Goal: Information Seeking & Learning: Learn about a topic

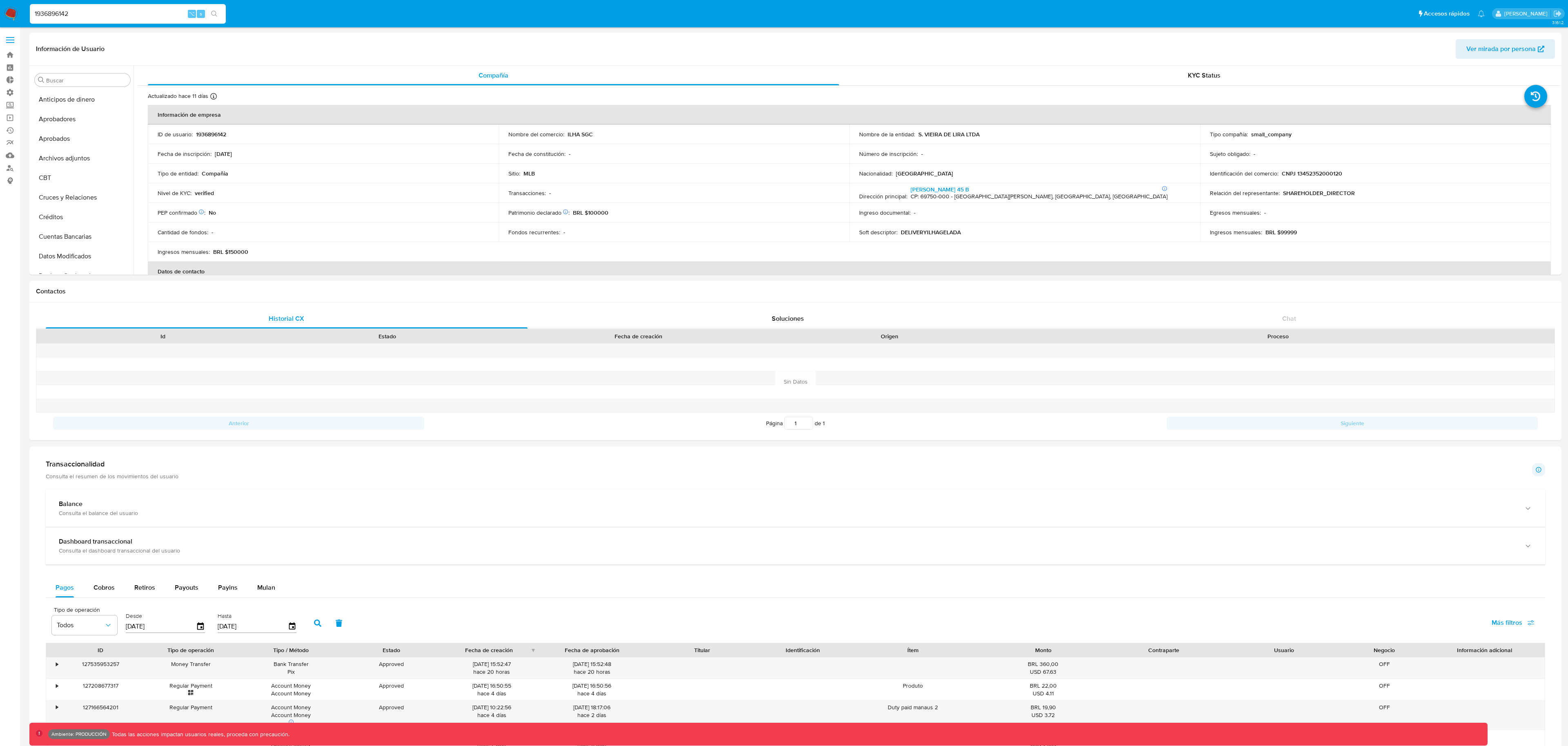
select select "10"
click at [94, 12] on input "1936896142" at bounding box center [127, 14] width 196 height 11
paste input "583779284"
type input "583779284"
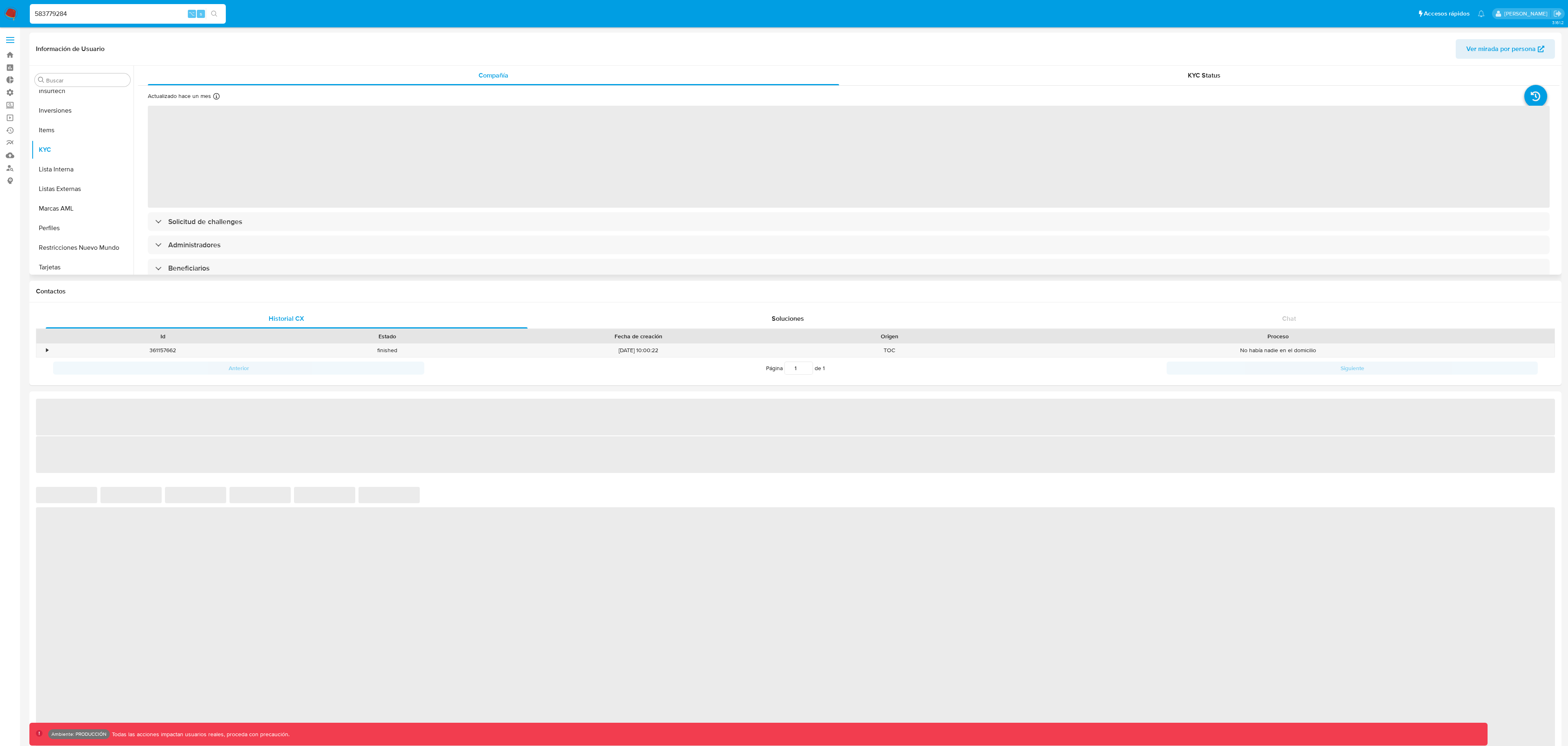
scroll to position [423, 0]
select select "10"
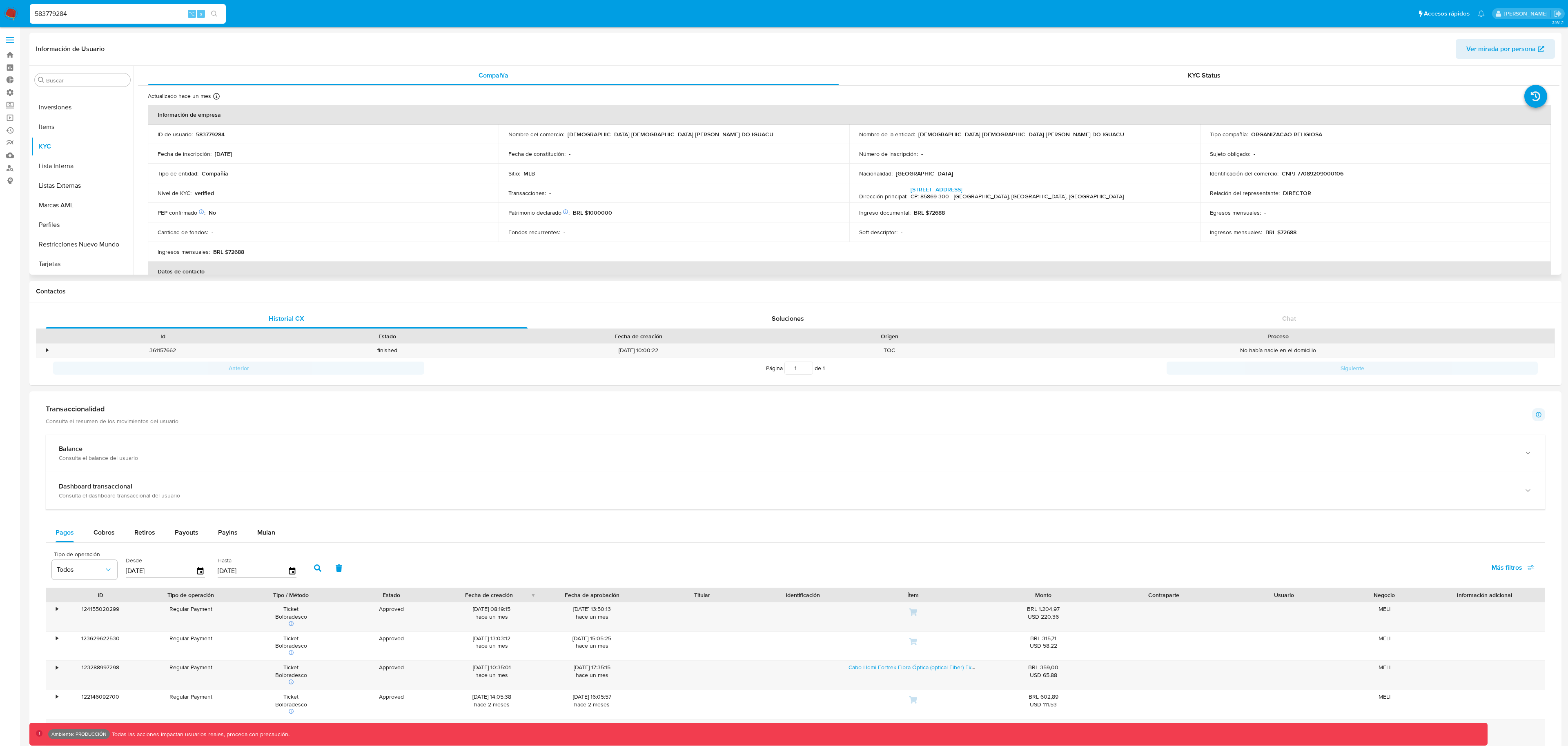
click at [1487, 49] on span "Ver mirada por persona" at bounding box center [1501, 49] width 70 height 19
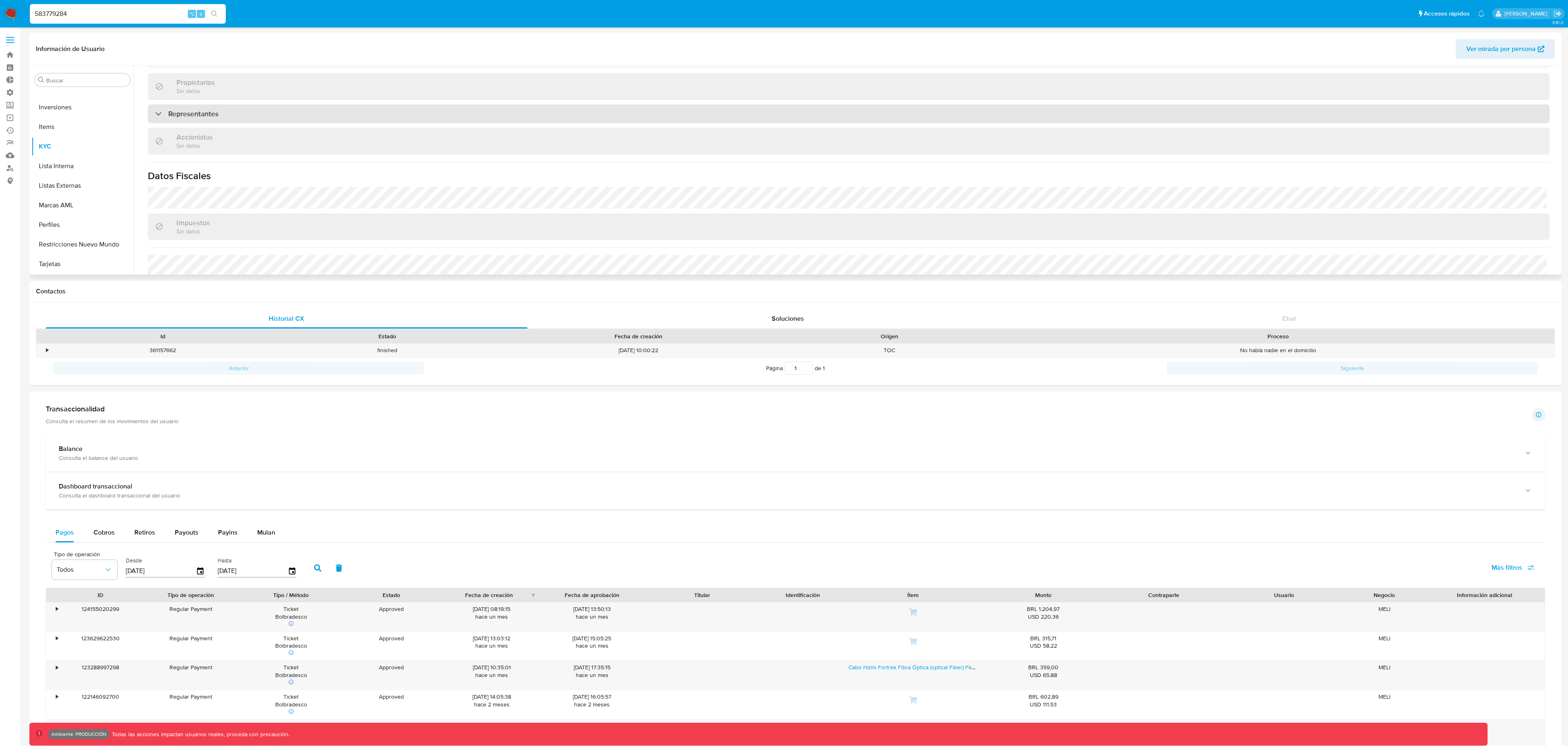
scroll to position [382, 0]
click at [199, 120] on div "Representantes" at bounding box center [849, 115] width 1402 height 19
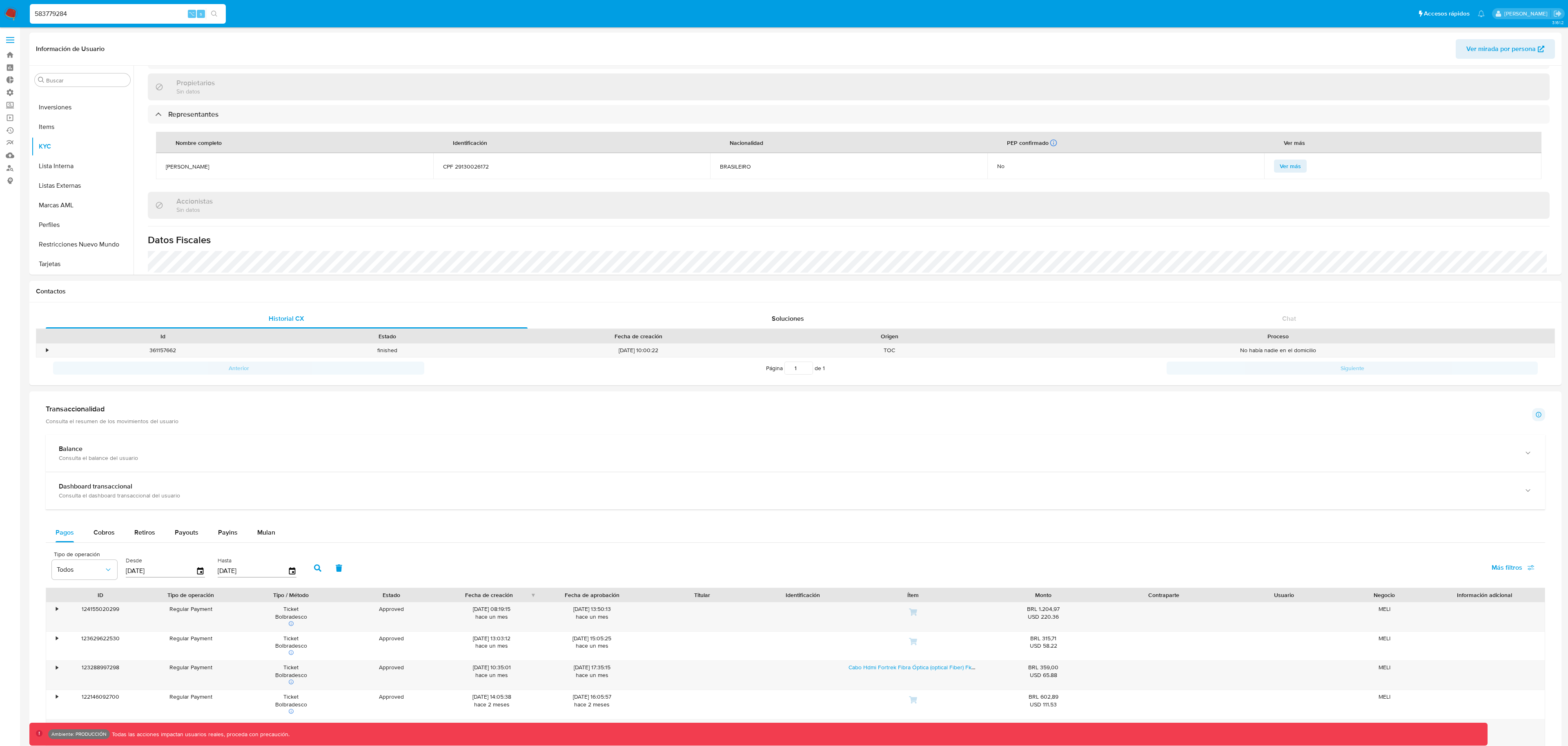
click at [98, 9] on input "583779284" at bounding box center [127, 14] width 196 height 11
paste input "661935249"
type input "661935249"
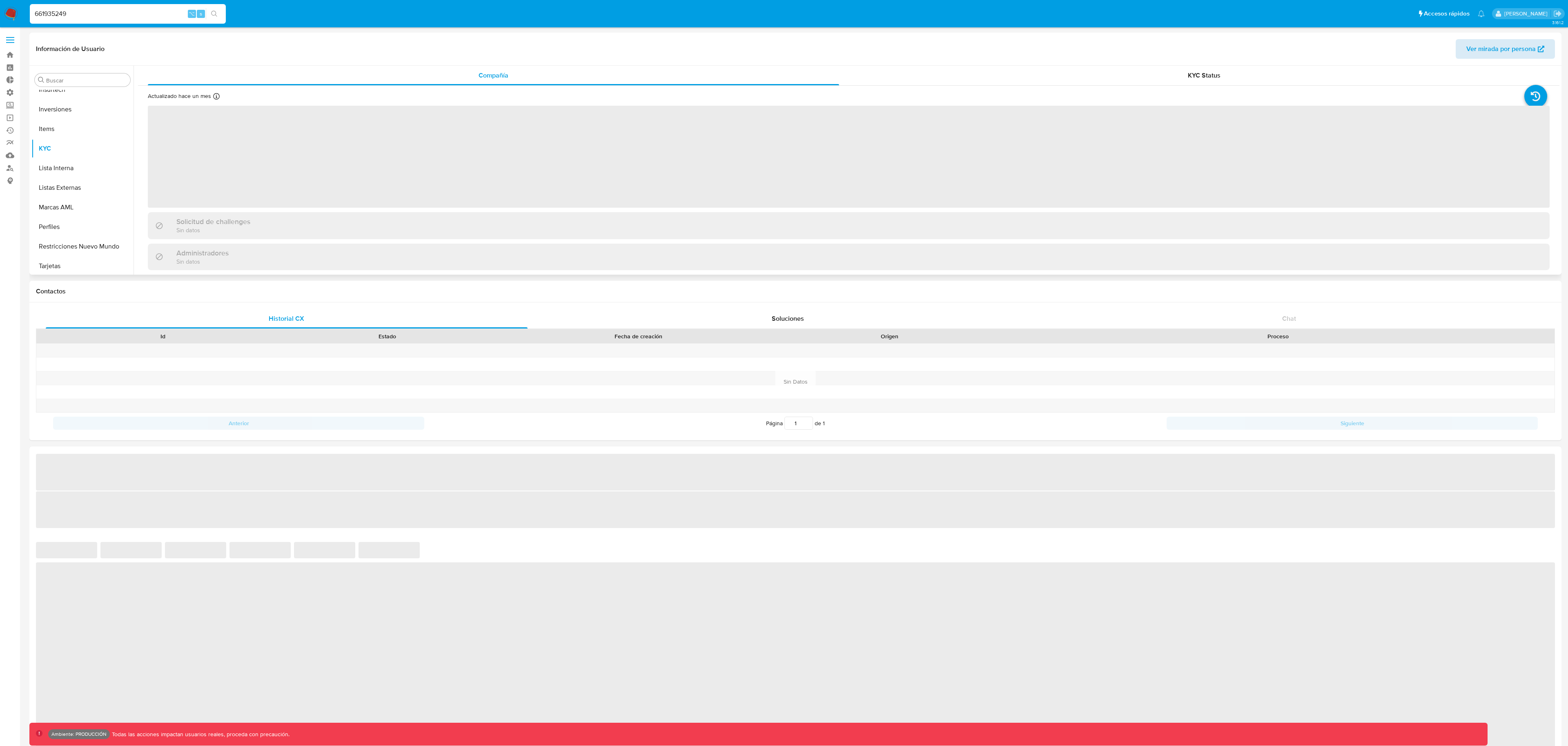
scroll to position [423, 0]
click at [1494, 46] on span "Ver mirada por persona" at bounding box center [1501, 49] width 70 height 19
select select "10"
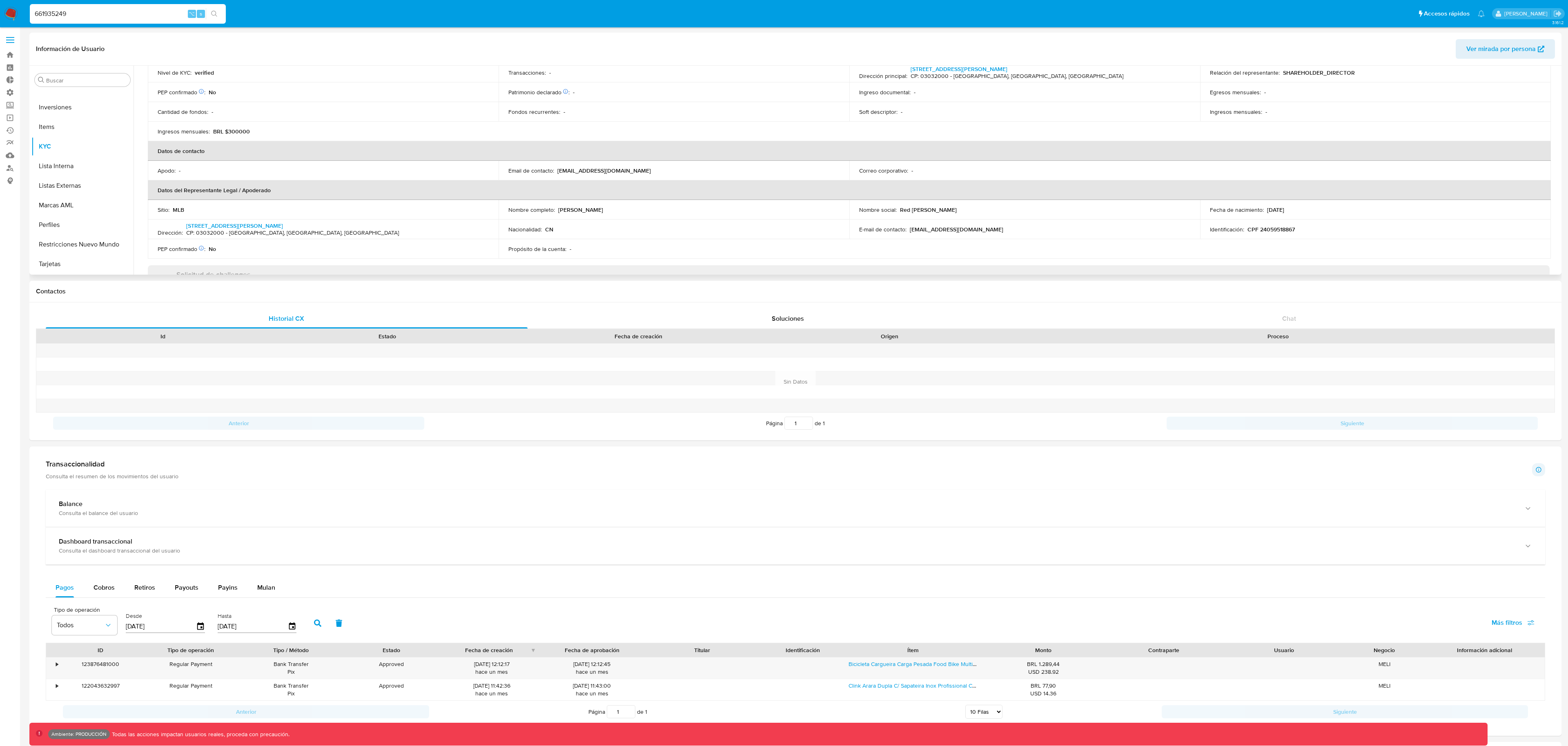
scroll to position [127, 0]
drag, startPoint x: 227, startPoint y: 183, endPoint x: 289, endPoint y: 180, distance: 62.1
click at [289, 180] on th "Datos del Representante Legal / Apoderado" at bounding box center [849, 183] width 1403 height 19
click at [557, 183] on th "Datos del Representante Legal / Apoderado" at bounding box center [849, 183] width 1403 height 19
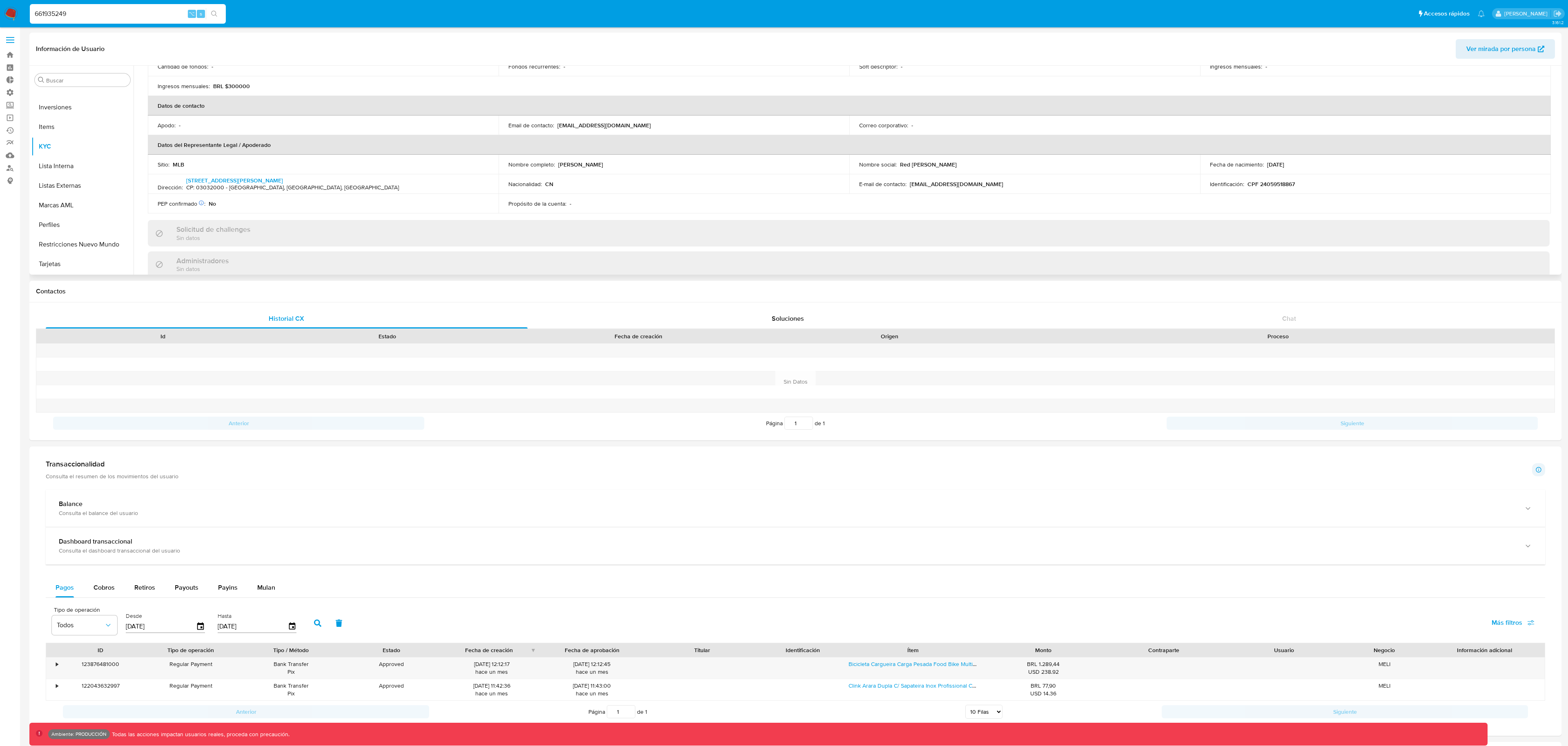
scroll to position [168, 0]
click at [136, 17] on input "661935249" at bounding box center [127, 14] width 196 height 11
click at [135, 17] on input "661935249" at bounding box center [127, 14] width 196 height 11
paste input "1188207625"
type input "1188207625"
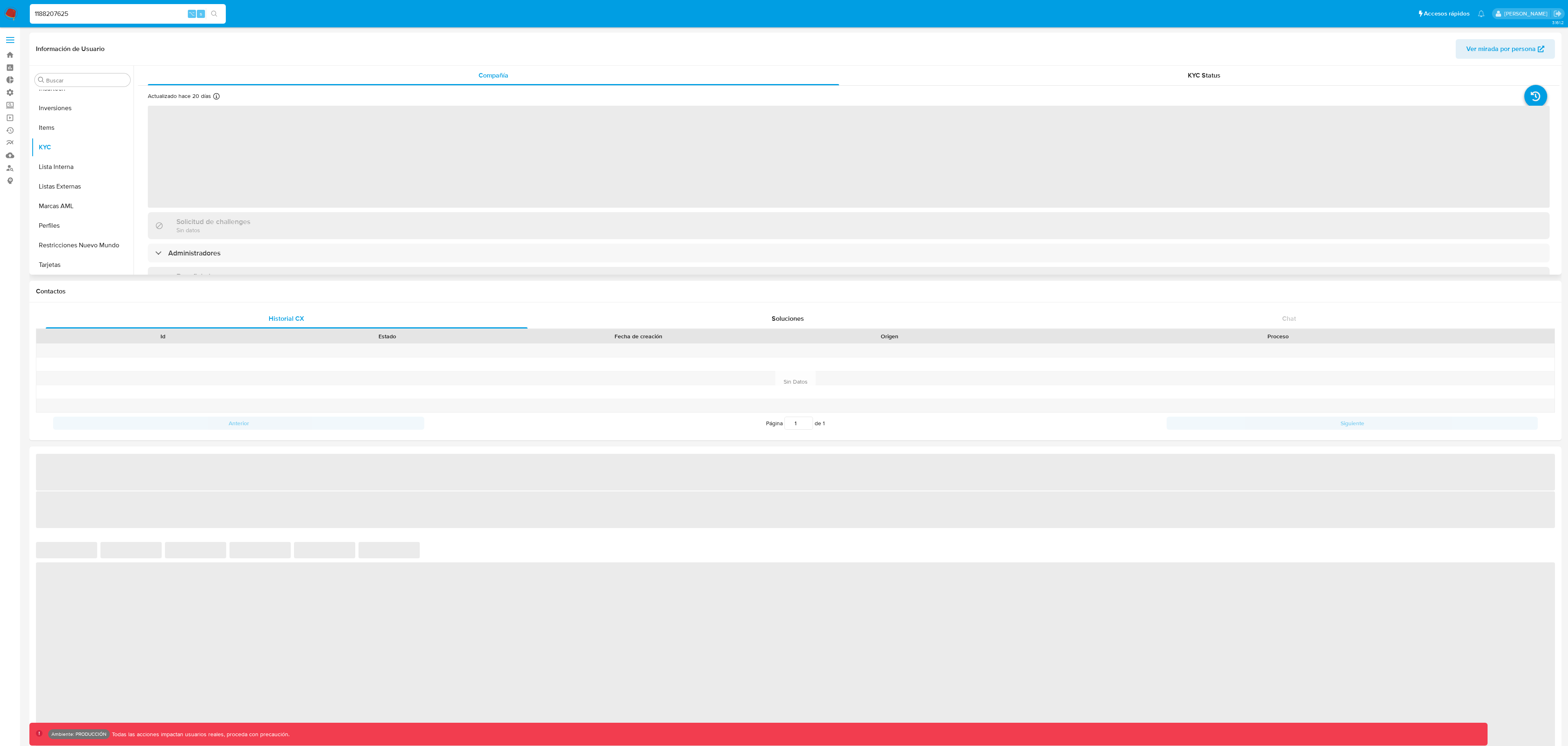
scroll to position [423, 0]
select select "10"
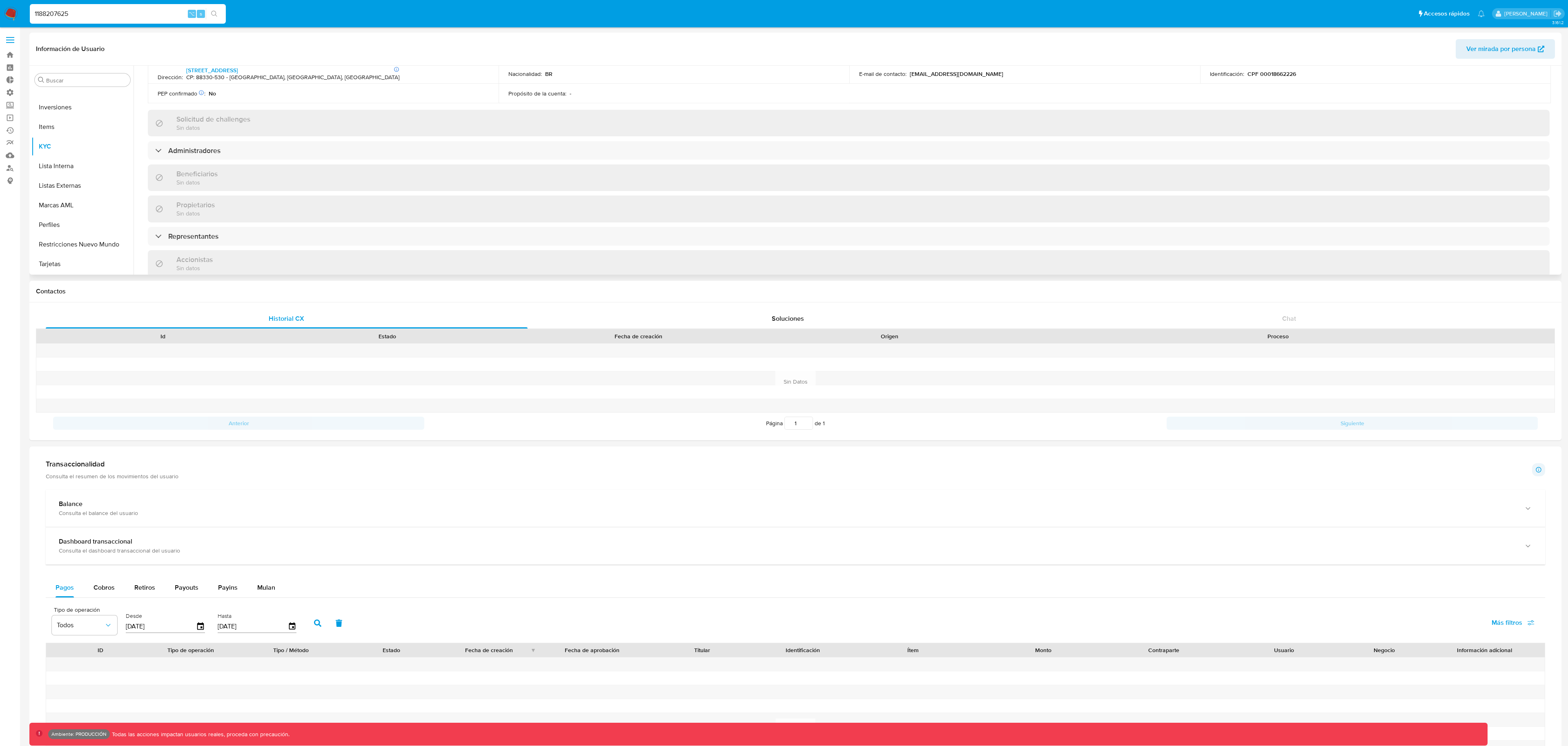
scroll to position [310, 0]
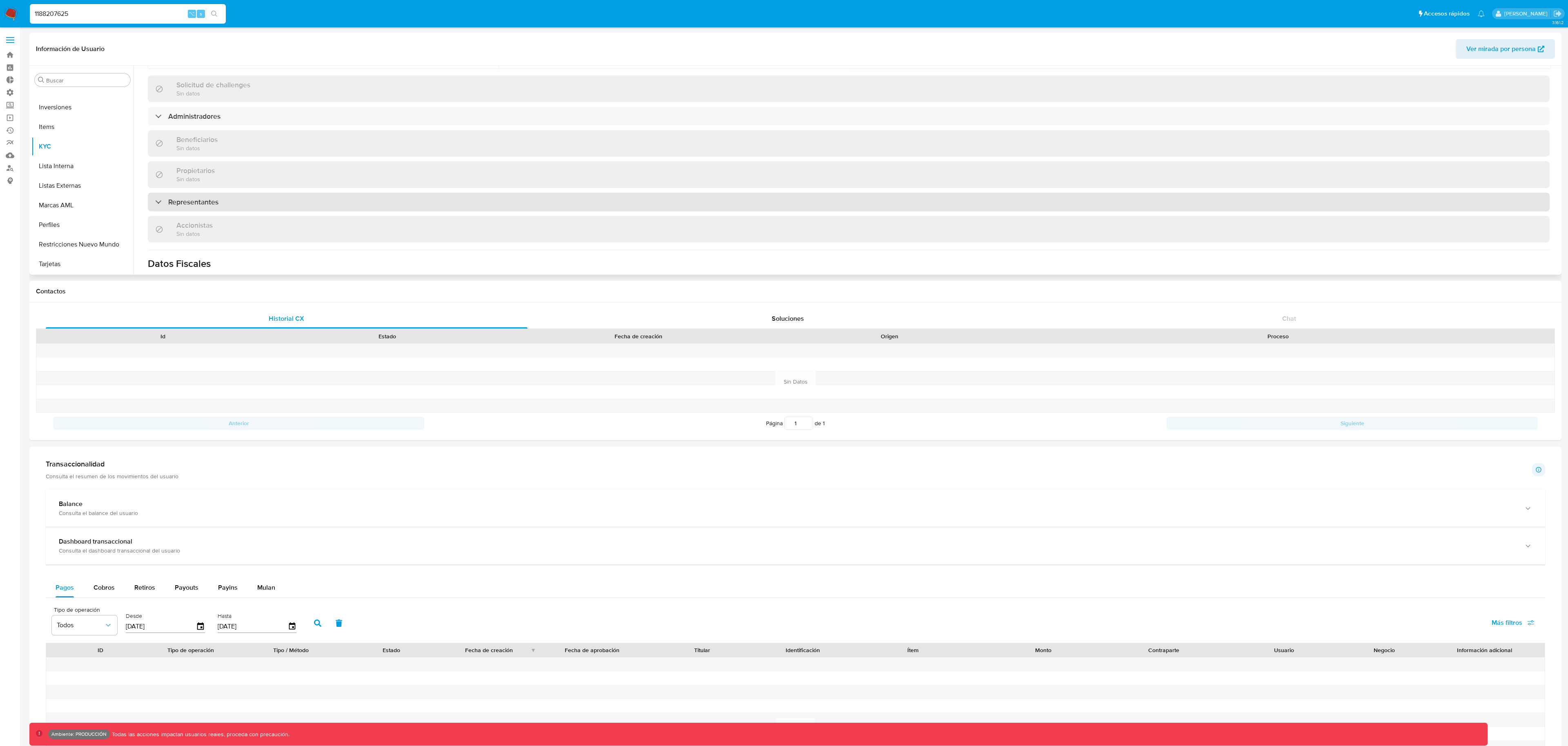
click at [211, 203] on h3 "Representantes" at bounding box center [193, 202] width 50 height 9
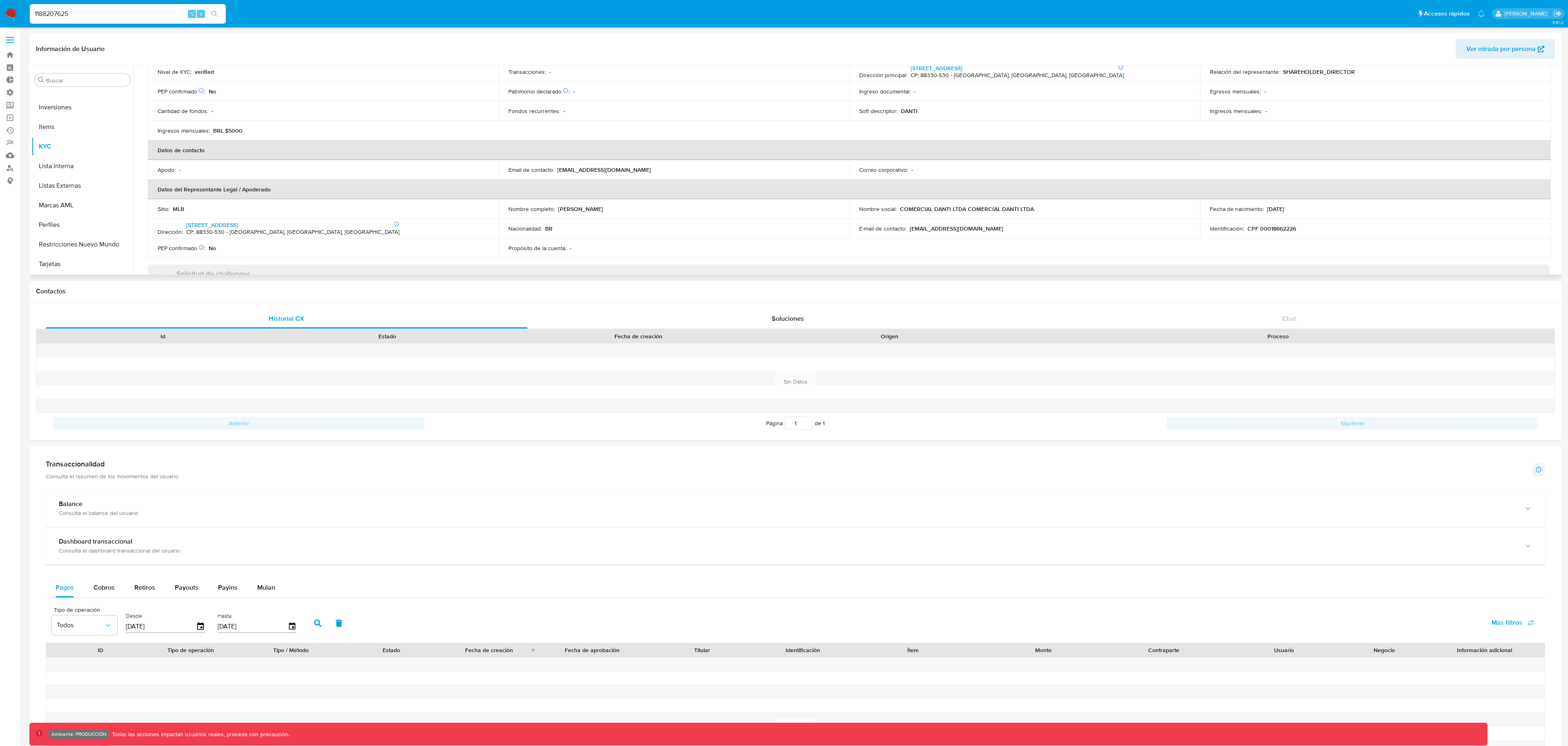
scroll to position [0, 0]
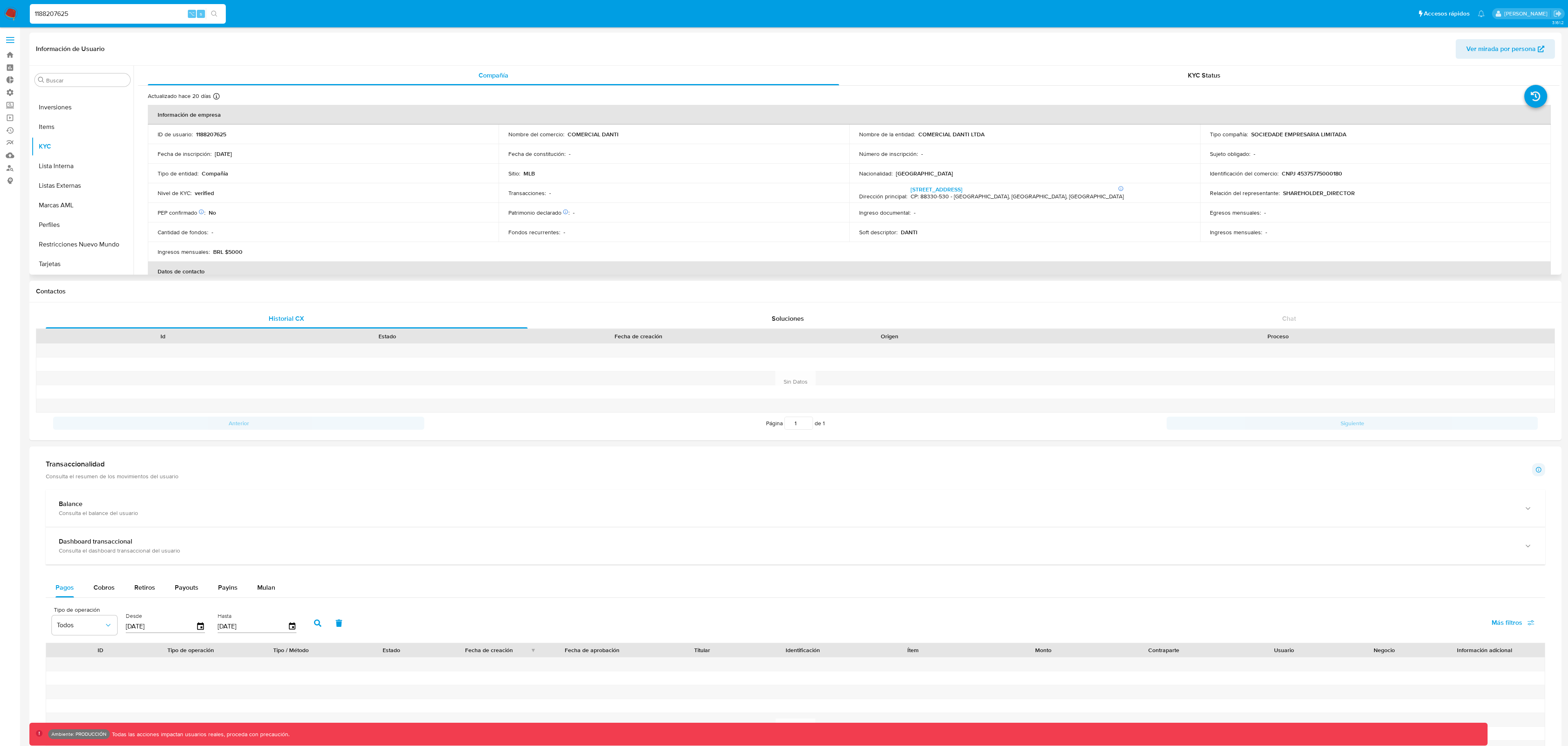
click at [1488, 50] on span "Ver mirada por persona" at bounding box center [1501, 49] width 70 height 19
drag, startPoint x: 132, startPoint y: 16, endPoint x: 0, endPoint y: -3, distance: 133.4
click at [0, 0] on html "Pausado Ver notificaciones 1188207625 ⌥ s Accesos rápidos Presiona las siguient…" at bounding box center [784, 492] width 1568 height 985
paste input "661935249"
type input "661935249"
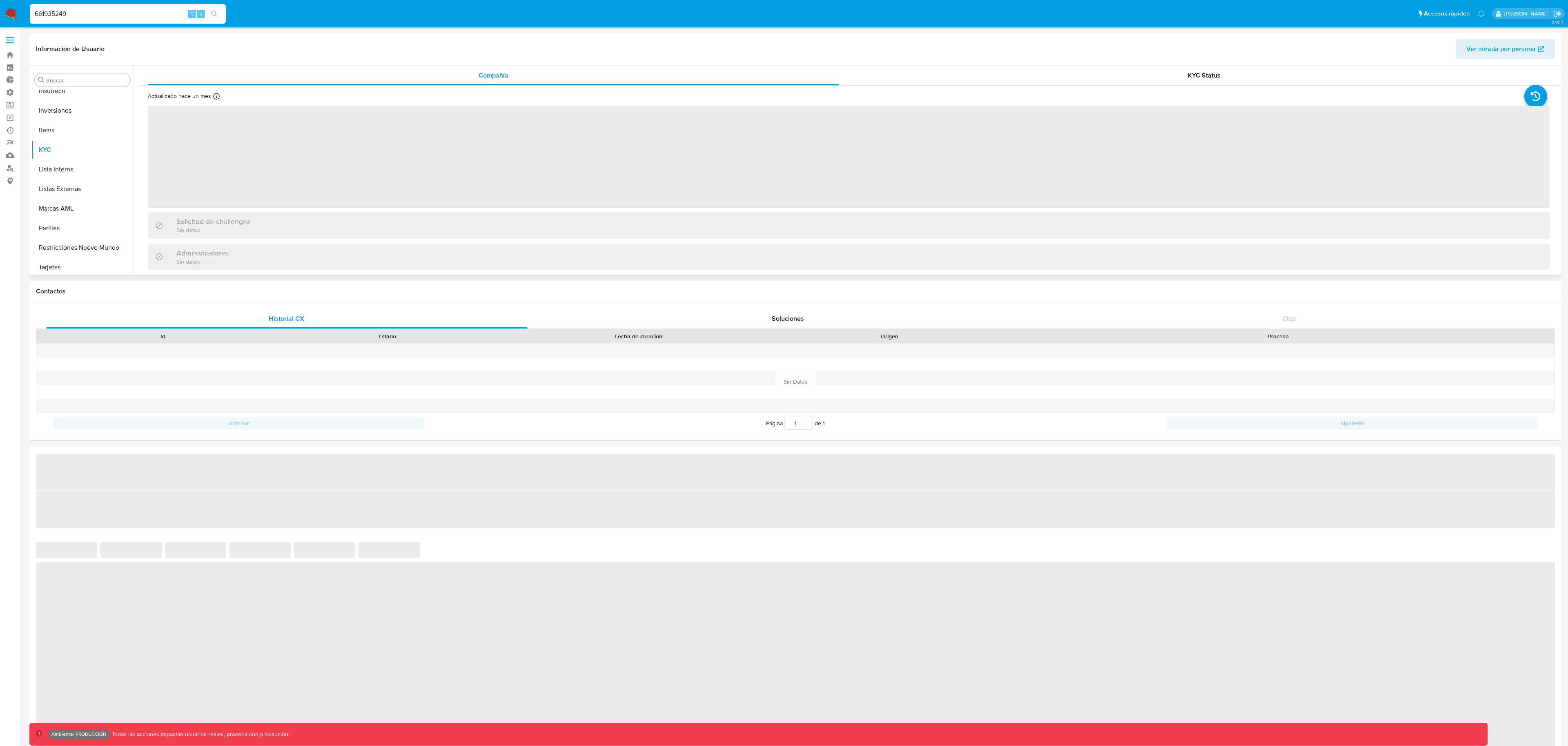
scroll to position [423, 0]
select select "10"
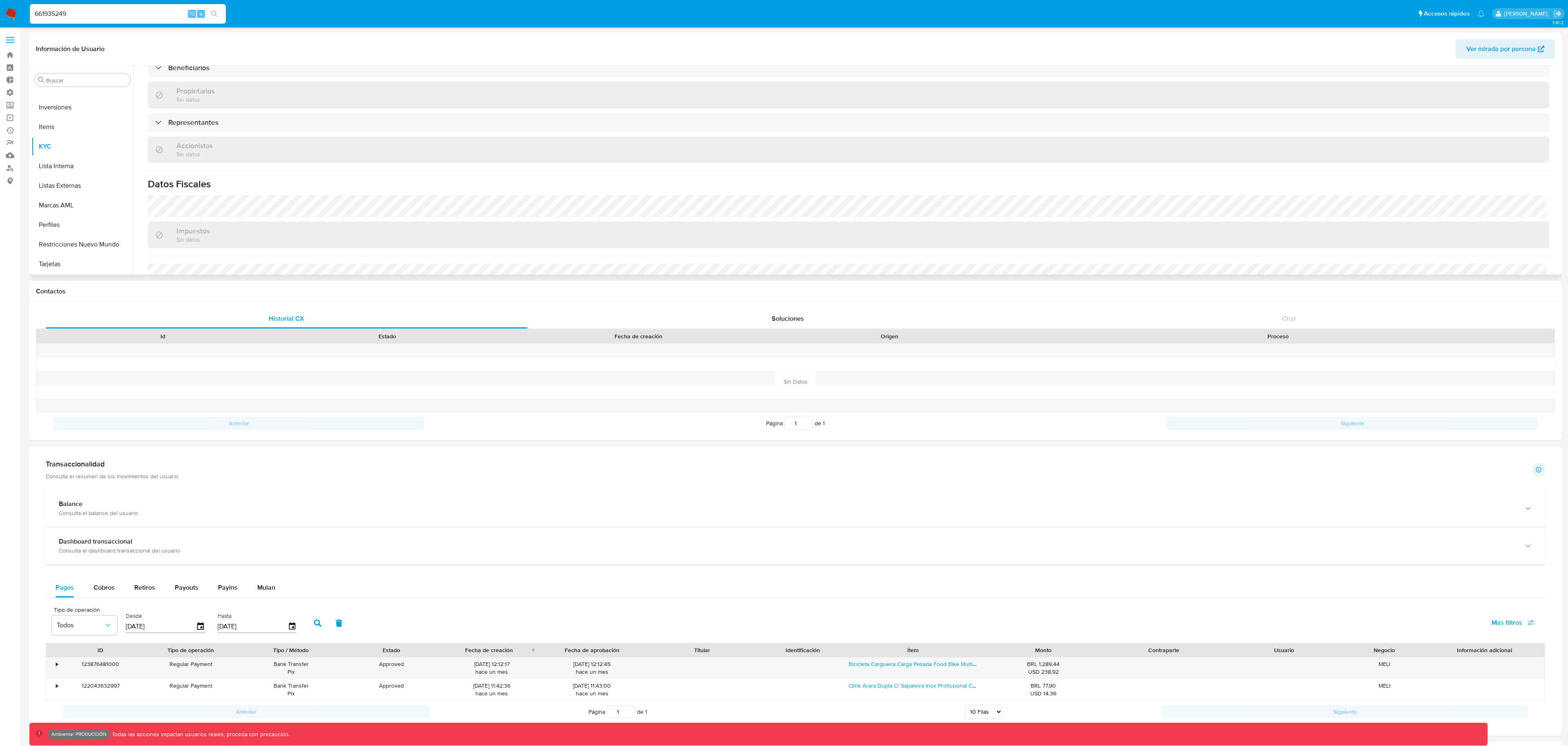
scroll to position [263, 0]
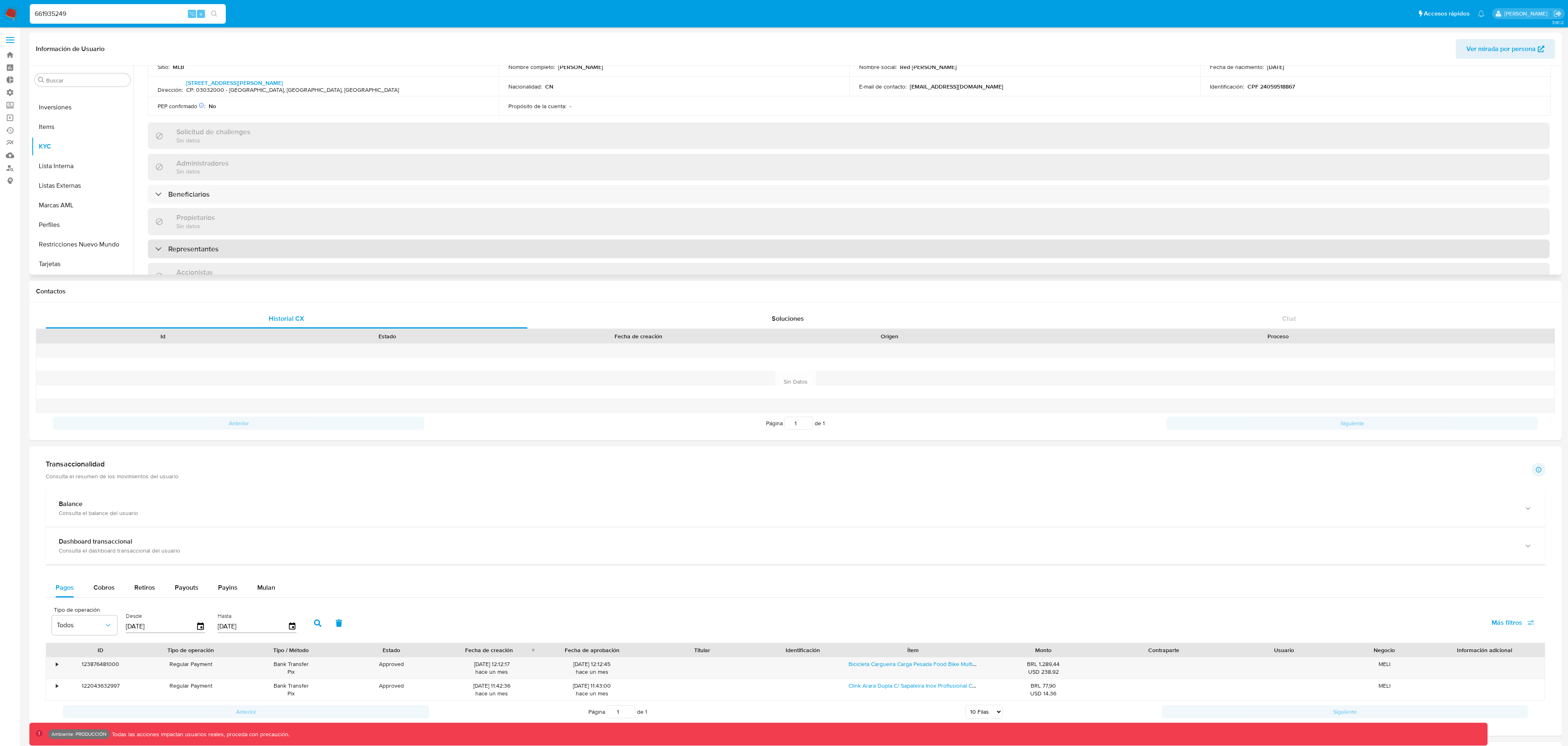
click at [178, 247] on h3 "Representantes" at bounding box center [193, 249] width 50 height 9
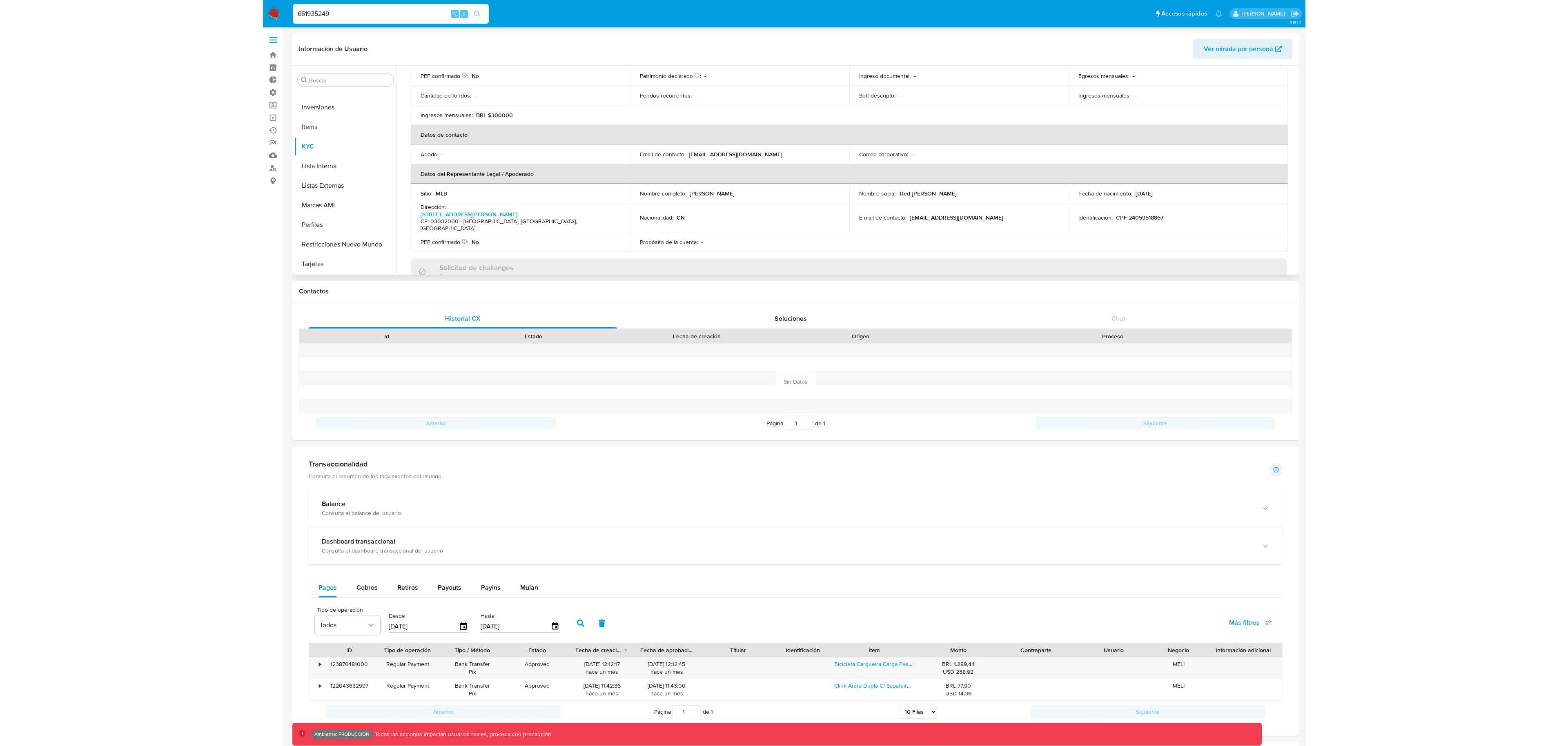
scroll to position [149, 0]
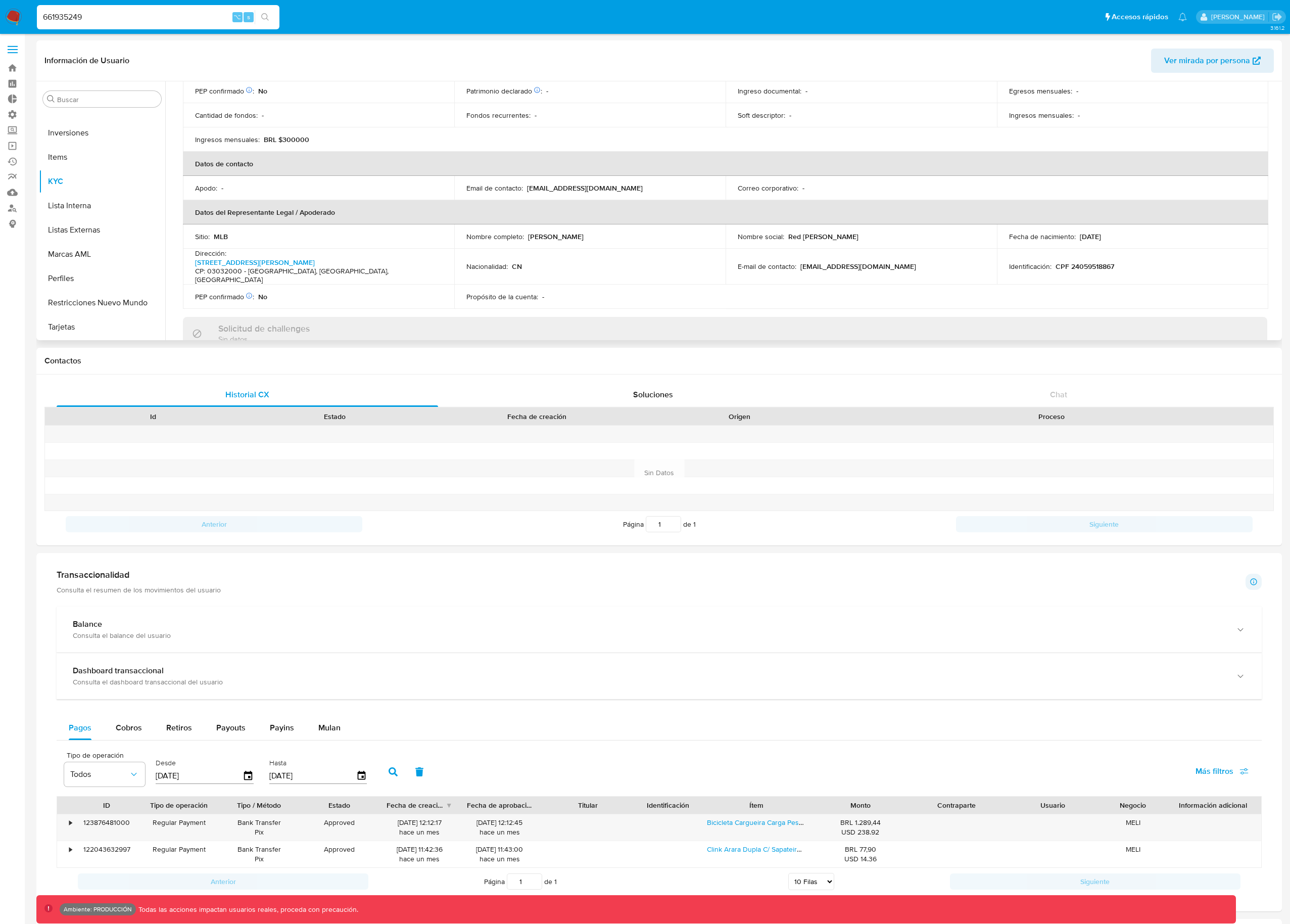
click at [1175, 56] on span "Ver mirada por persona" at bounding box center [1208, 60] width 86 height 24
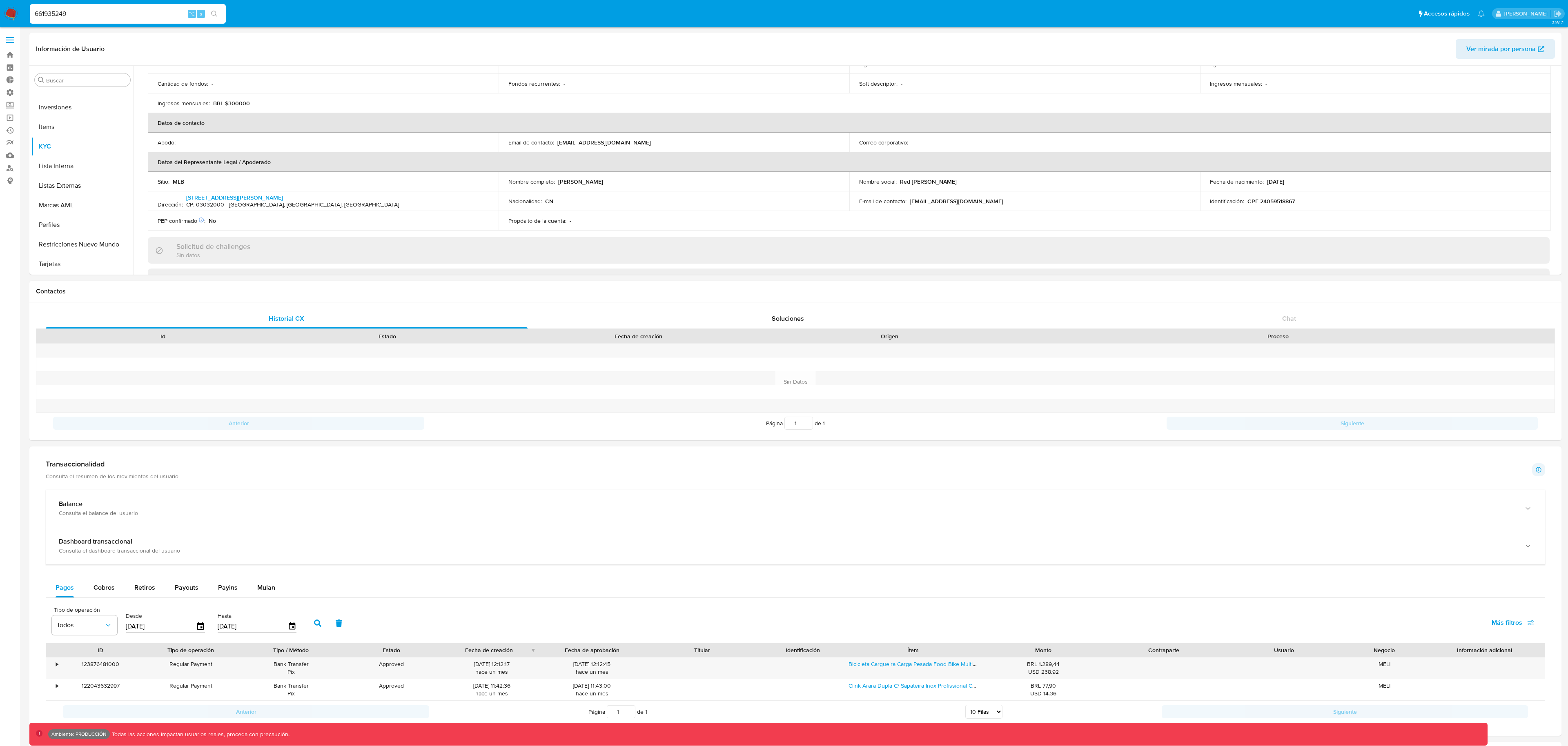
click at [98, 16] on input "661935249" at bounding box center [127, 14] width 196 height 11
paste input "583779284"
type input "583779284"
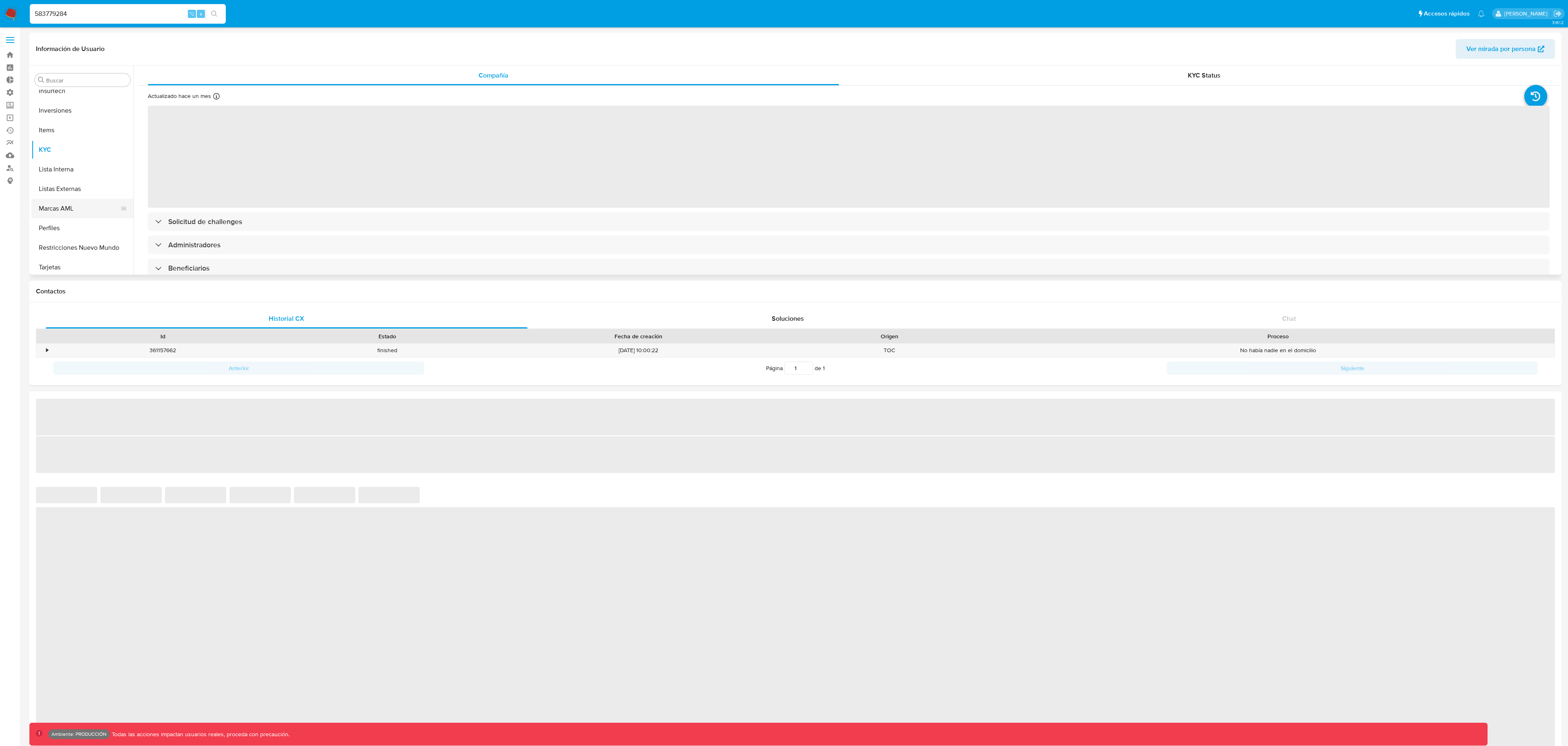
scroll to position [423, 0]
select select "10"
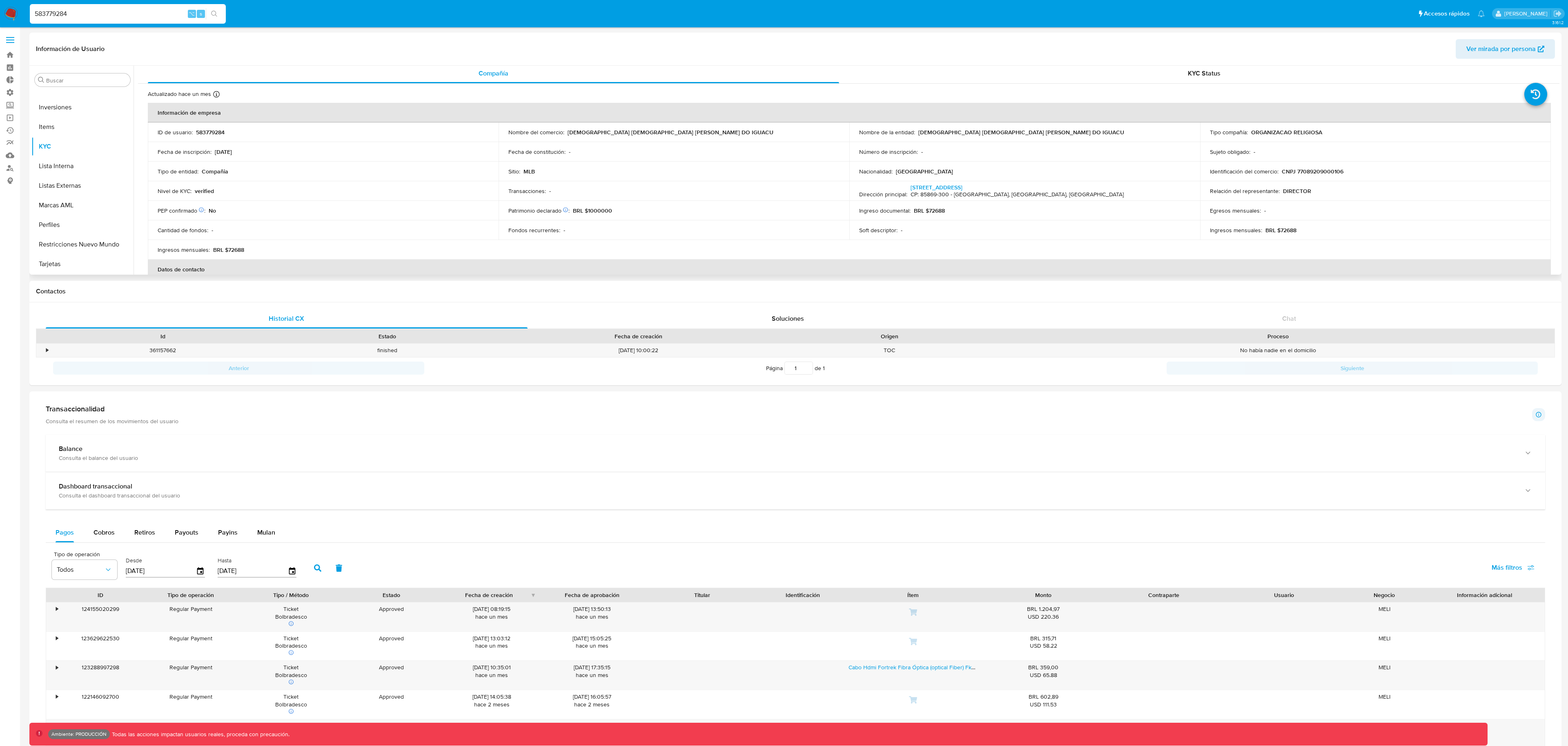
scroll to position [2, 0]
click at [1477, 48] on span "Ver mirada por persona" at bounding box center [1501, 49] width 70 height 19
click at [128, 14] on input "583779284" at bounding box center [127, 14] width 196 height 11
paste input "1178316745"
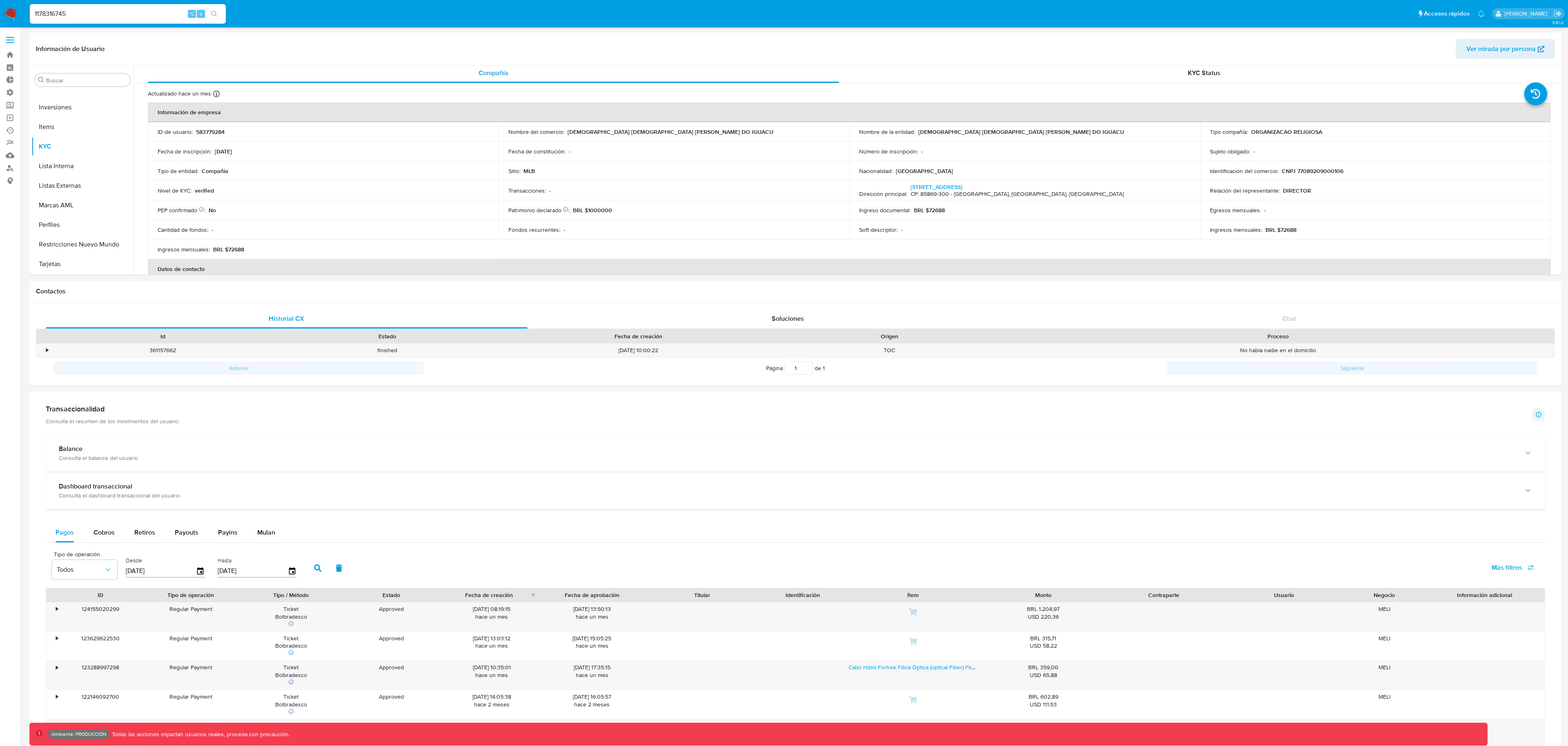
type input "1178316745"
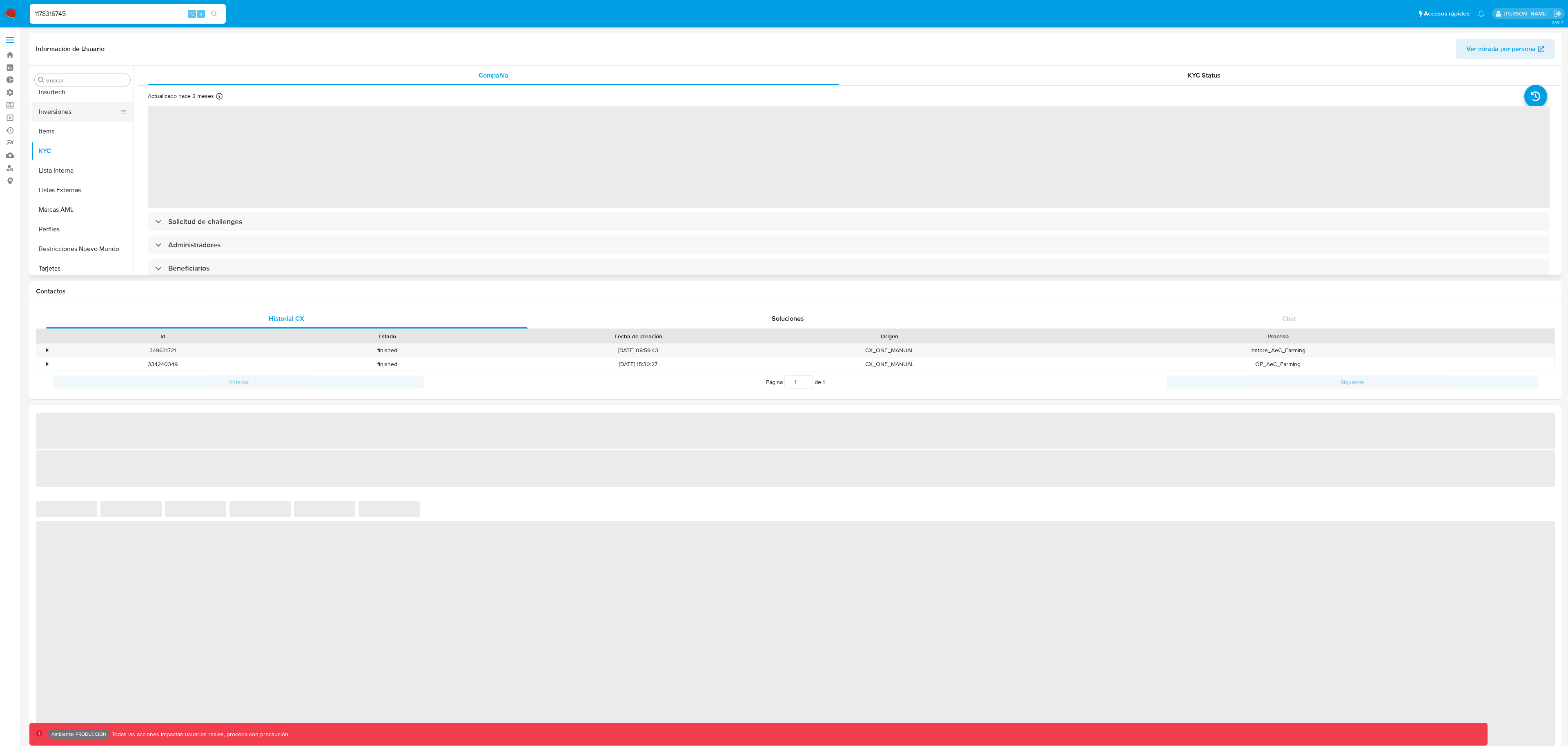
scroll to position [423, 0]
select select "10"
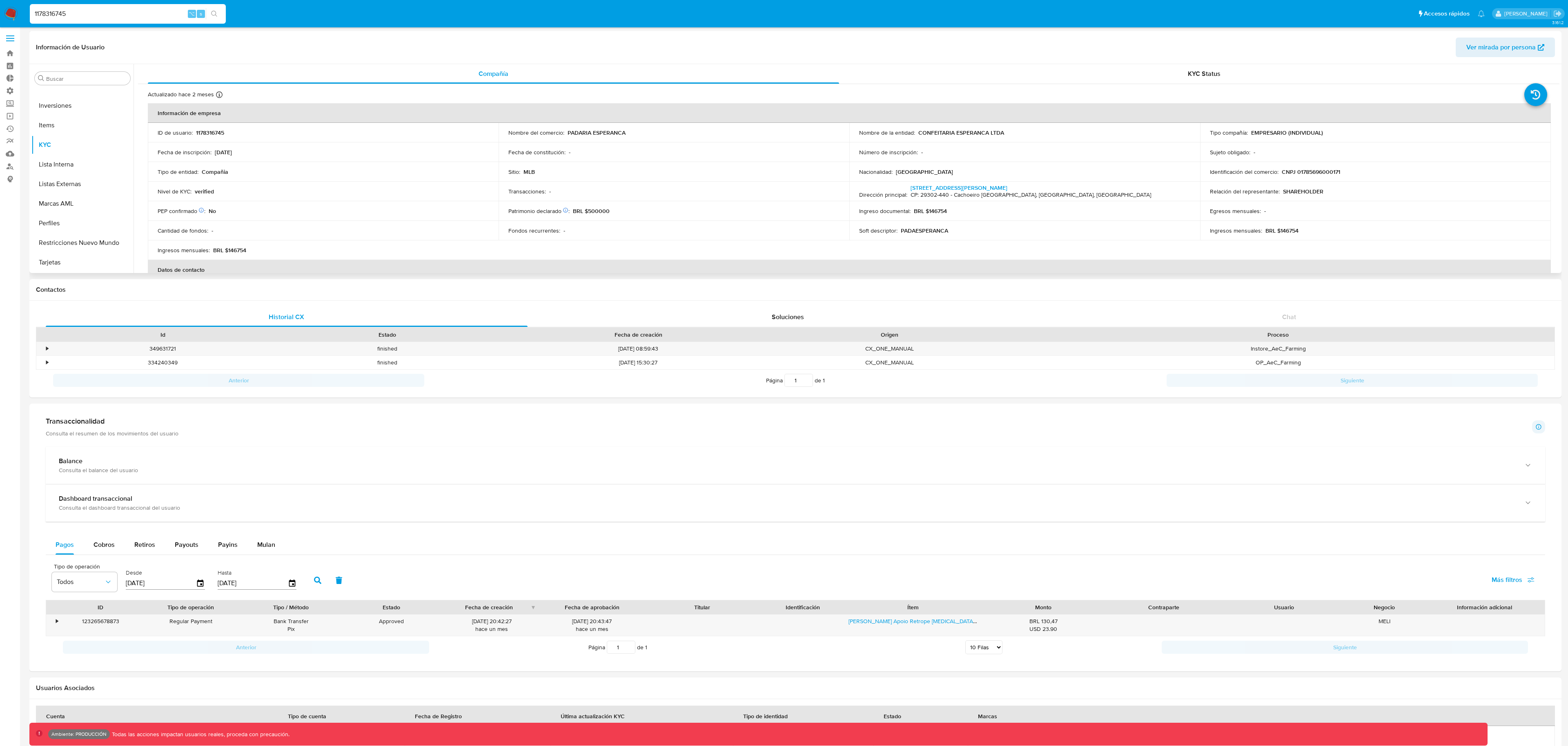
scroll to position [0, 0]
click at [1525, 50] on span "Ver mirada por persona" at bounding box center [1501, 49] width 70 height 19
click at [132, 13] on input "1178316745" at bounding box center [127, 14] width 196 height 11
paste input "936896142"
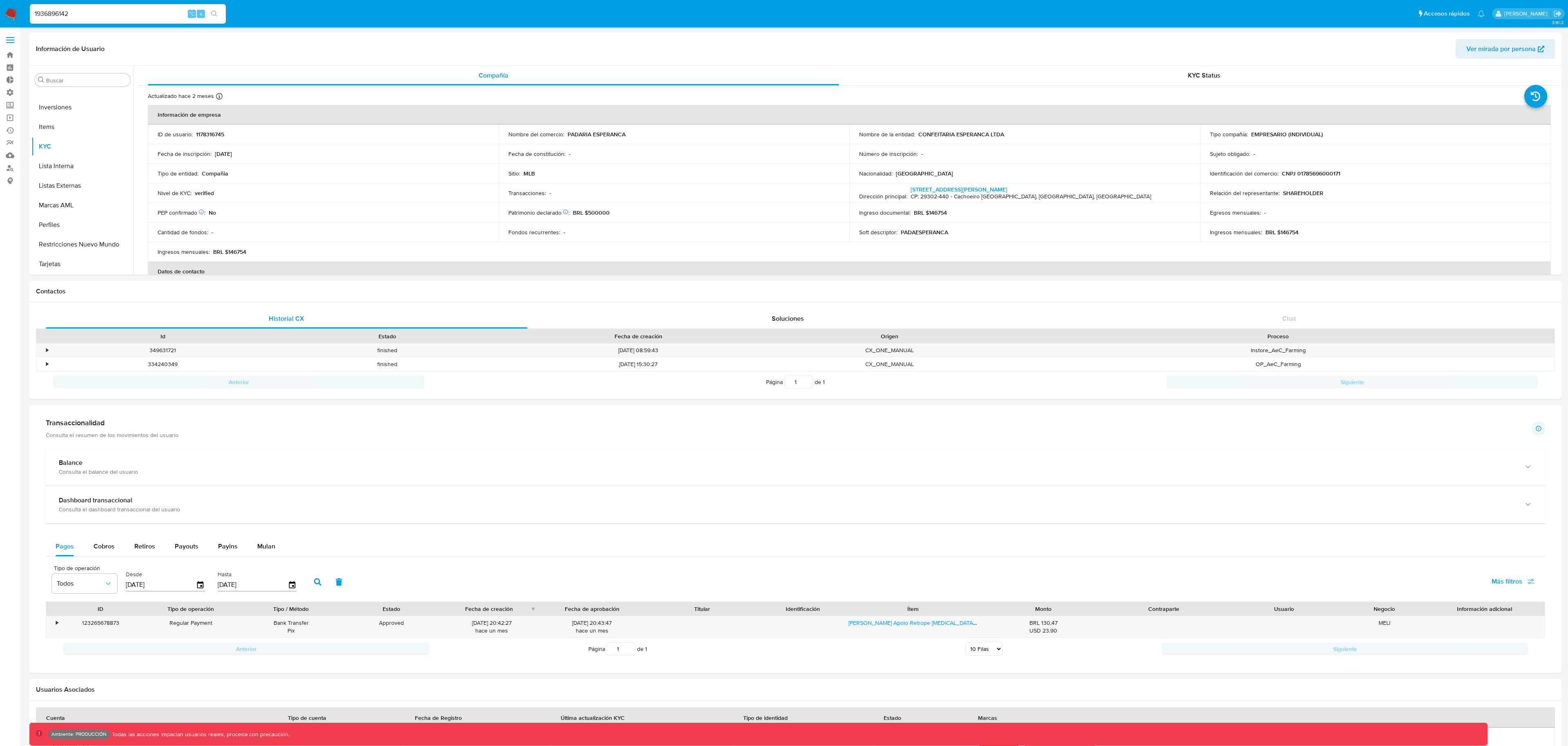
type input "1936896142"
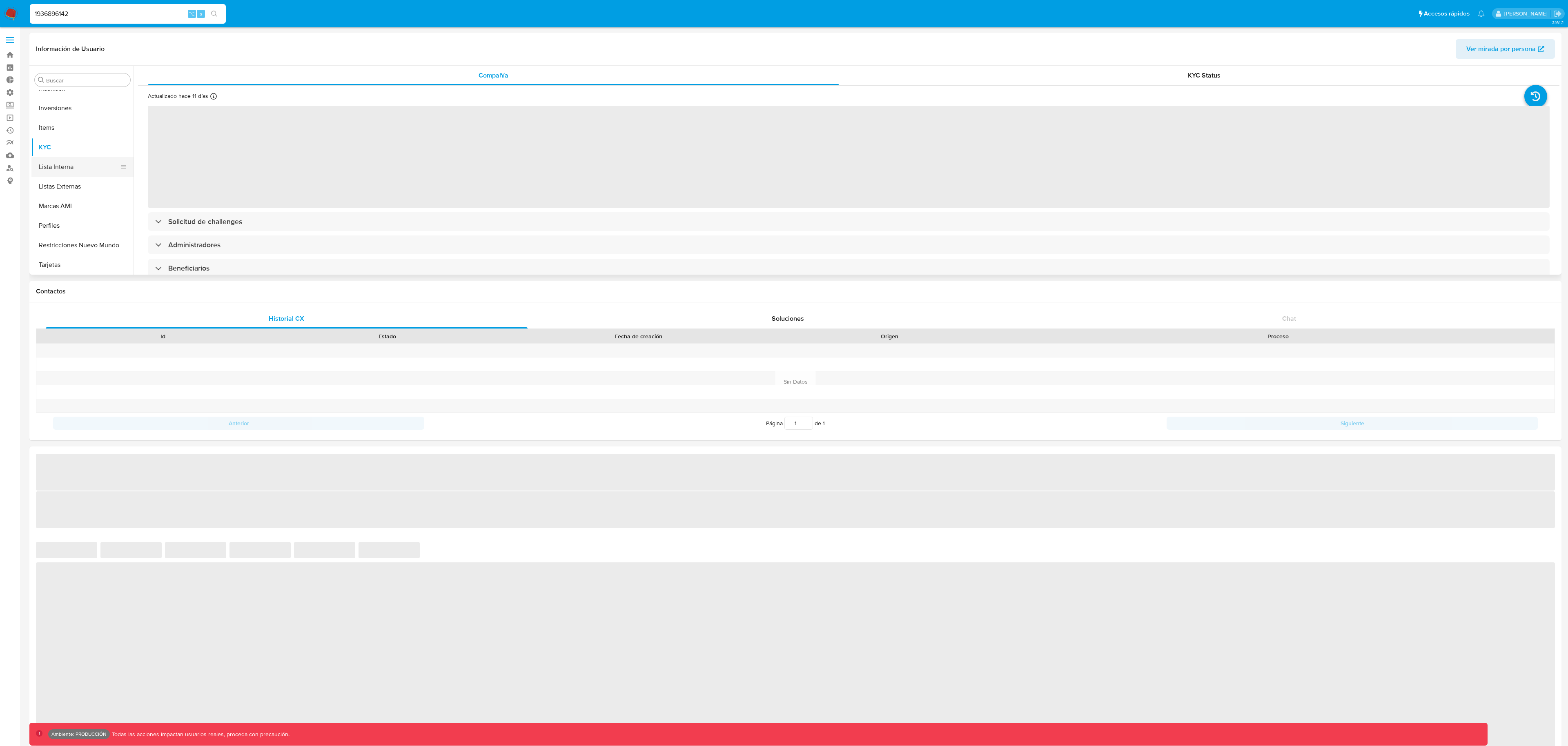
scroll to position [423, 0]
select select "10"
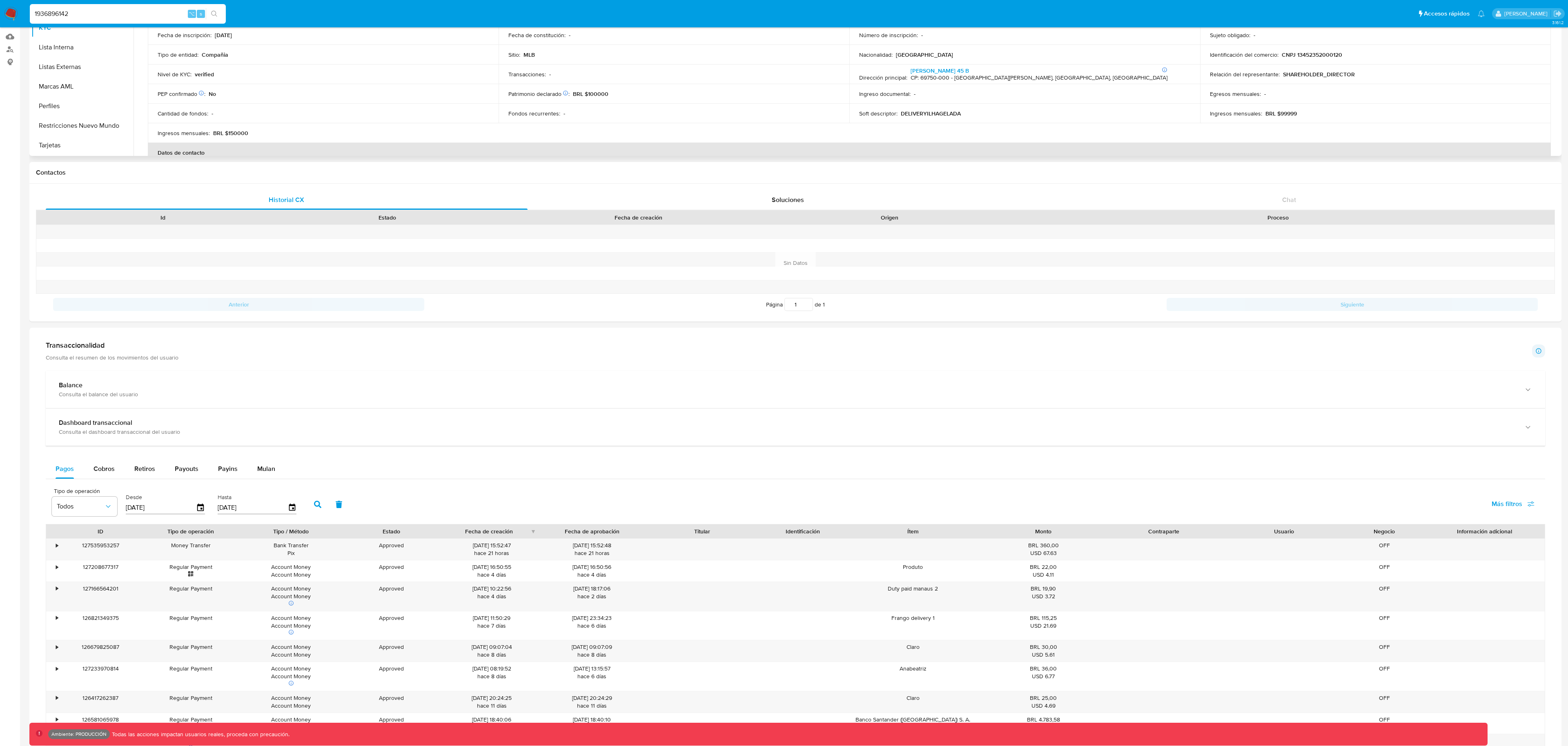
scroll to position [0, 0]
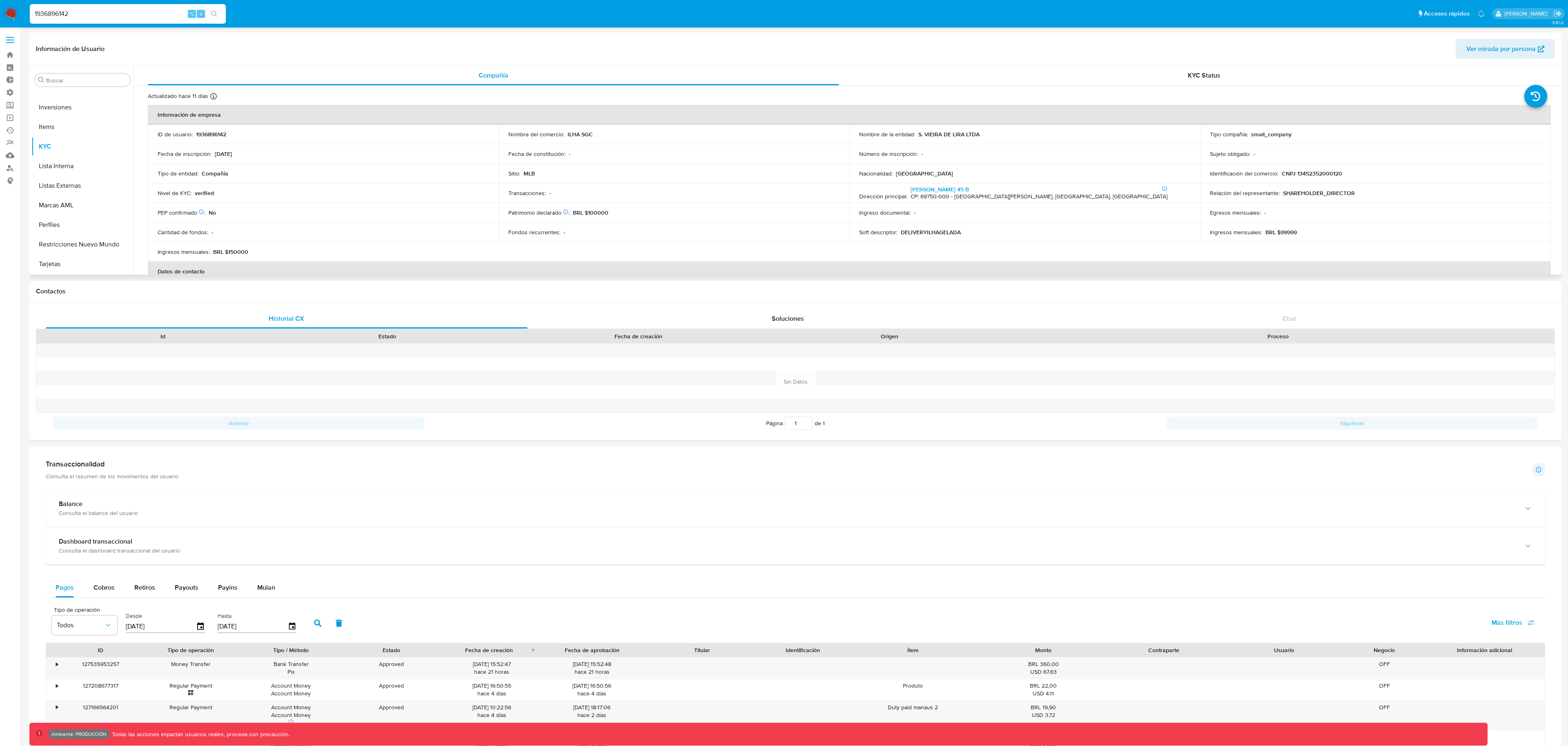
click at [1484, 43] on span "Ver mirada por persona" at bounding box center [1501, 49] width 70 height 19
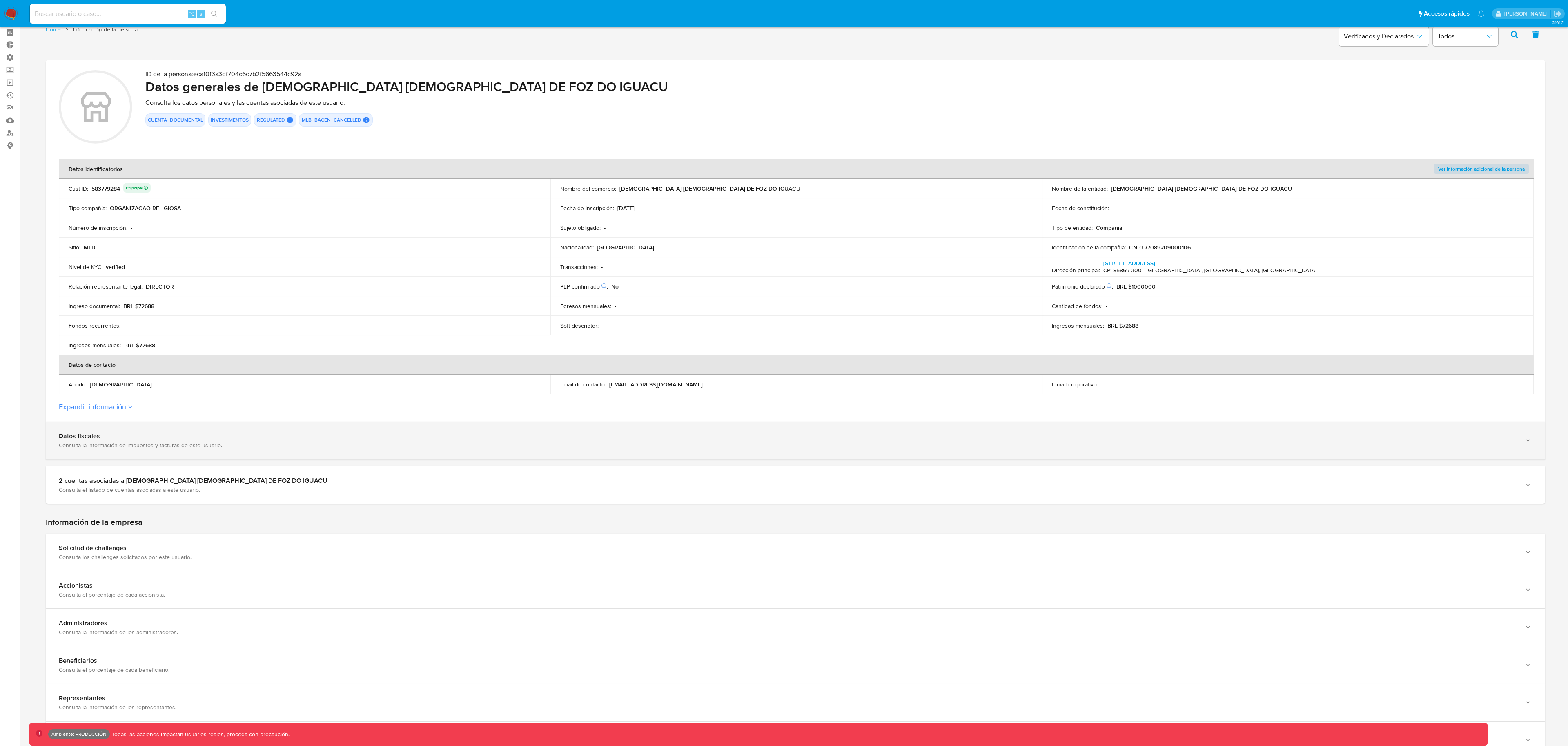
scroll to position [92, 0]
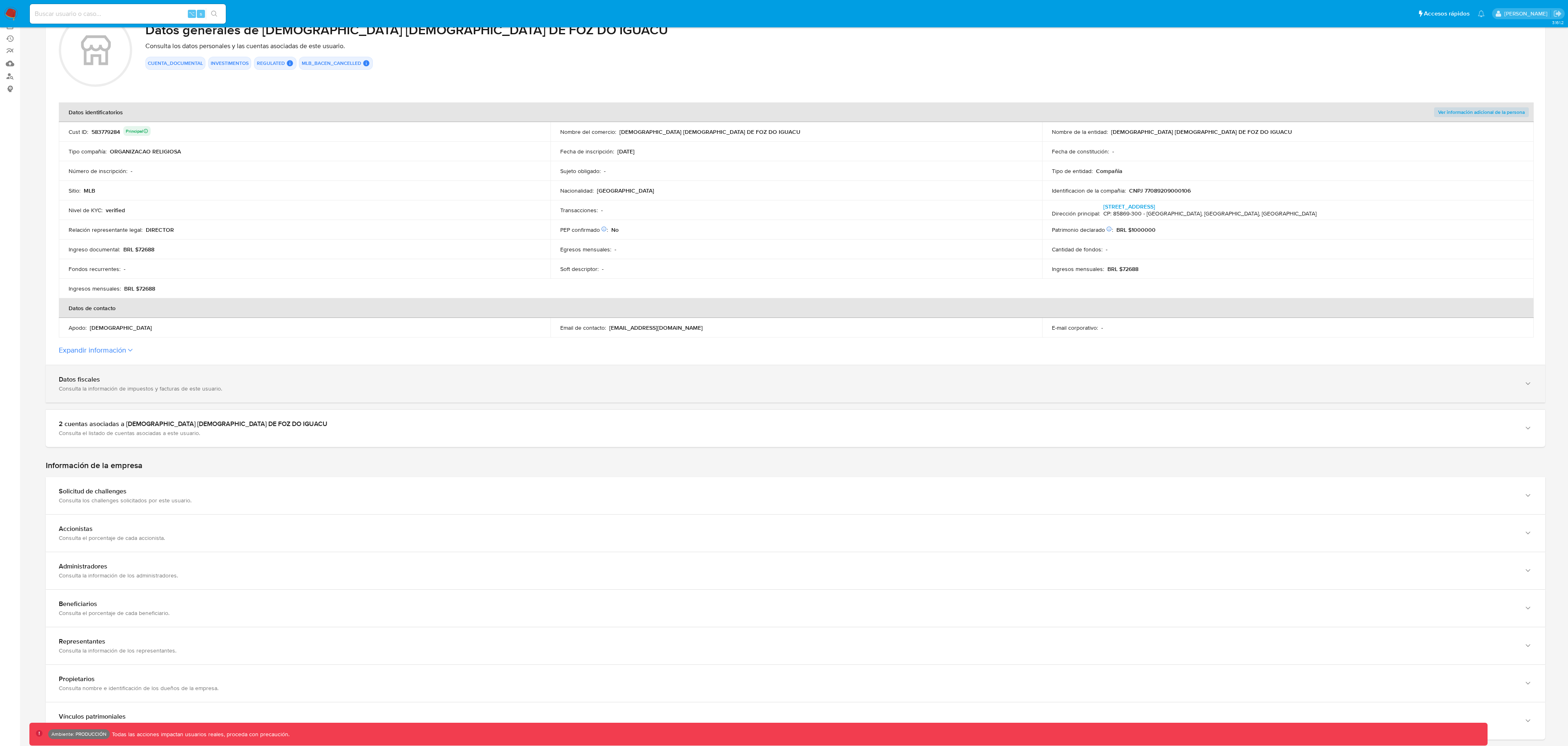
click at [115, 383] on div "Datos fiscales Consulta la información de impuestos y facturas de este usuario." at bounding box center [787, 384] width 1457 height 17
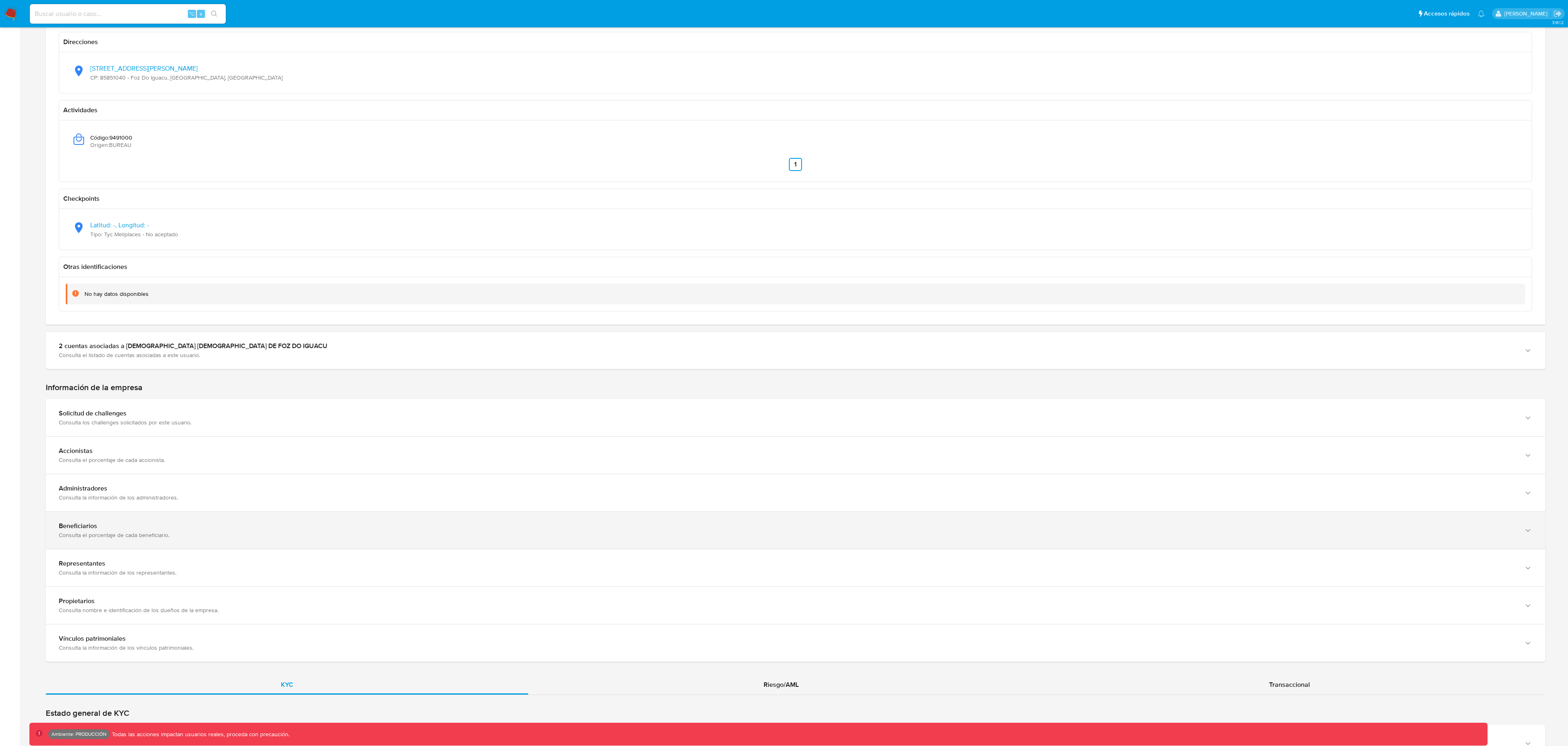
scroll to position [618, 0]
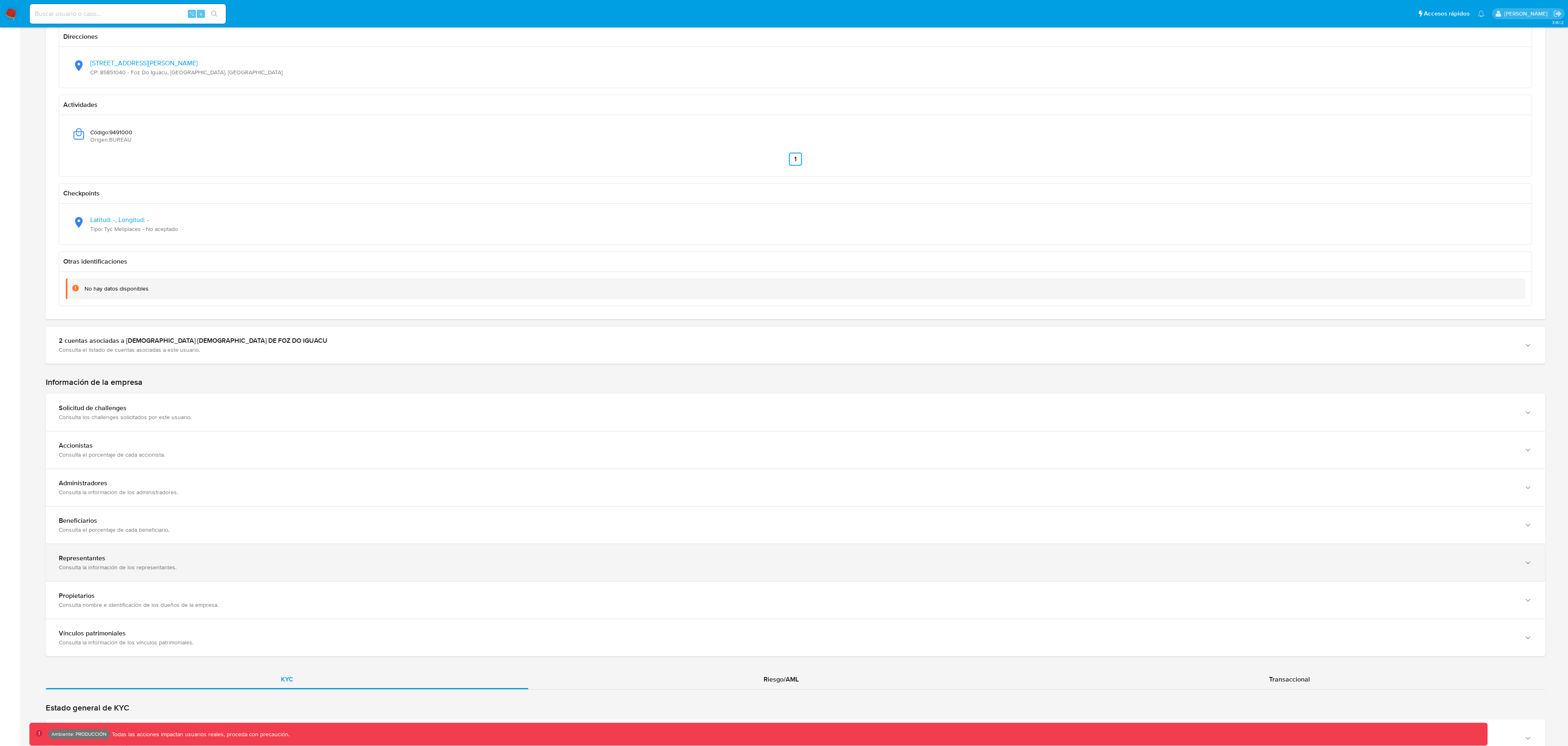
click at [129, 571] on div "Representantes Consulta la información de los representantes." at bounding box center [795, 563] width 1499 height 37
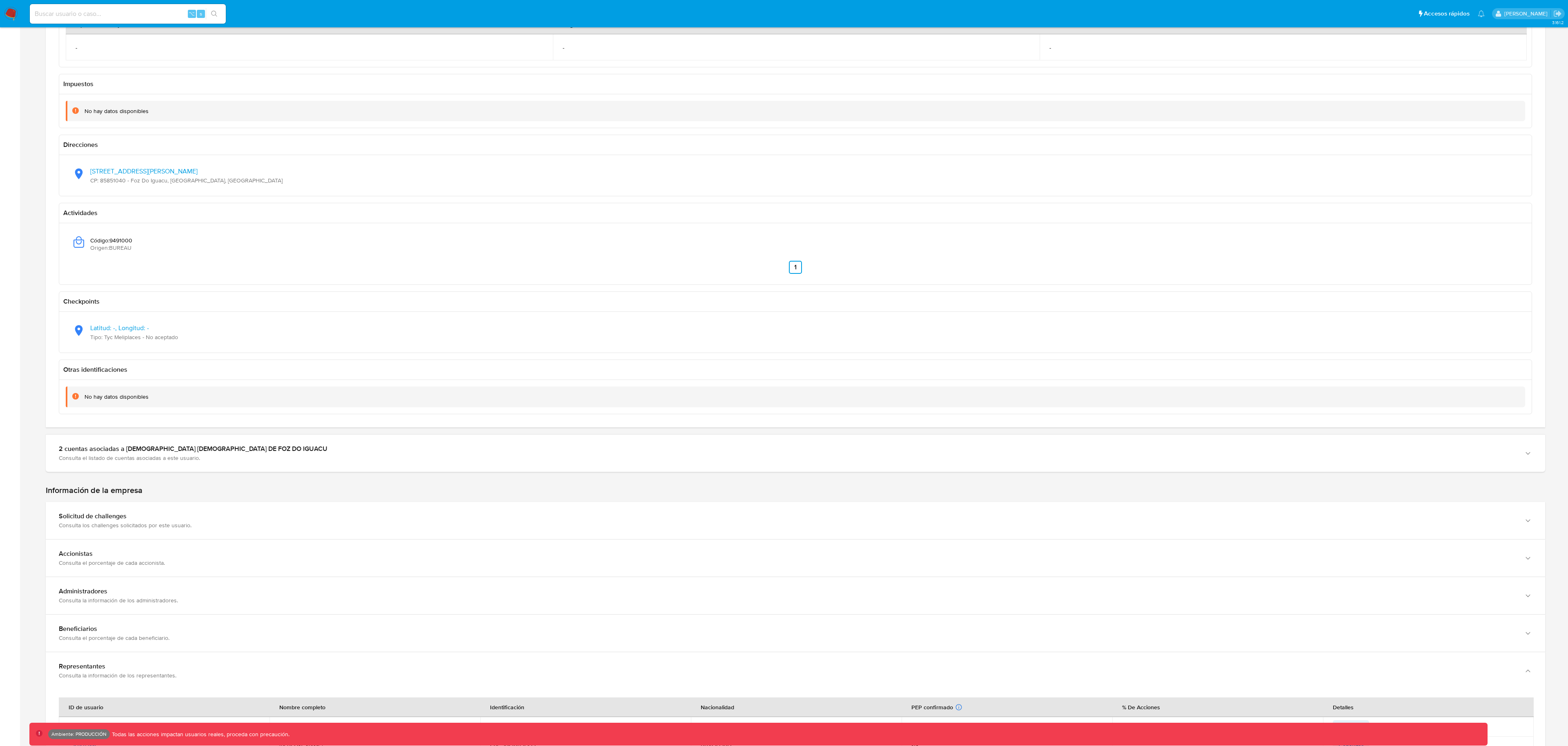
scroll to position [757, 0]
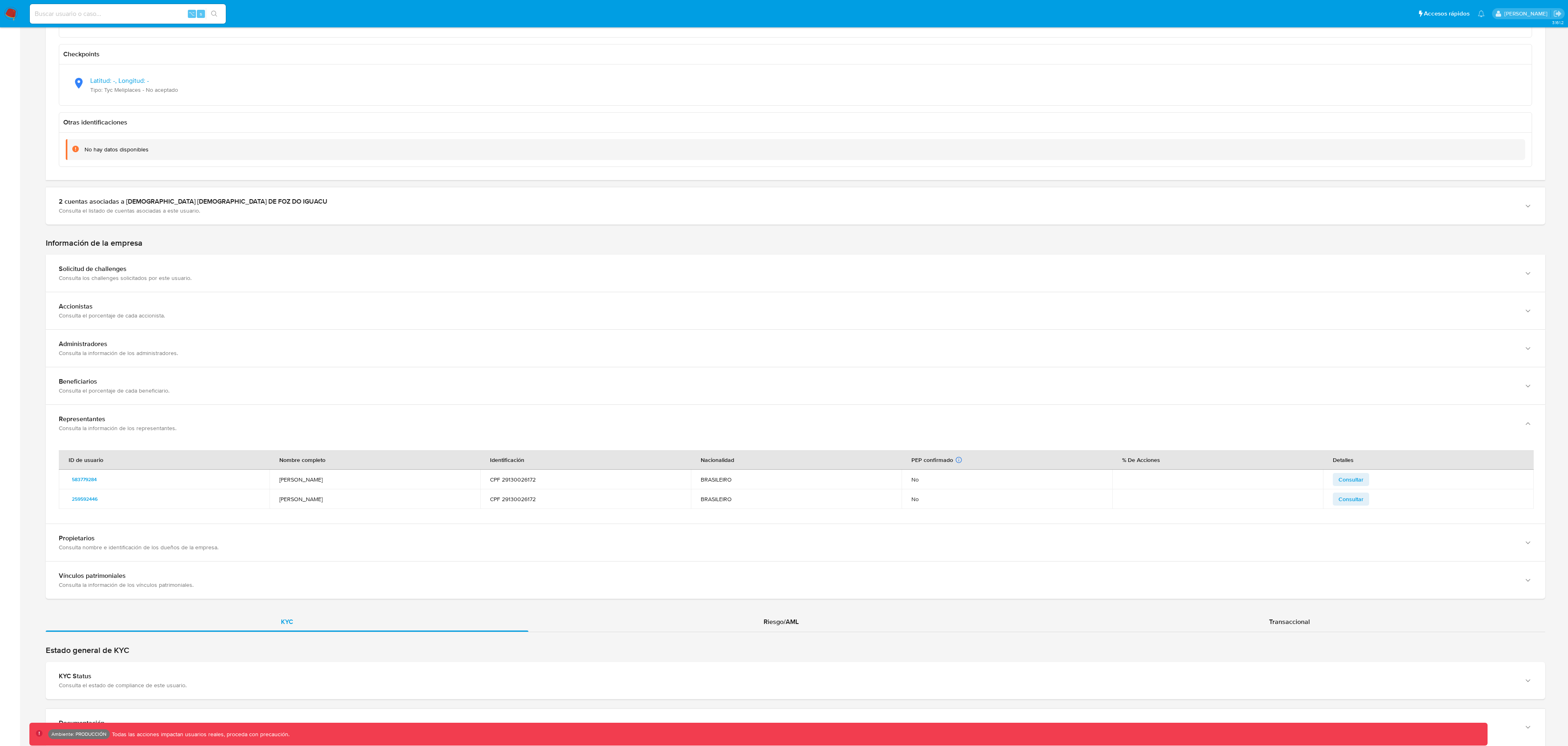
click at [114, 505] on td "259592446" at bounding box center [164, 498] width 211 height 19
click at [93, 497] on span "259592446" at bounding box center [84, 499] width 26 height 10
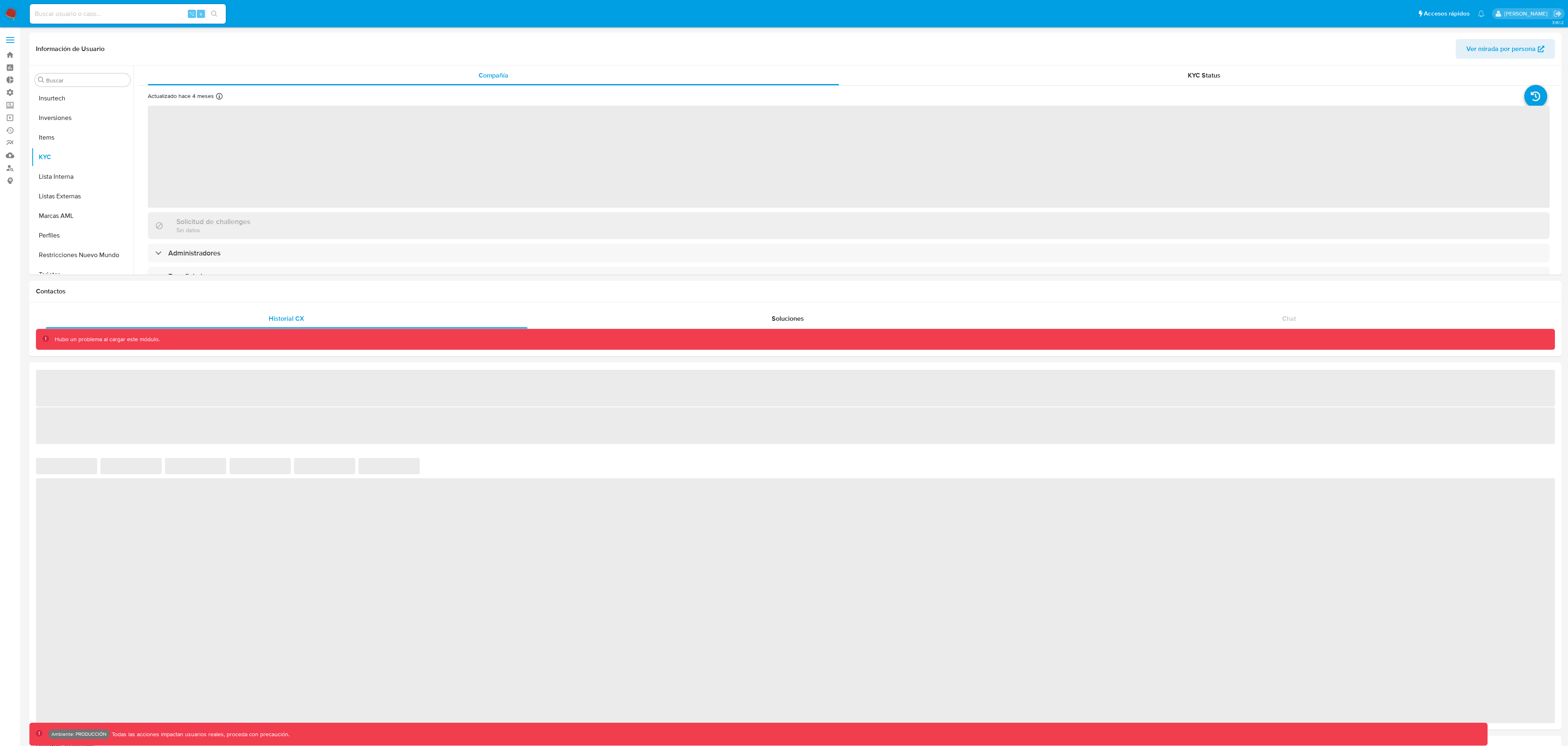
scroll to position [423, 0]
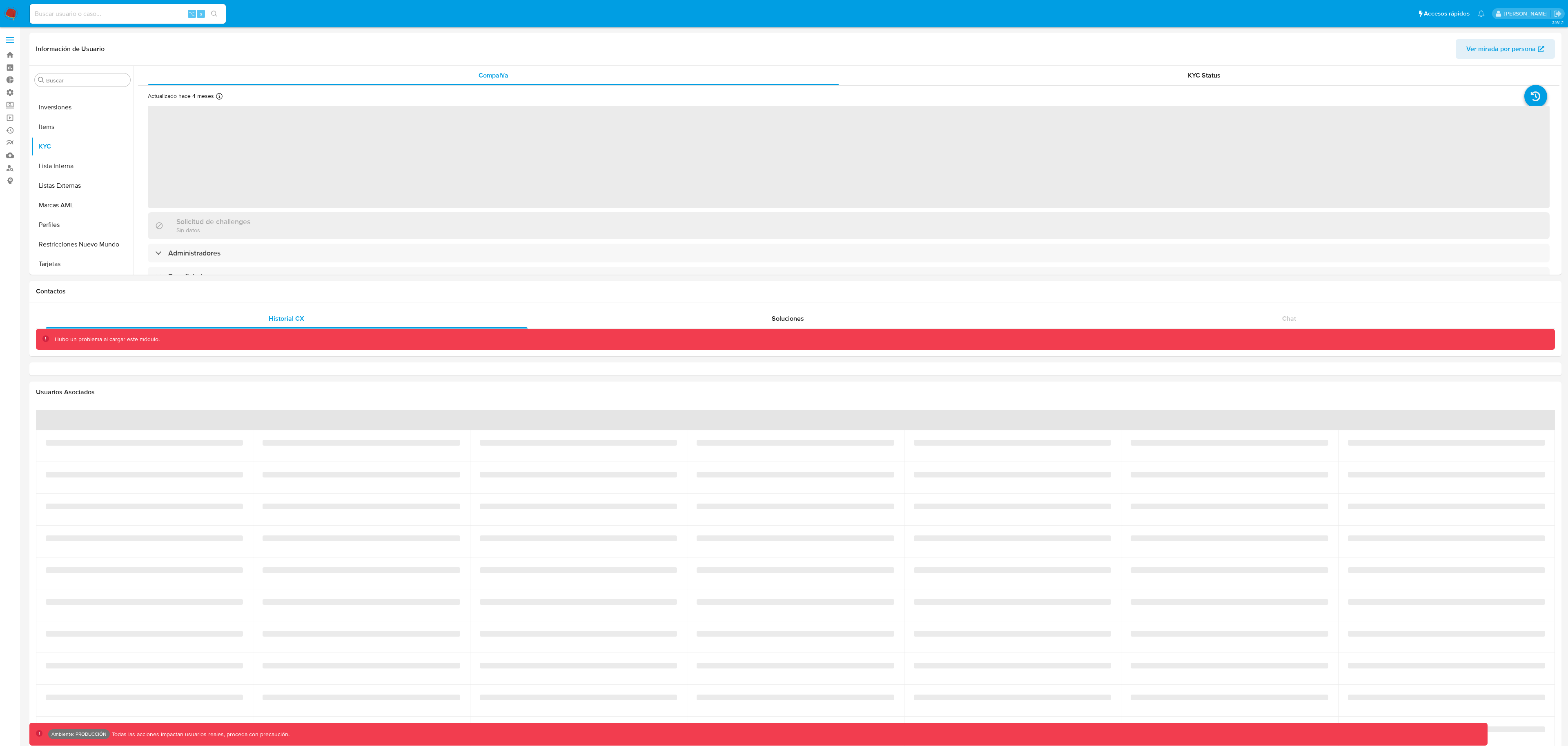
select select "10"
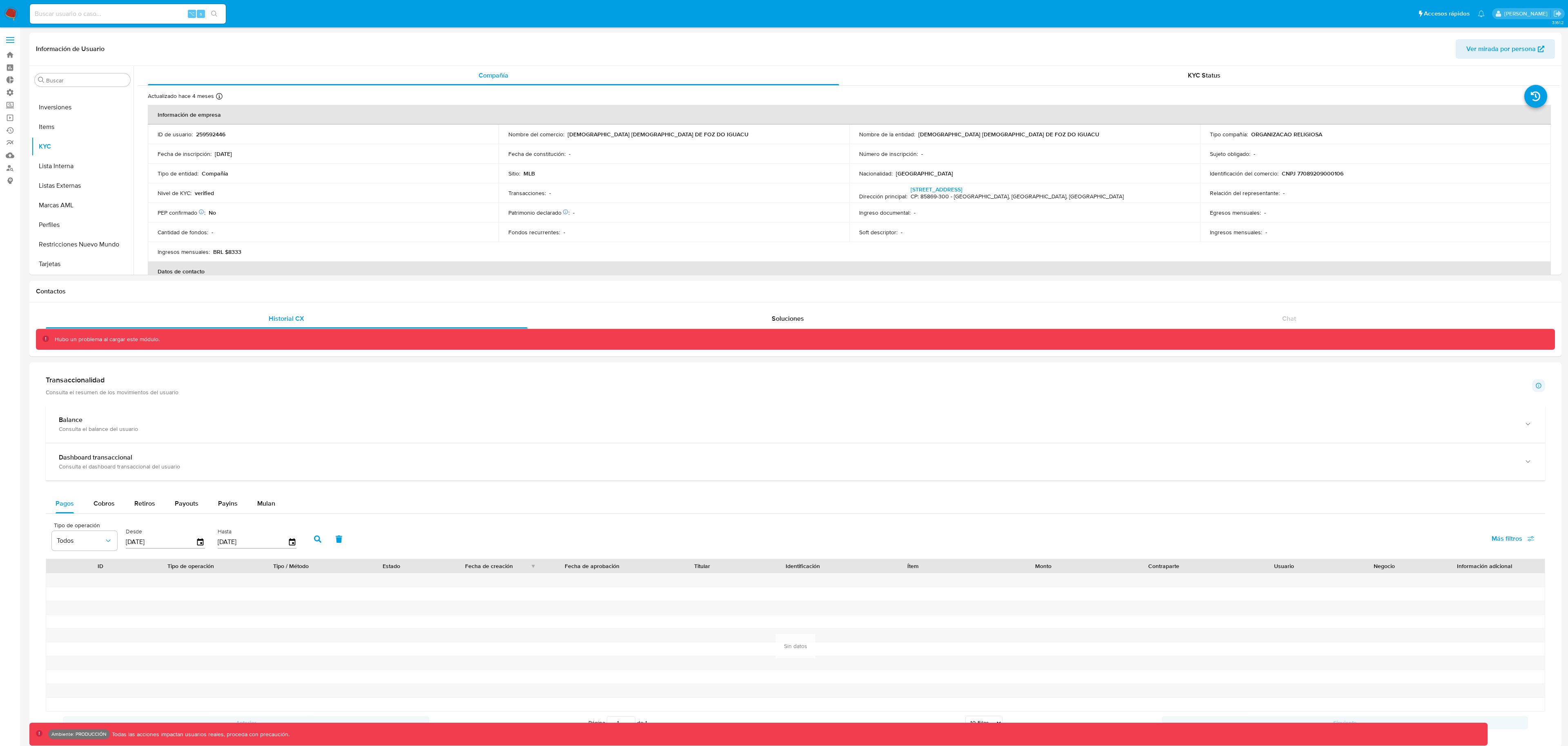
click at [96, 18] on input at bounding box center [127, 14] width 196 height 11
paste input "2451540490"
type input "2451540490"
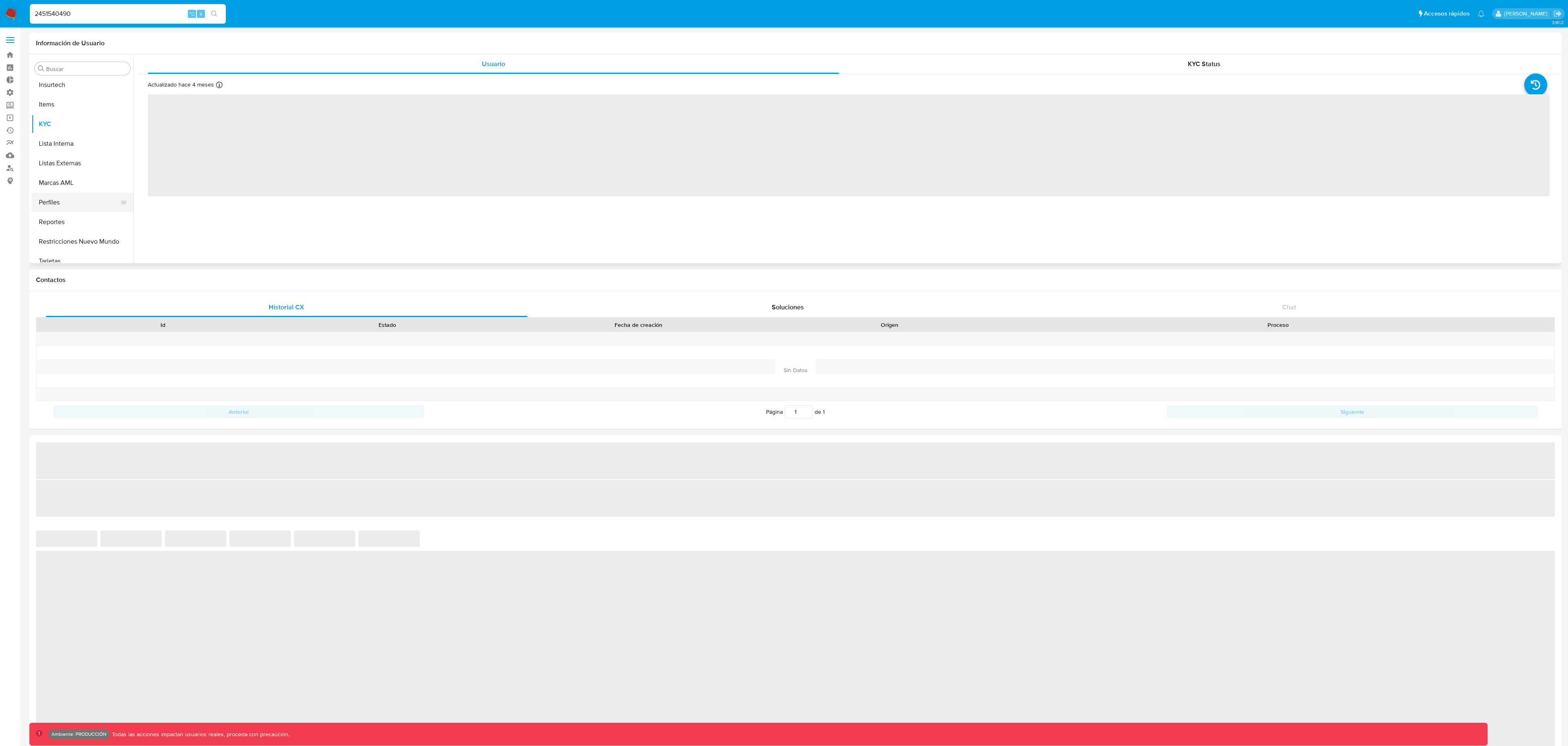
scroll to position [403, 0]
select select "10"
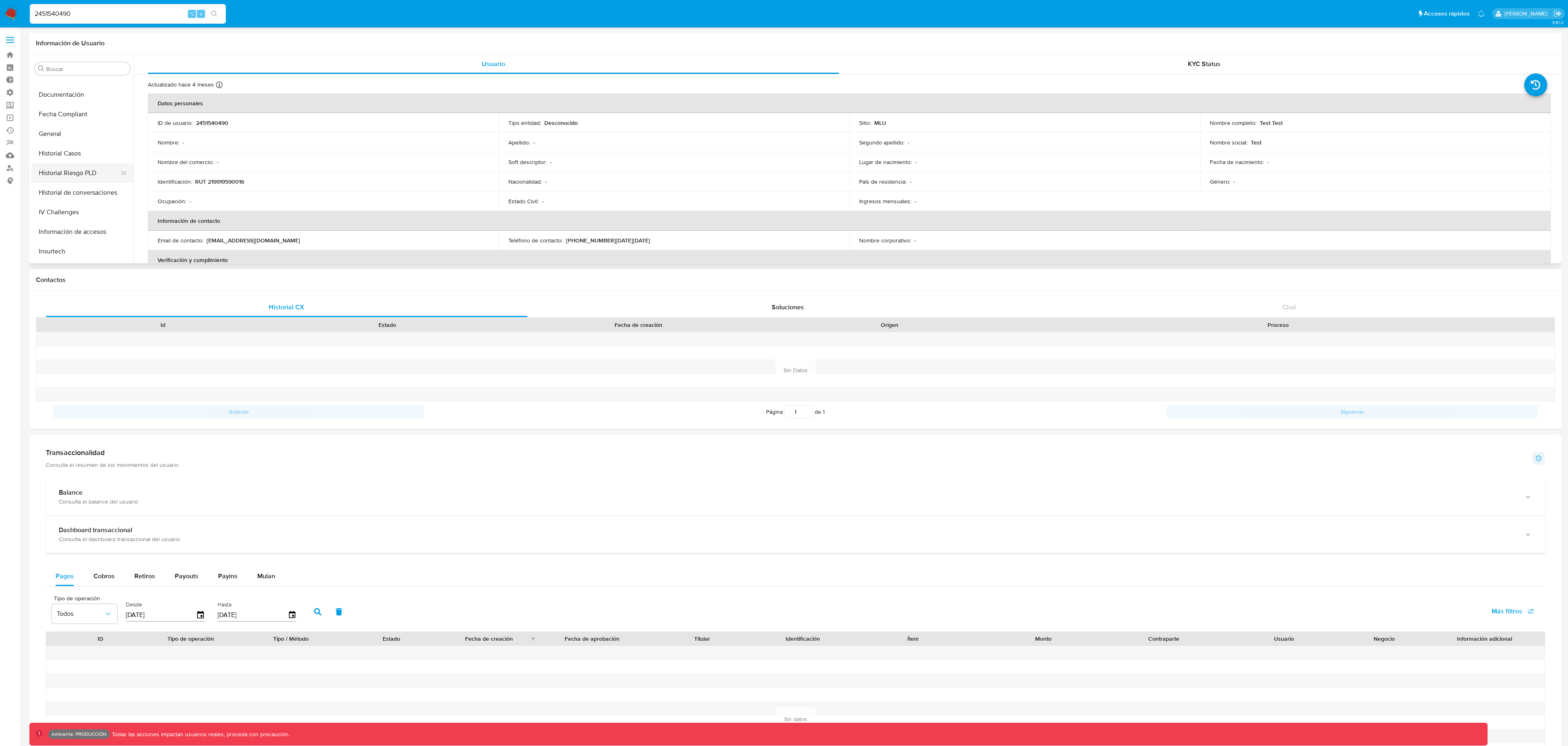
scroll to position [210, 0]
click at [65, 153] on button "General" at bounding box center [79, 152] width 95 height 19
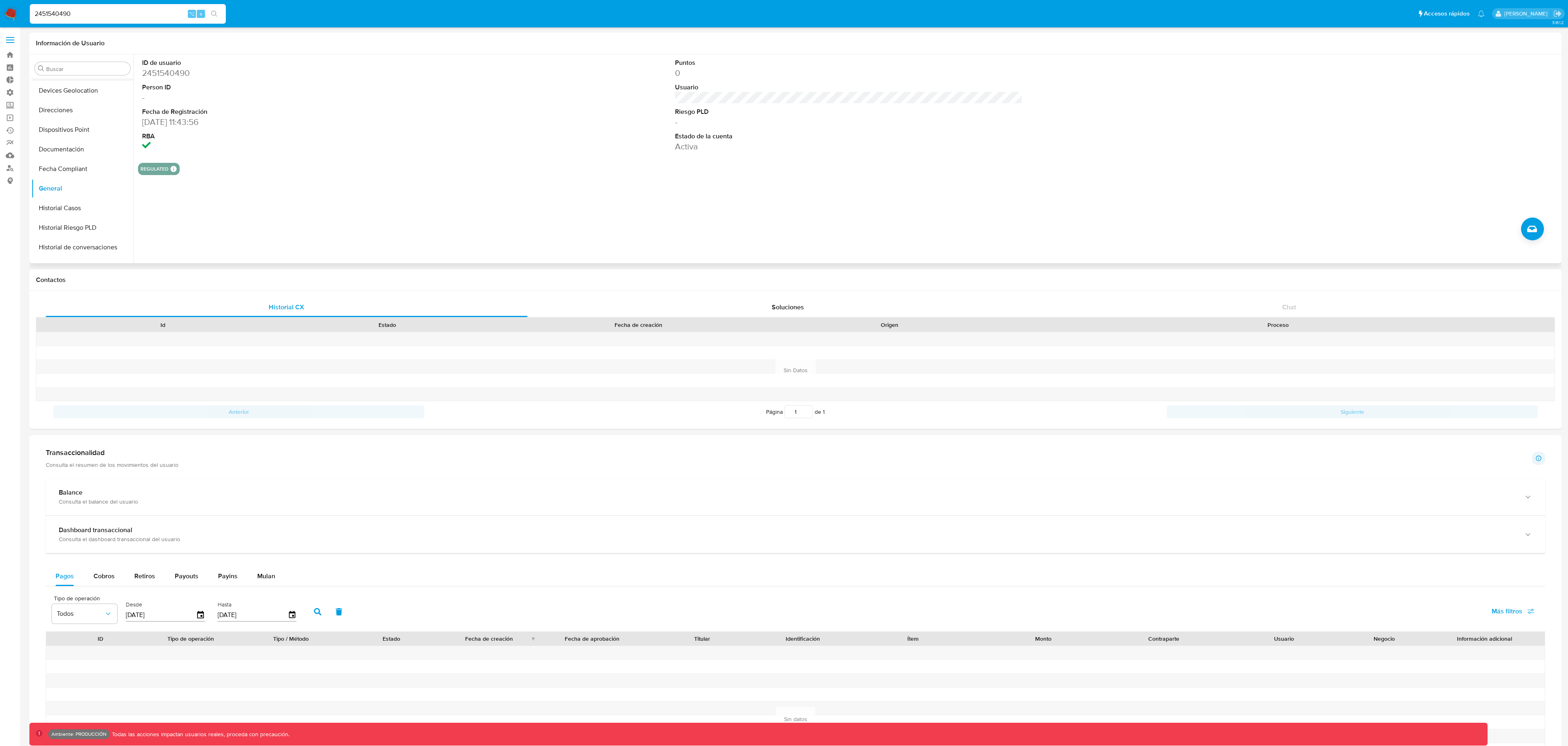
scroll to position [217, 0]
click at [92, 188] on button "Historial Riesgo PLD" at bounding box center [79, 183] width 95 height 19
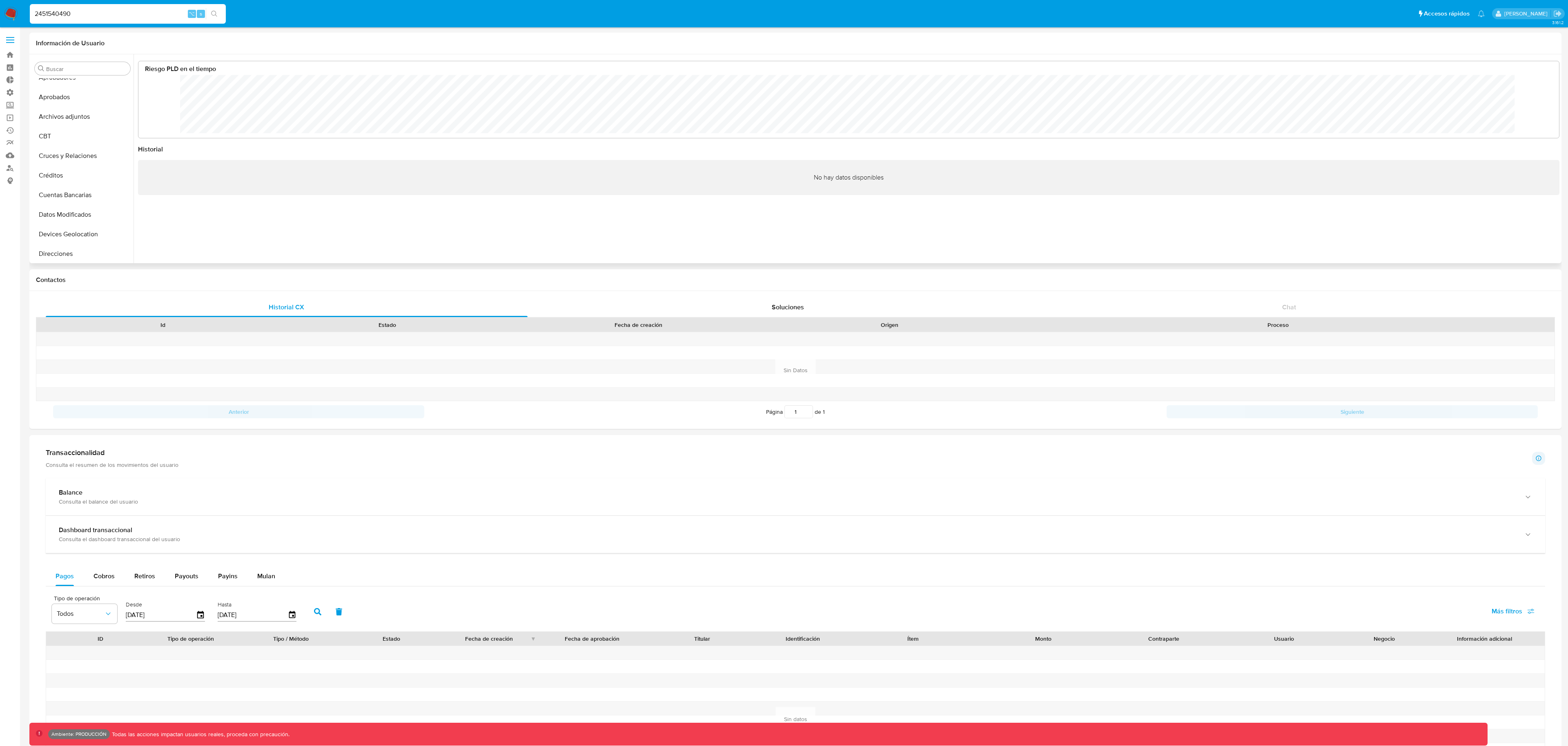
scroll to position [0, 0]
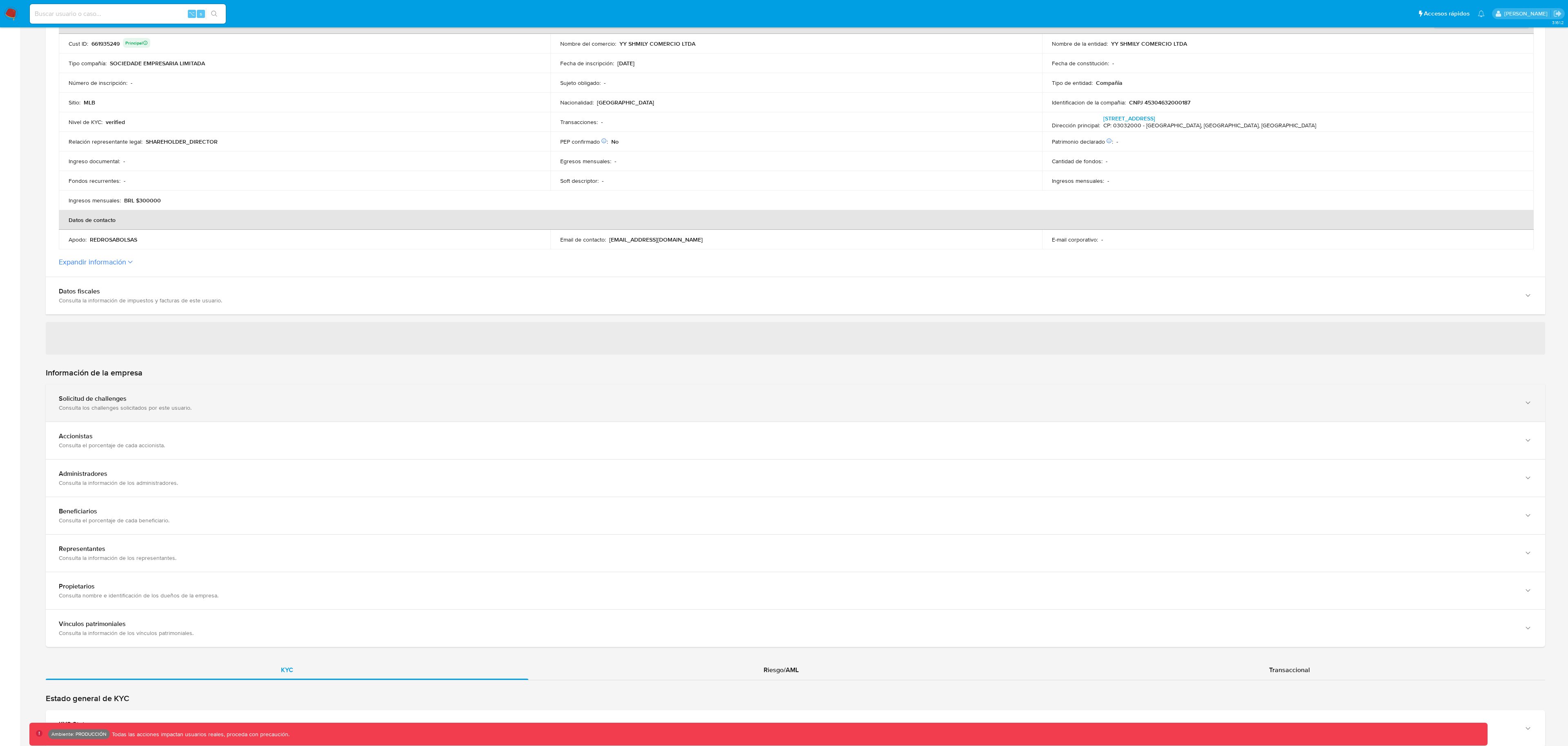
scroll to position [280, 0]
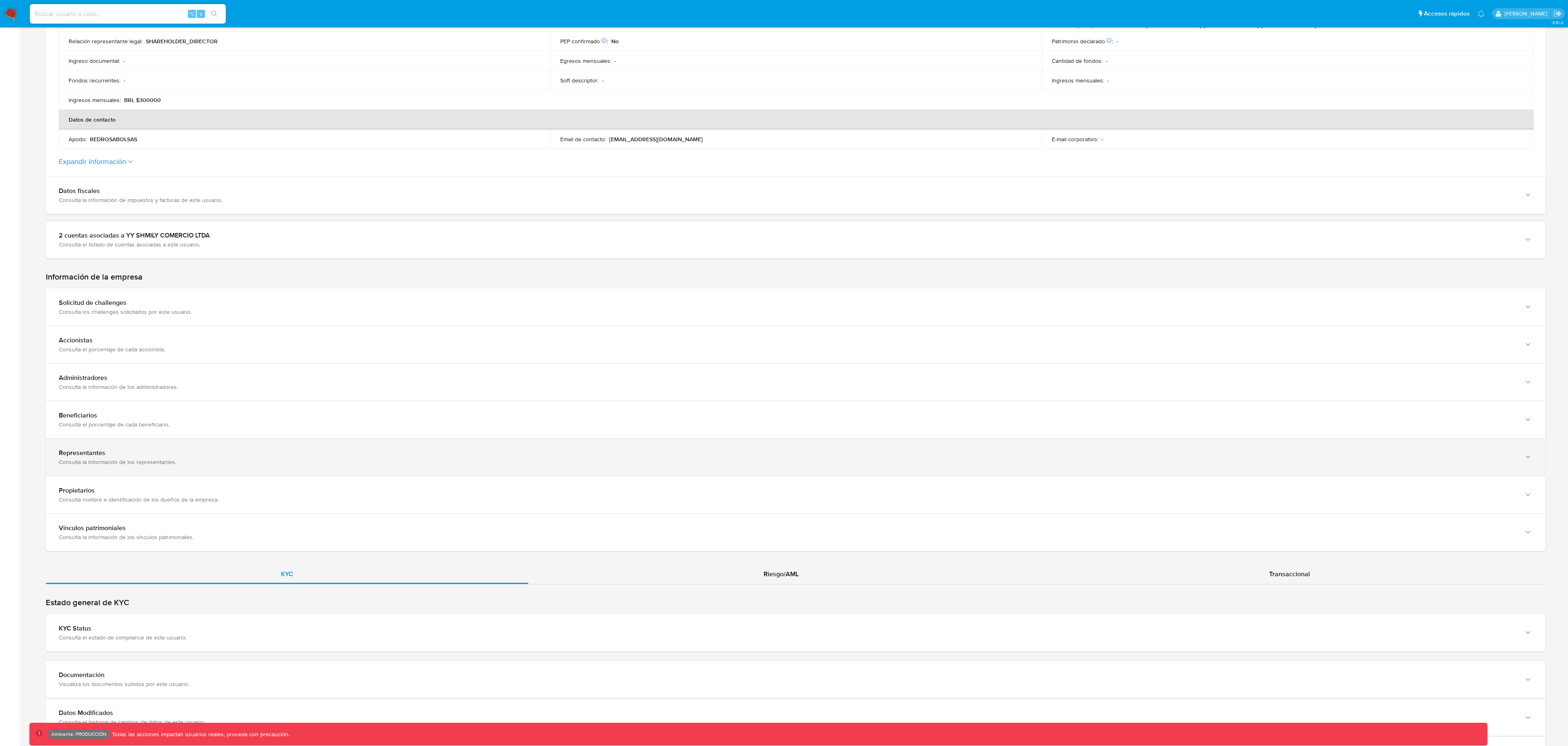
click at [129, 455] on div "Representantes" at bounding box center [787, 453] width 1457 height 9
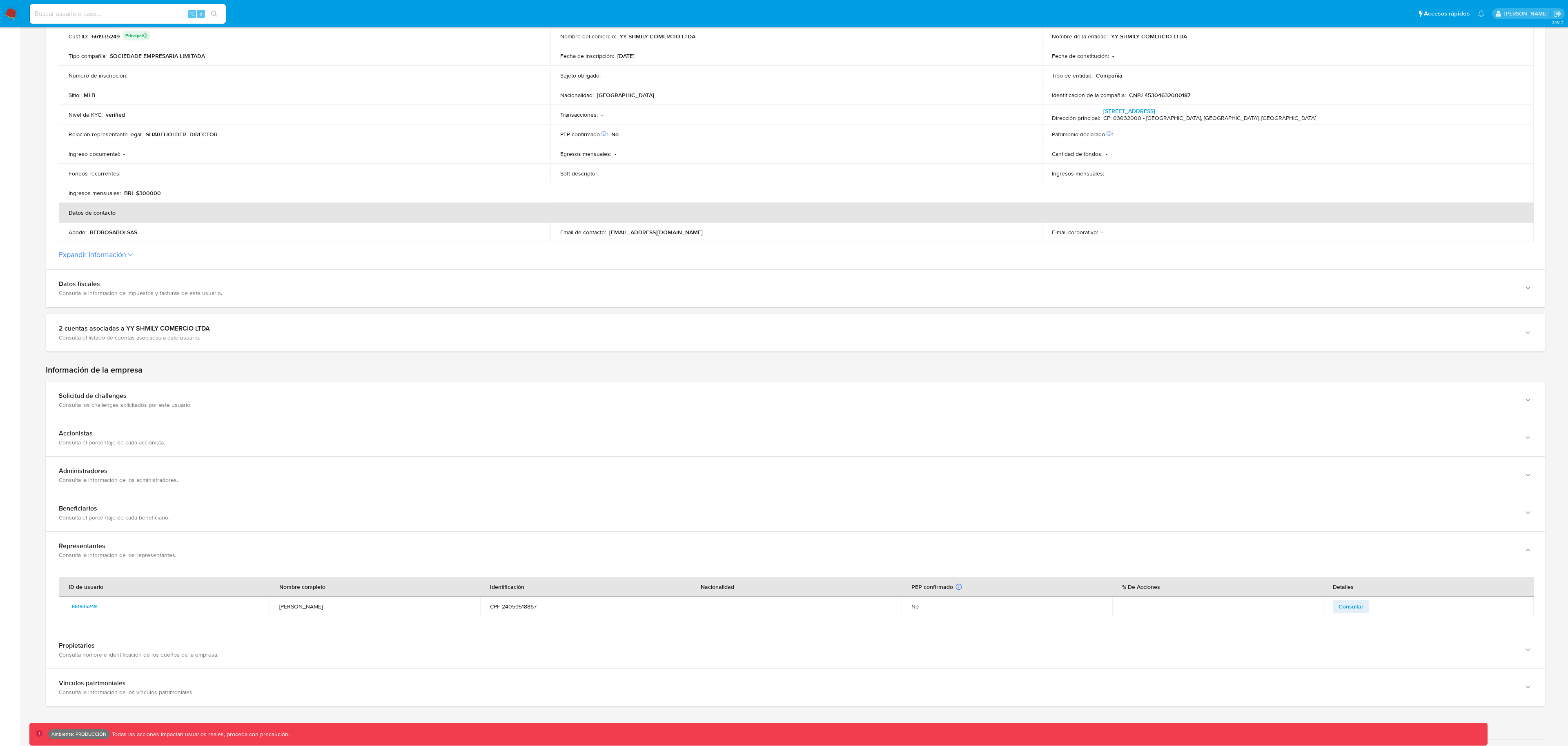
scroll to position [187, 0]
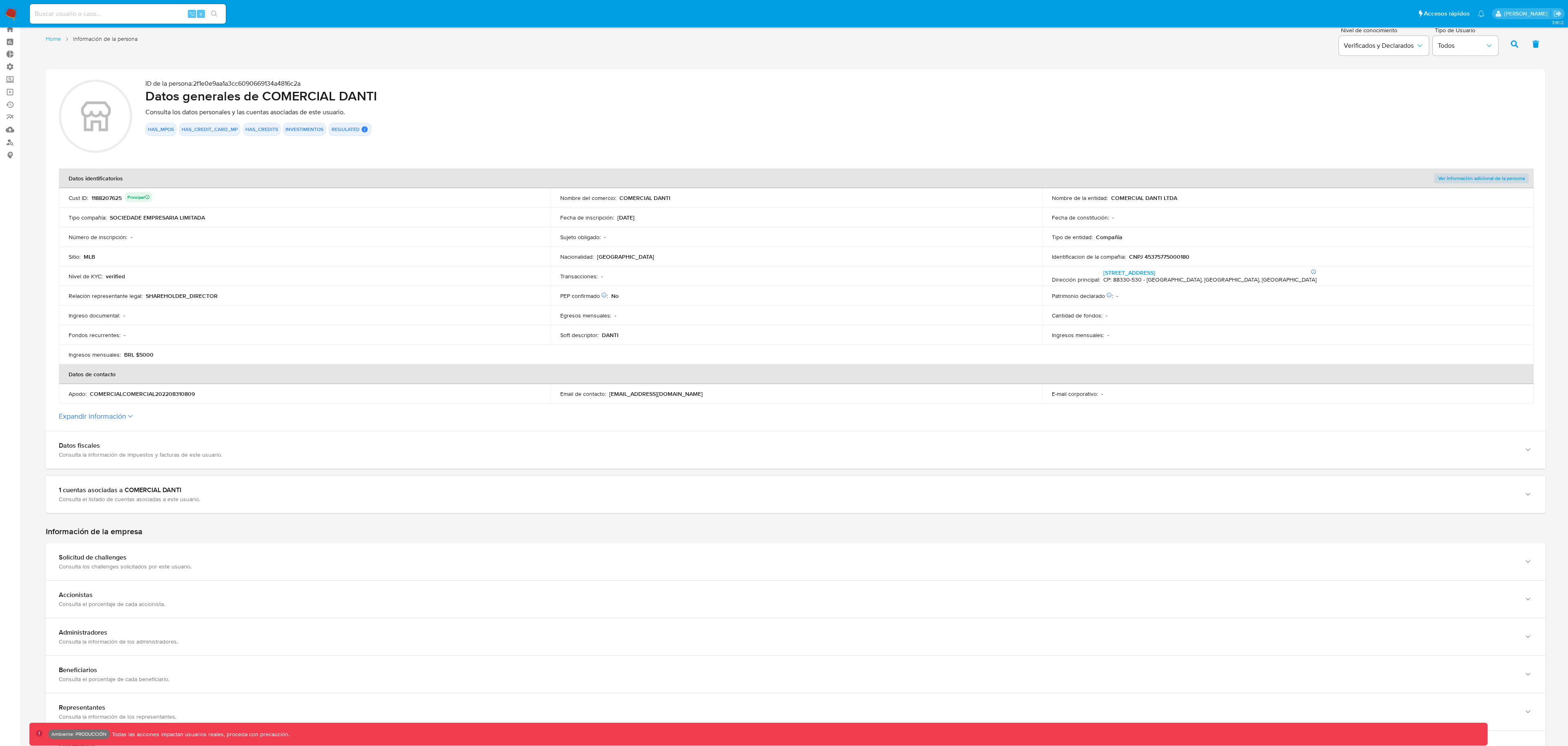
scroll to position [84, 0]
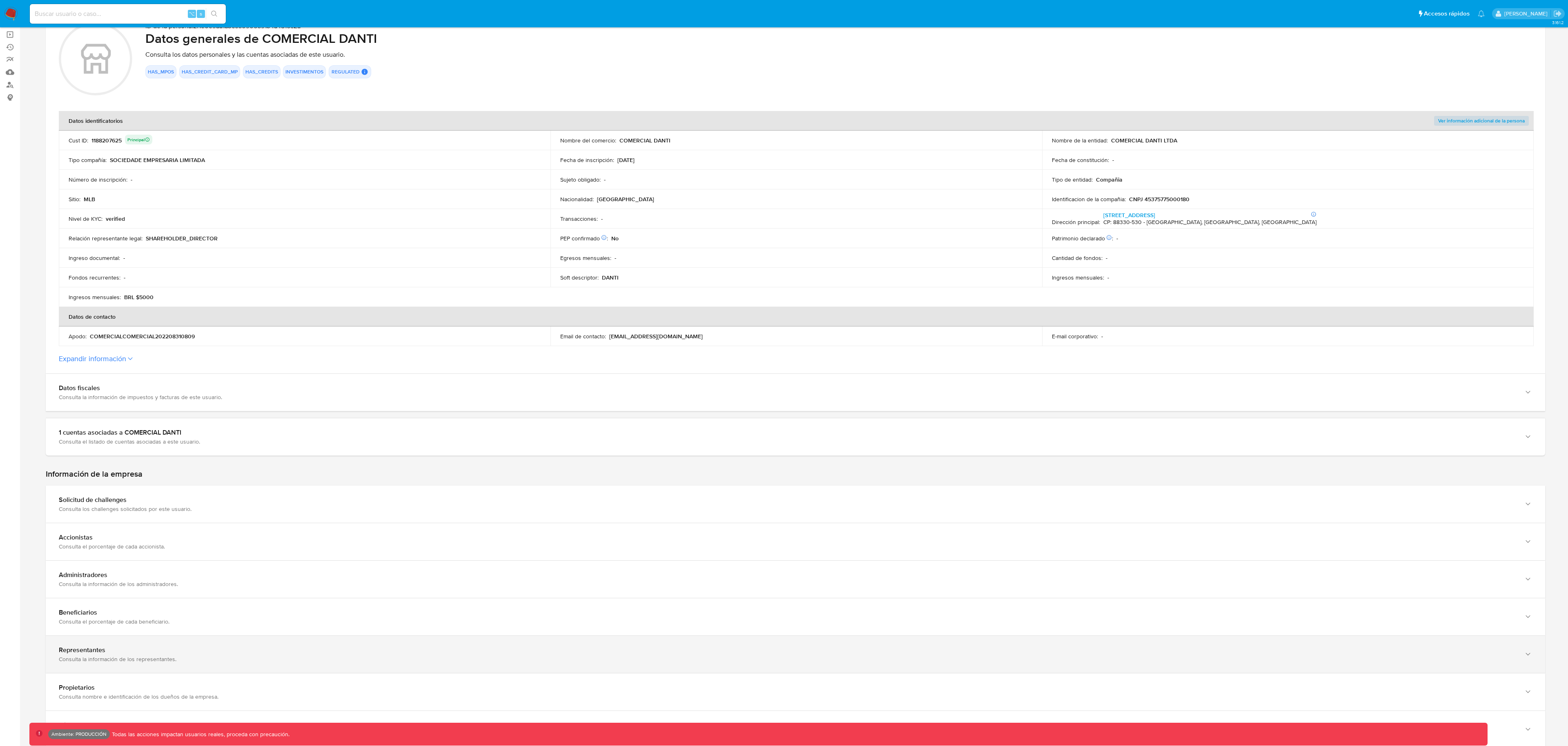
click at [108, 644] on div "Representantes Consulta la información de los representantes." at bounding box center [795, 655] width 1499 height 37
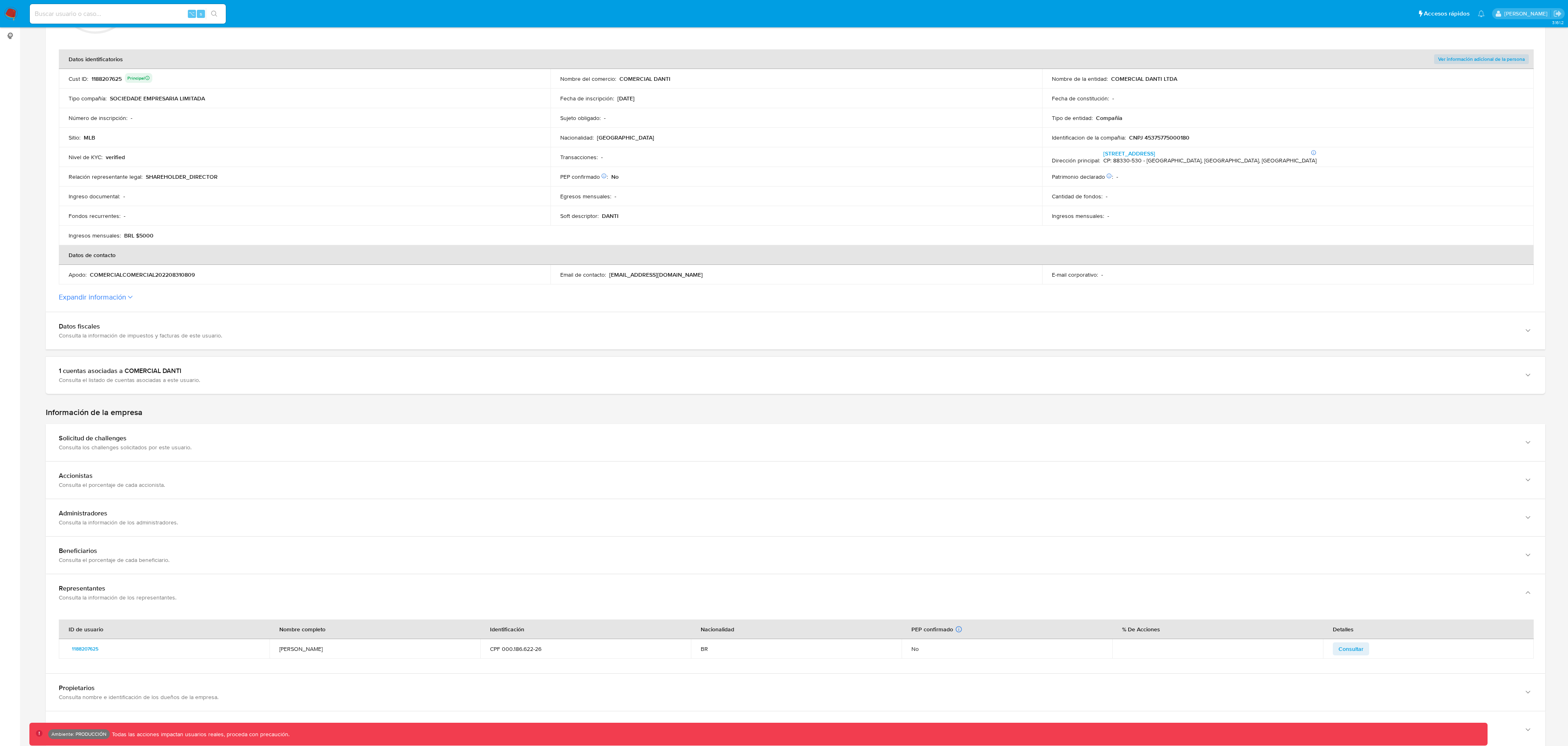
scroll to position [318, 0]
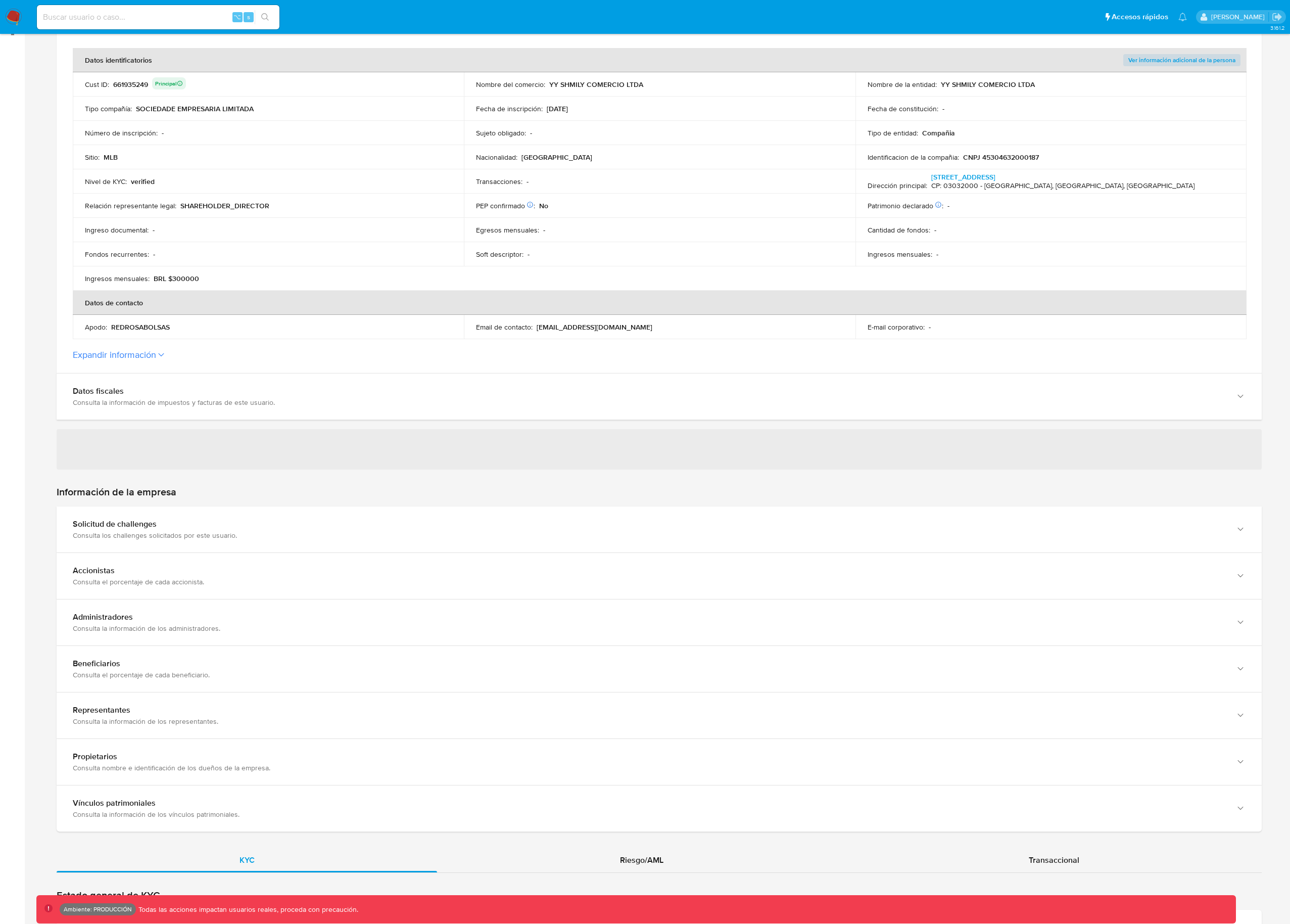
scroll to position [582, 0]
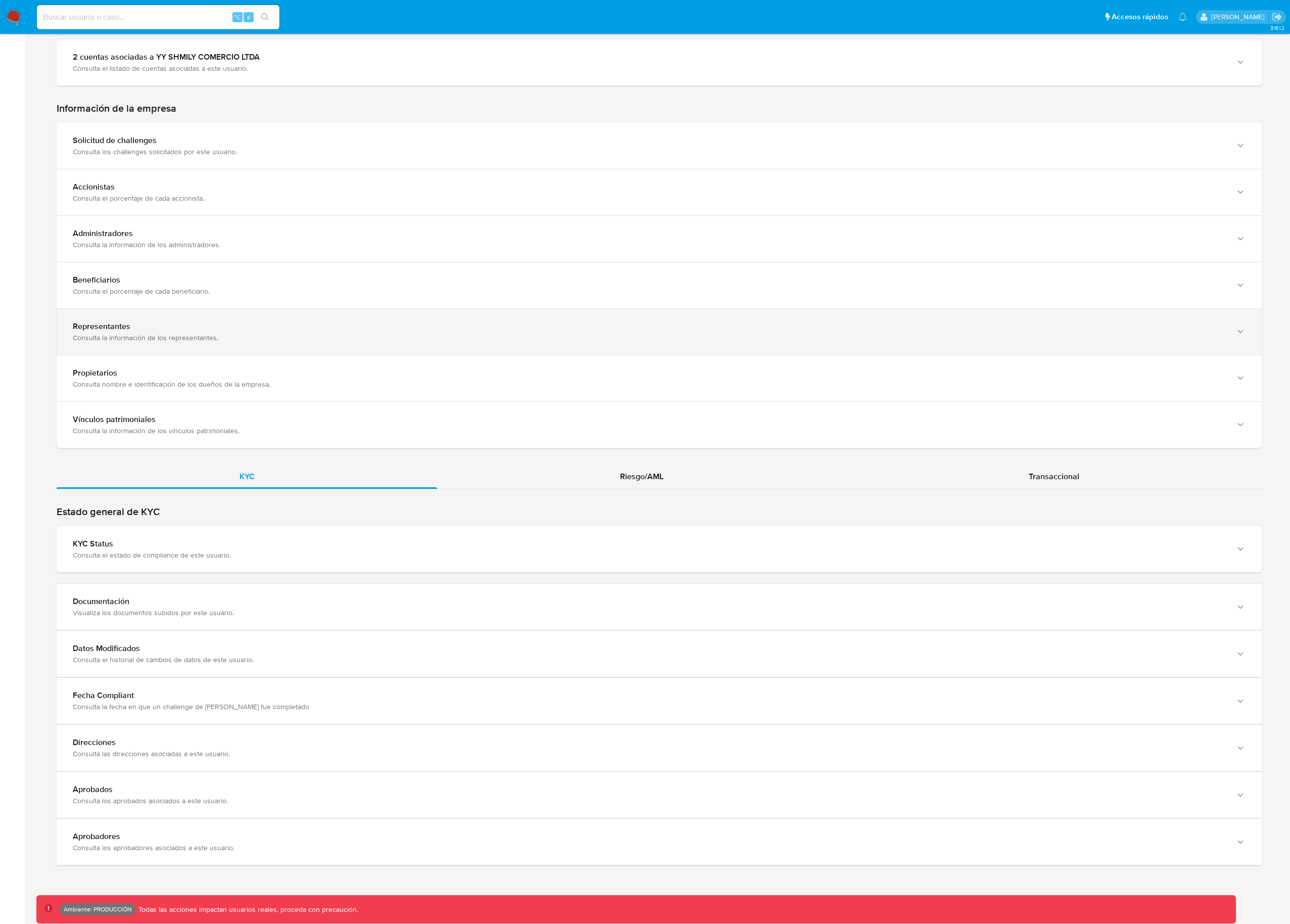
click at [142, 334] on div "Consulta la información de los representantes." at bounding box center [649, 337] width 1153 height 9
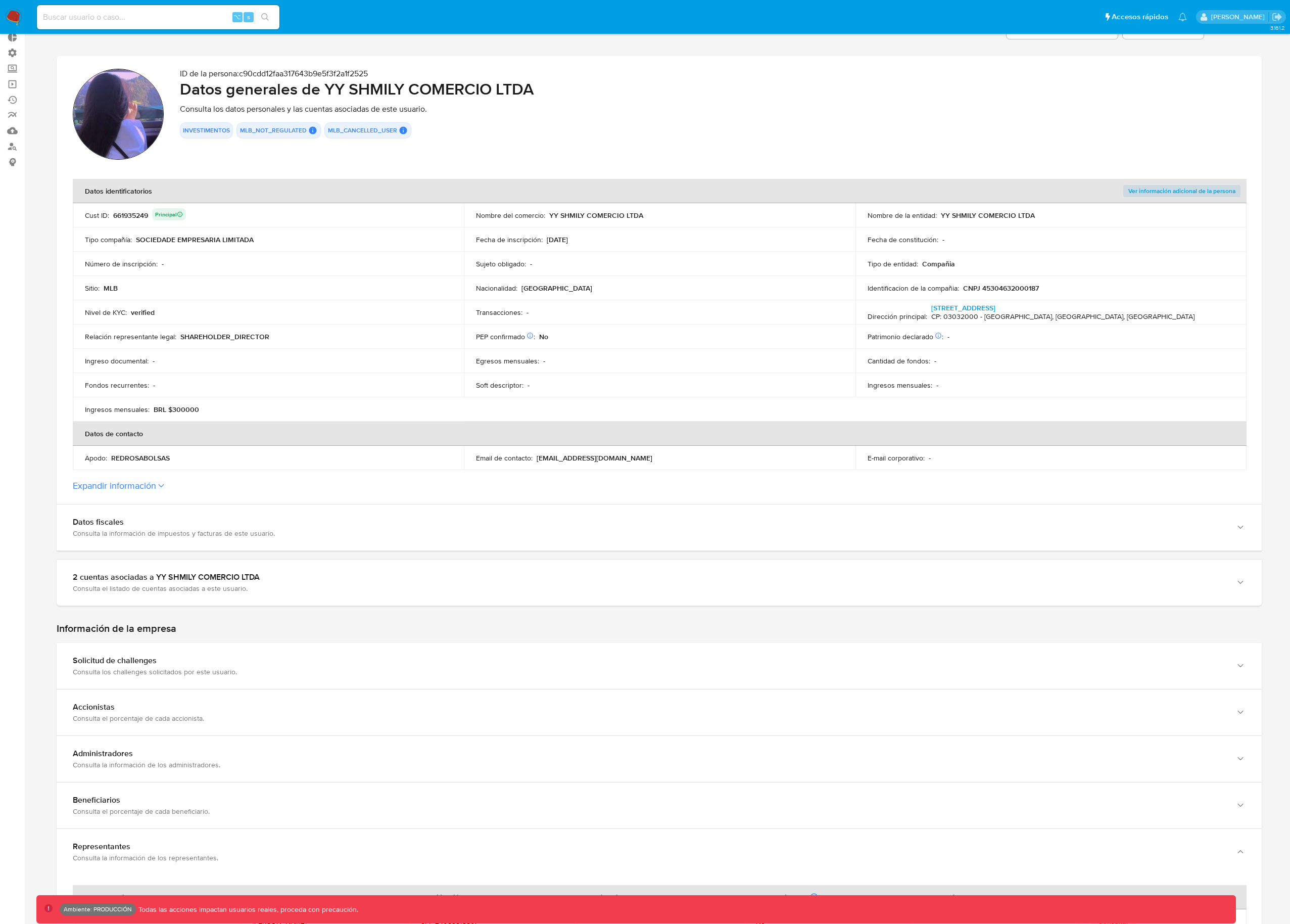
scroll to position [0, 0]
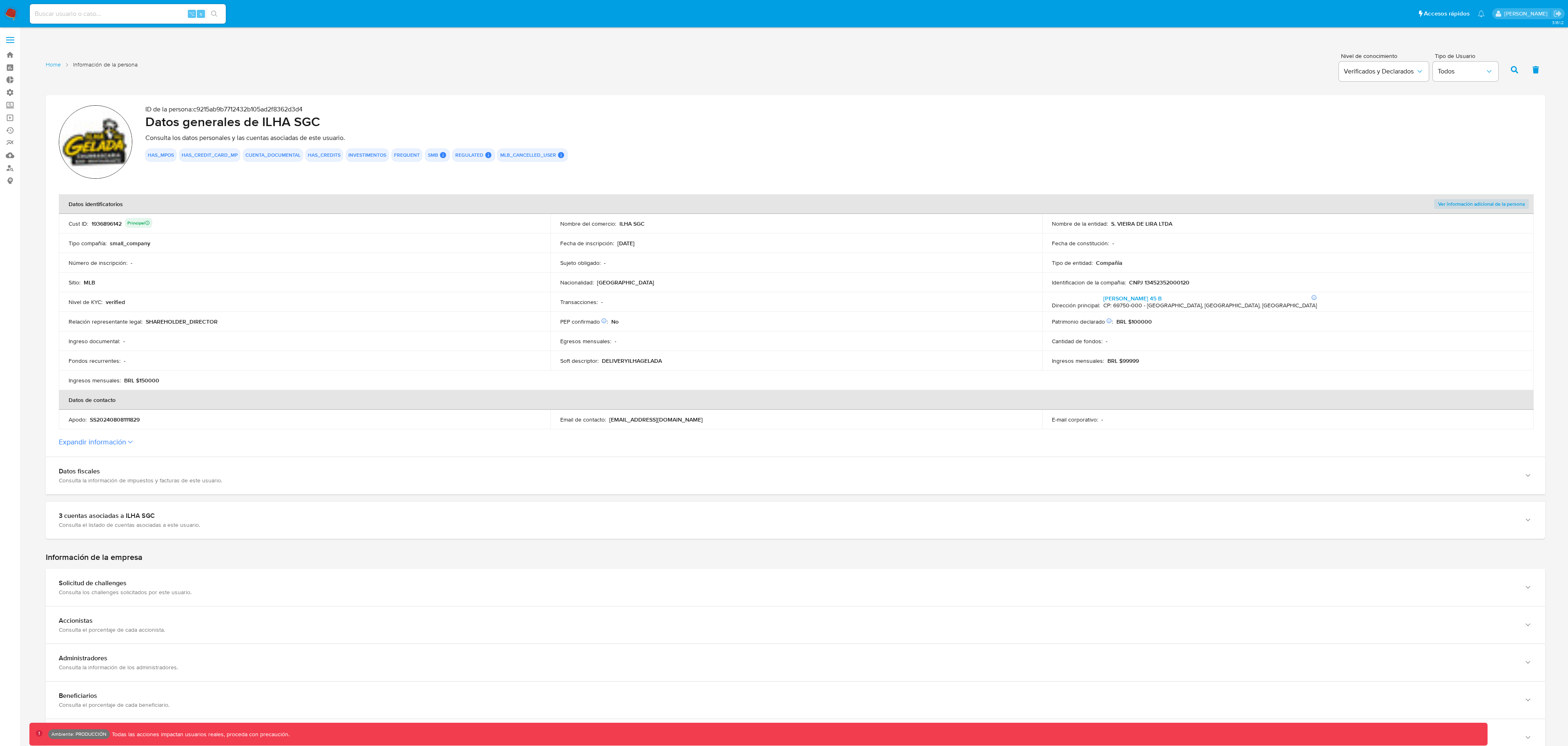
scroll to position [251, 0]
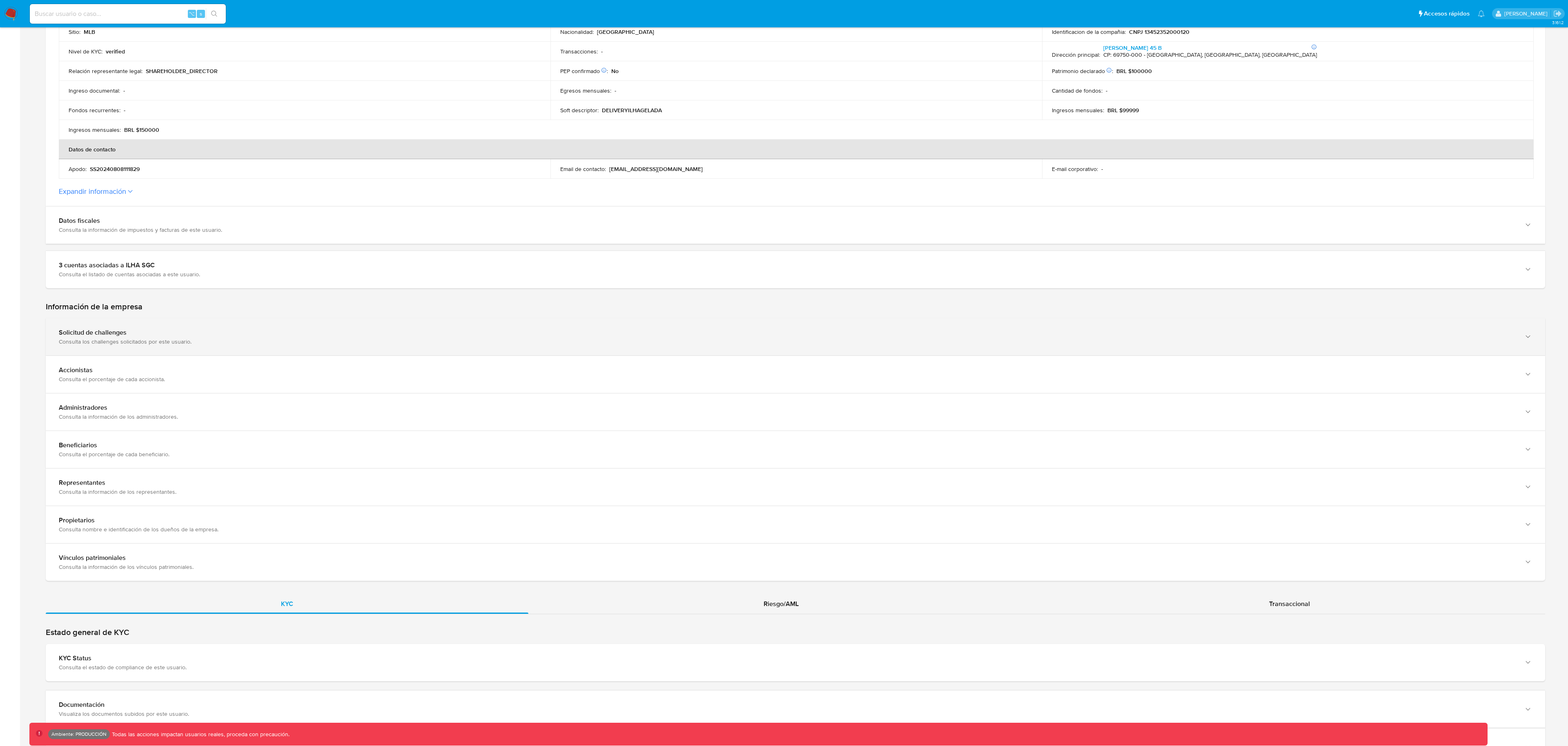
click at [136, 339] on div "Consulta los challenges solicitados por este usuario." at bounding box center [787, 341] width 1457 height 7
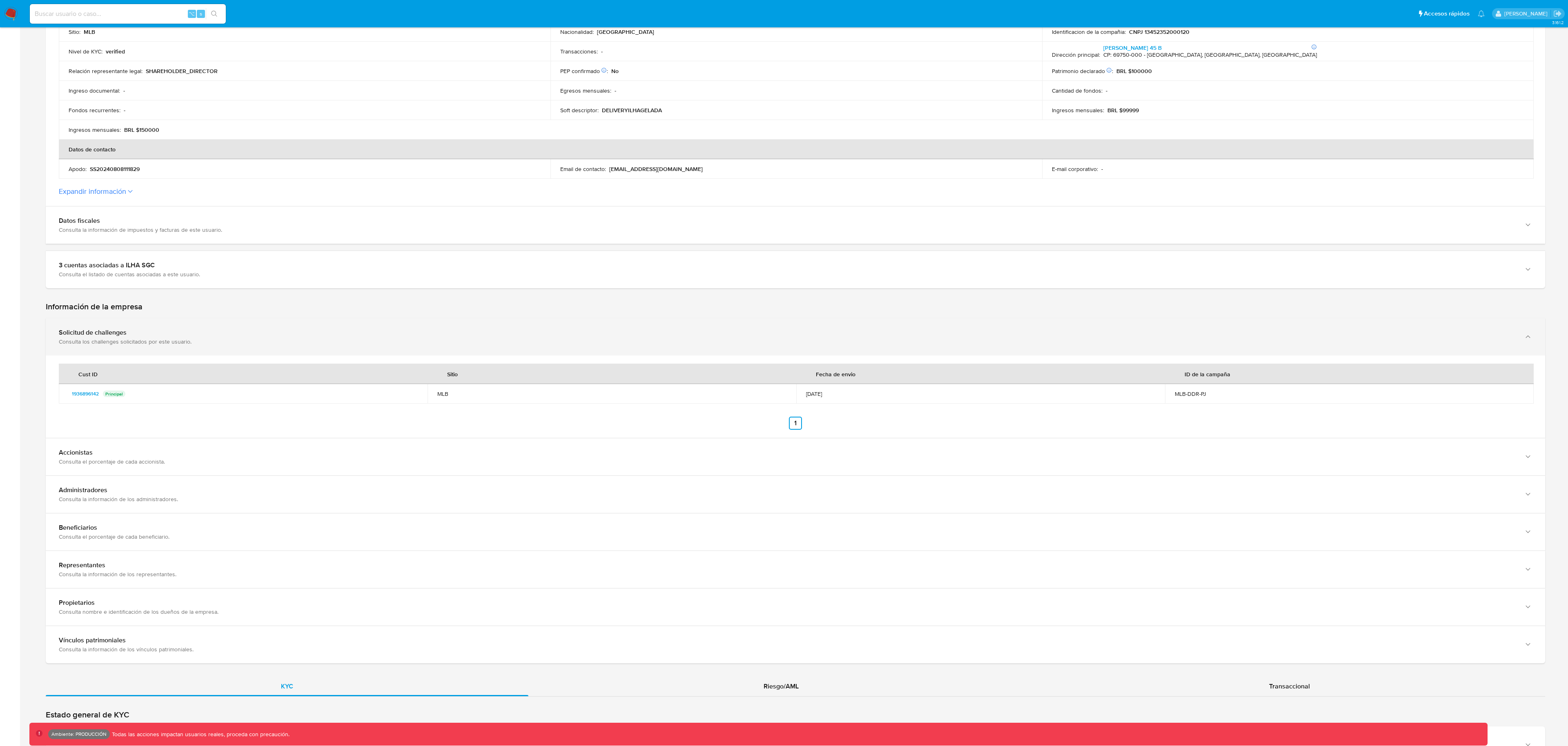
click at [136, 339] on div "Consulta los challenges solicitados por este usuario." at bounding box center [787, 341] width 1457 height 7
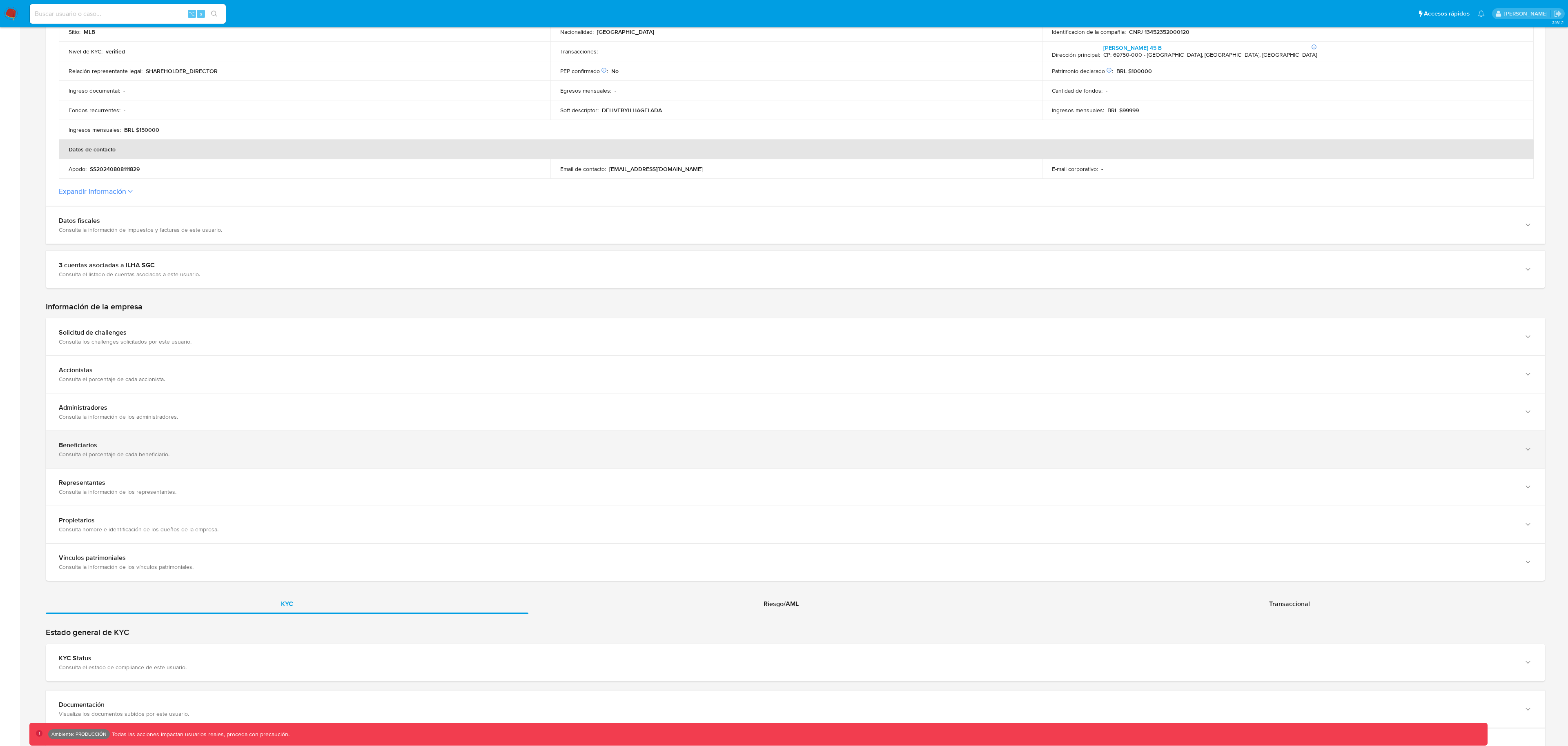
click at [125, 446] on div "Beneficiarios" at bounding box center [787, 445] width 1457 height 9
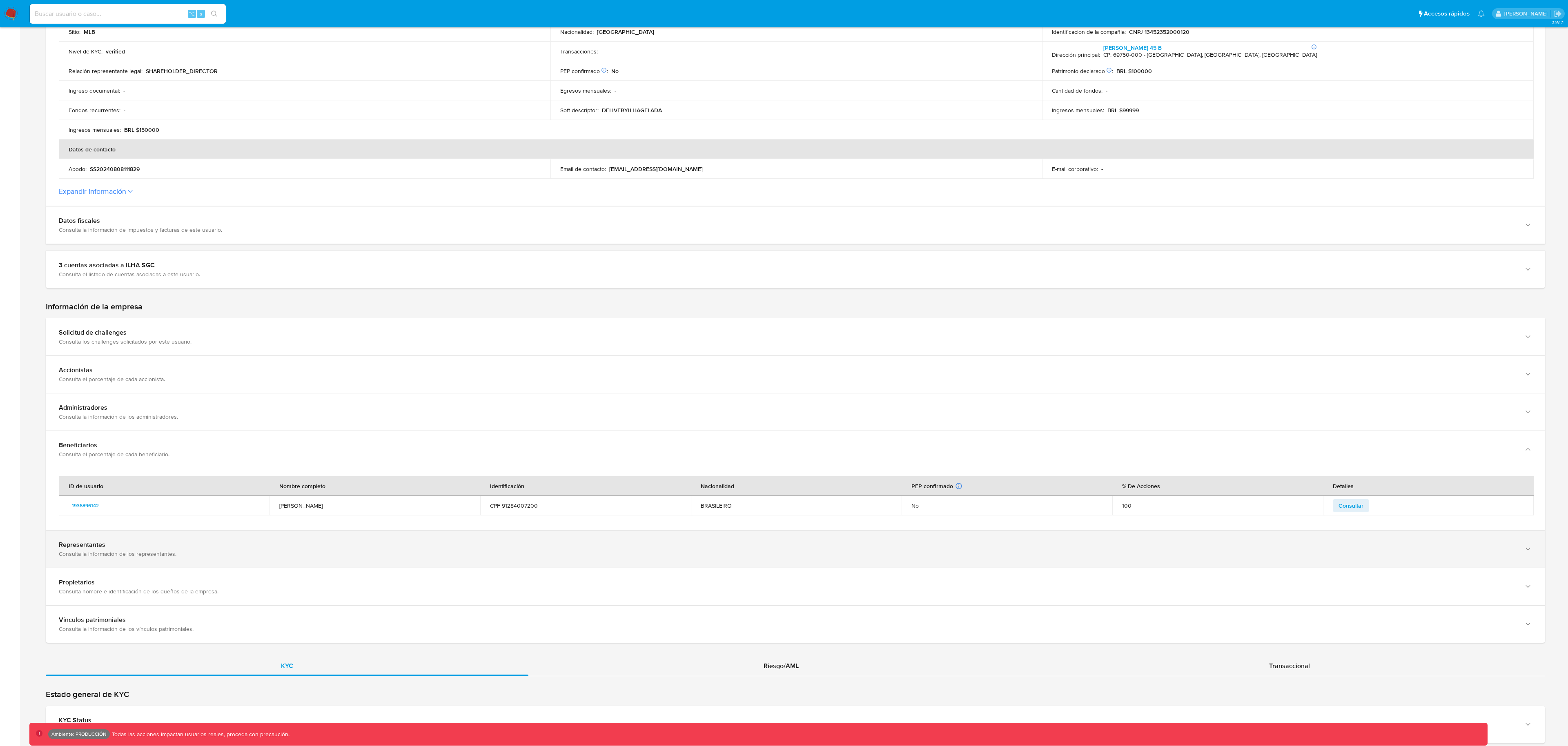
click at [141, 542] on div "Representantes" at bounding box center [787, 545] width 1457 height 9
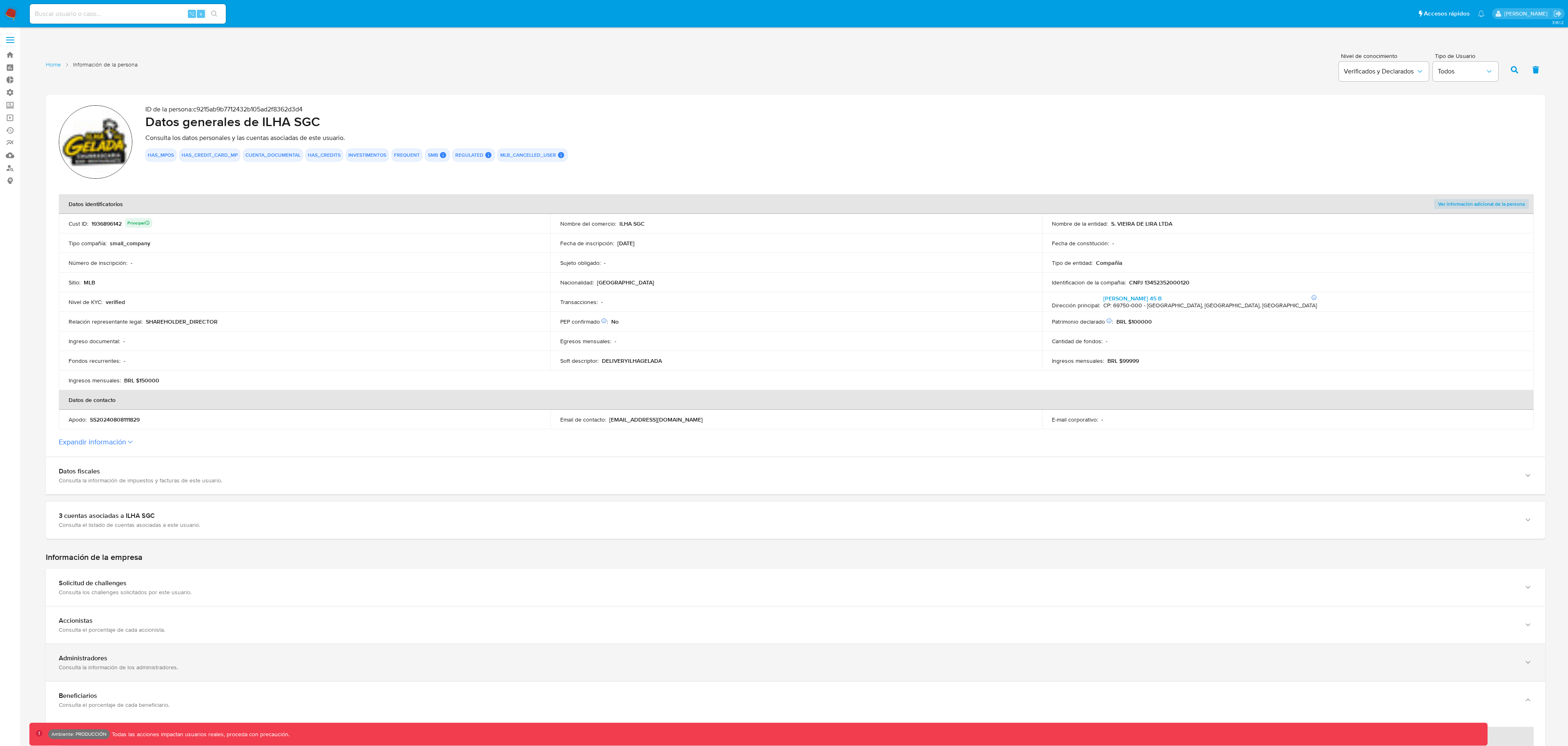
scroll to position [0, 0]
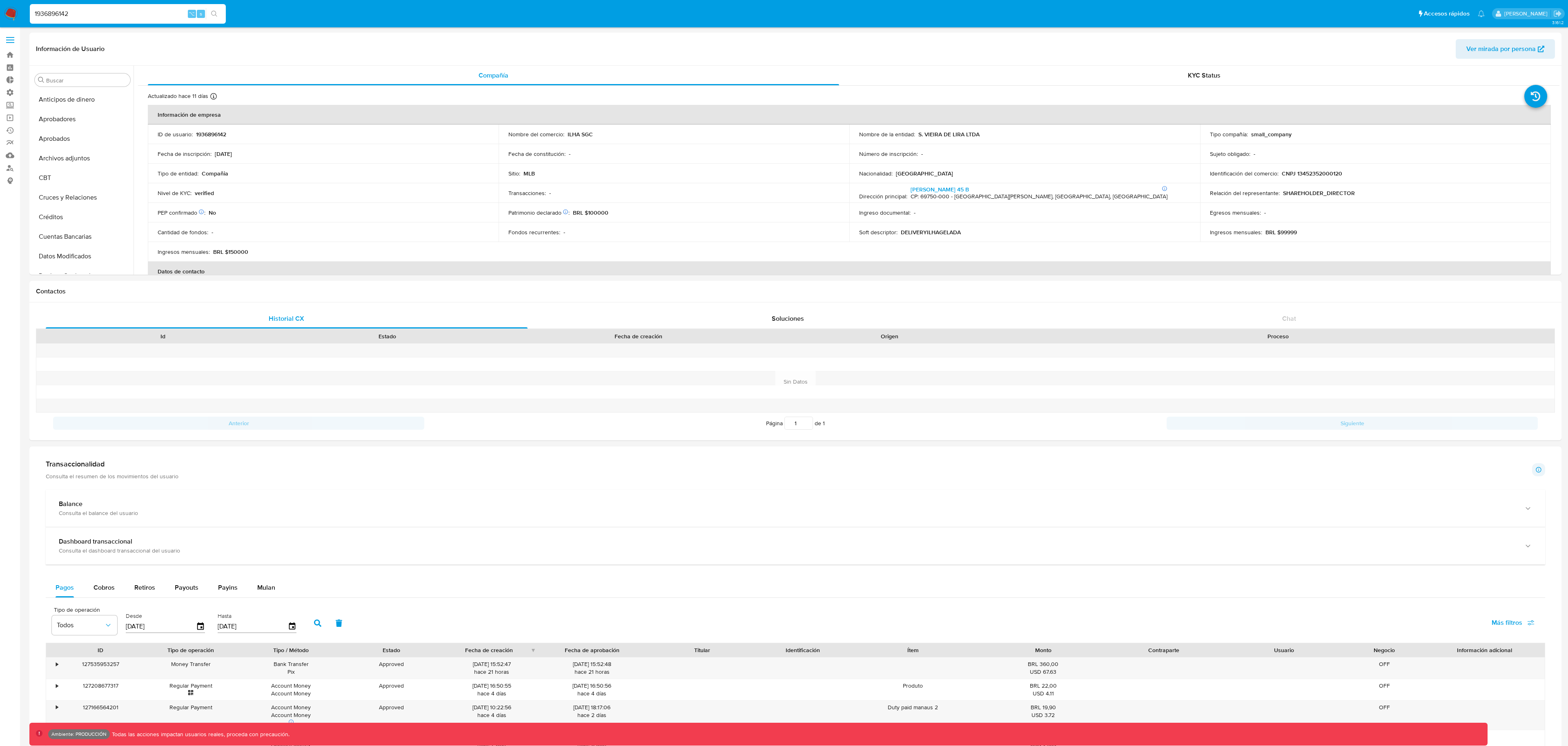
select select "10"
click at [121, 9] on input "1936896142" at bounding box center [127, 14] width 196 height 11
paste input "661935249"
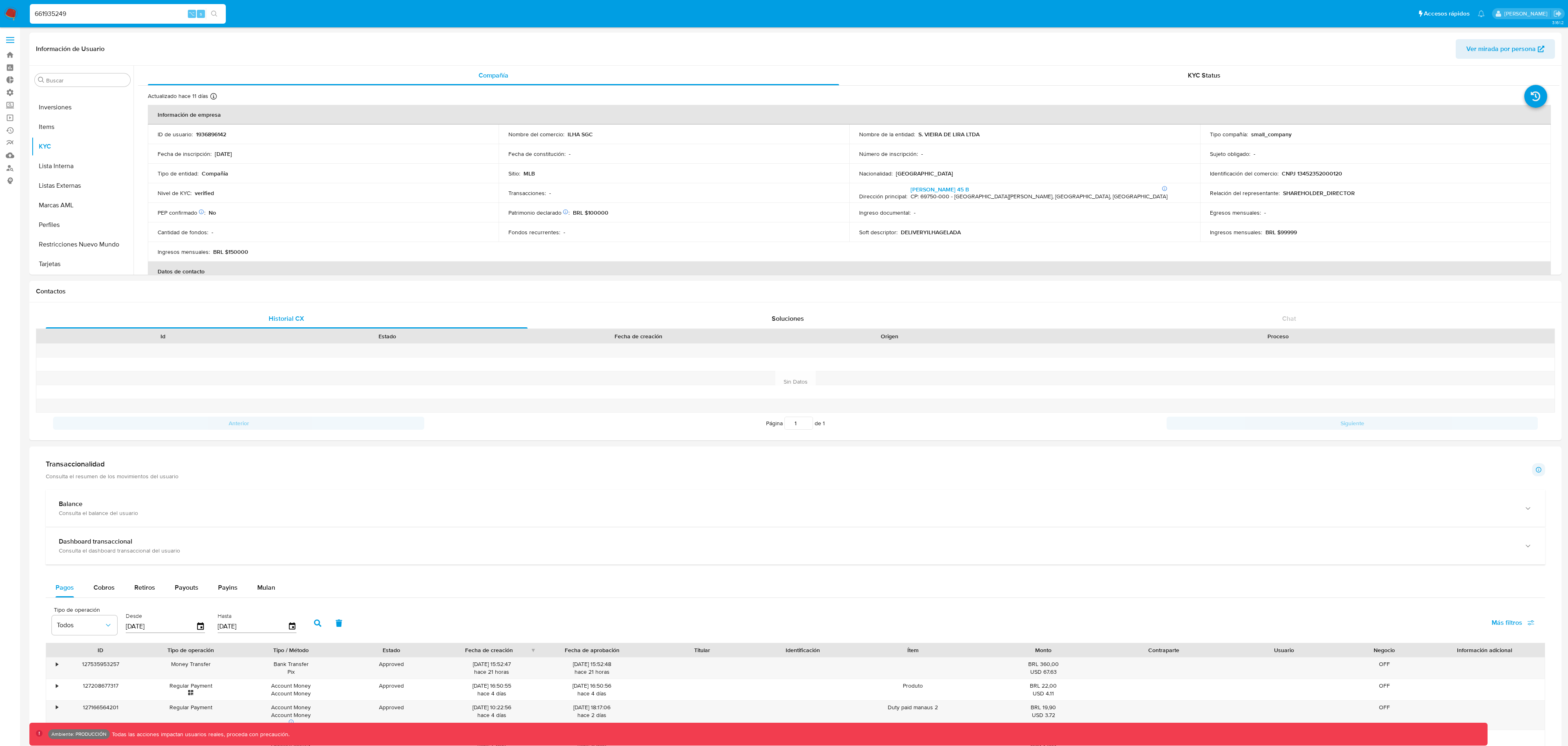
type input "661935249"
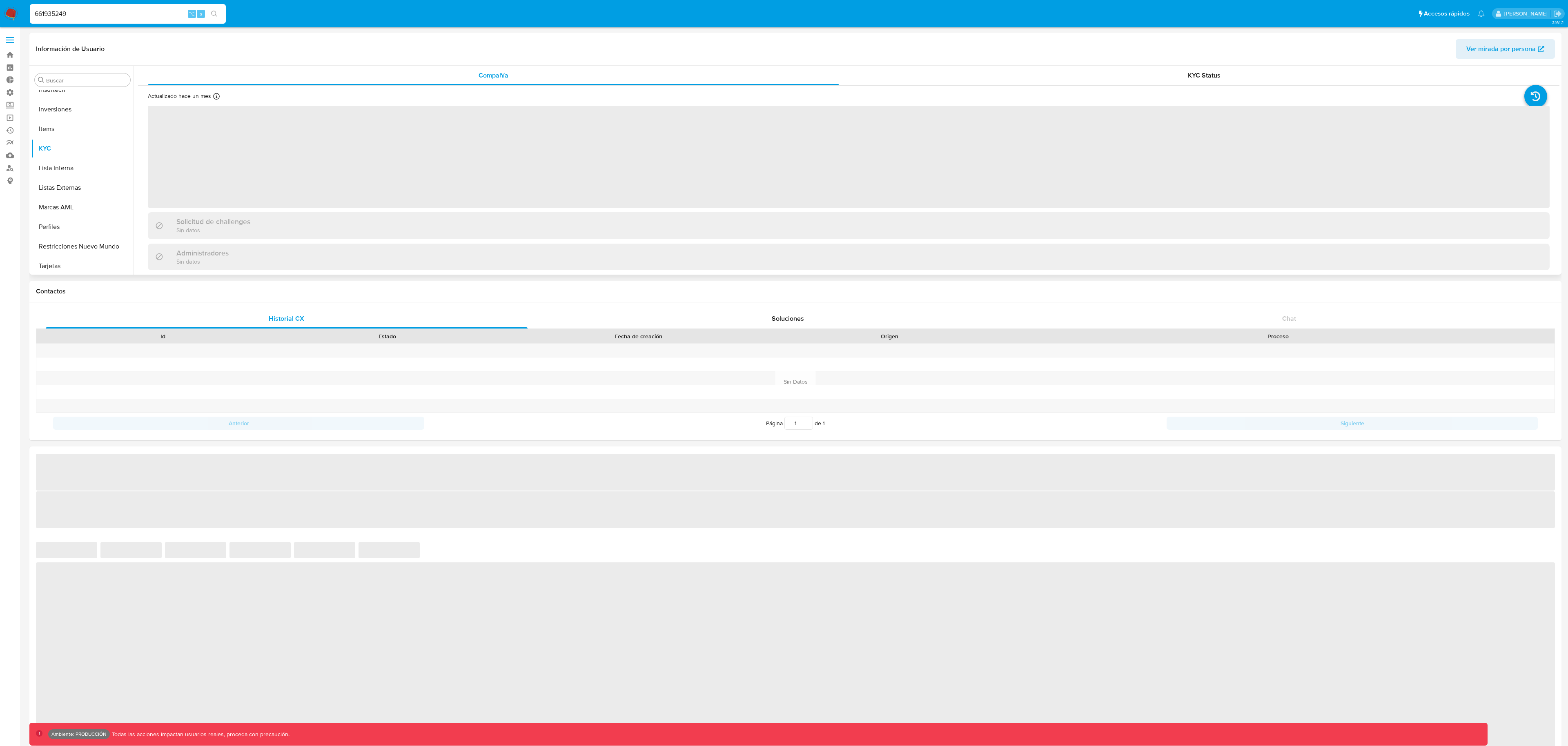
scroll to position [423, 0]
select select "10"
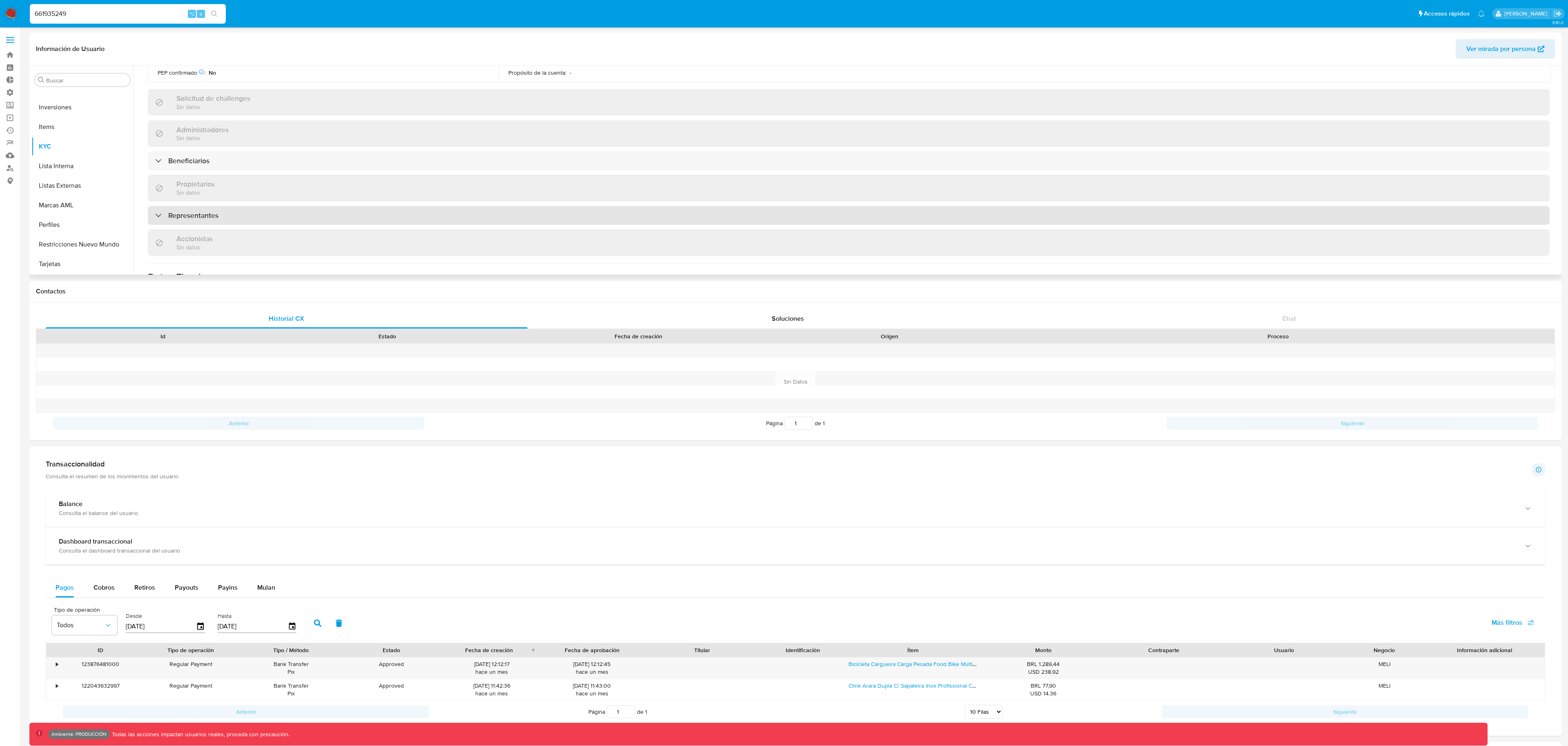
scroll to position [299, 0]
click at [208, 218] on h3 "Representantes" at bounding box center [193, 214] width 50 height 9
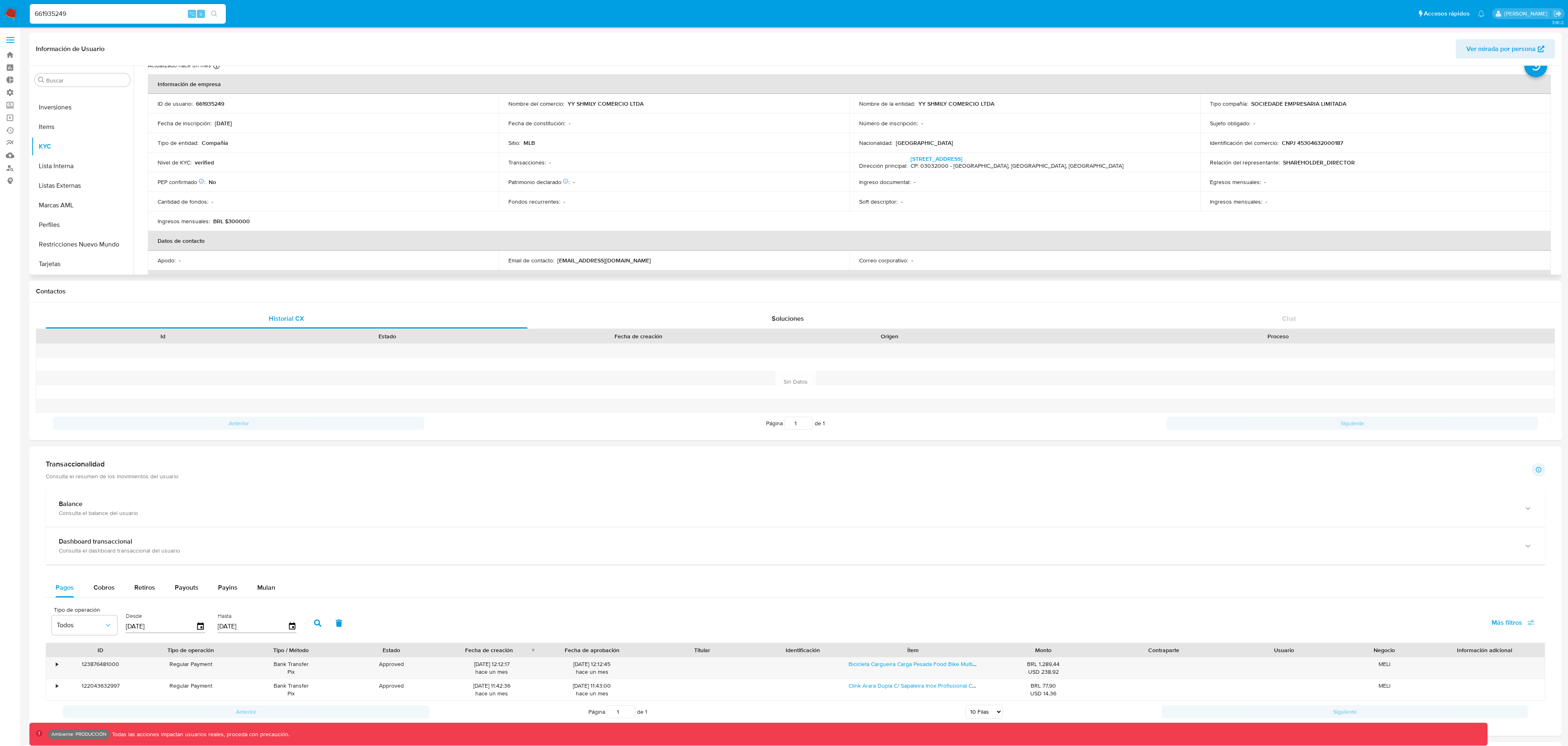
scroll to position [0, 0]
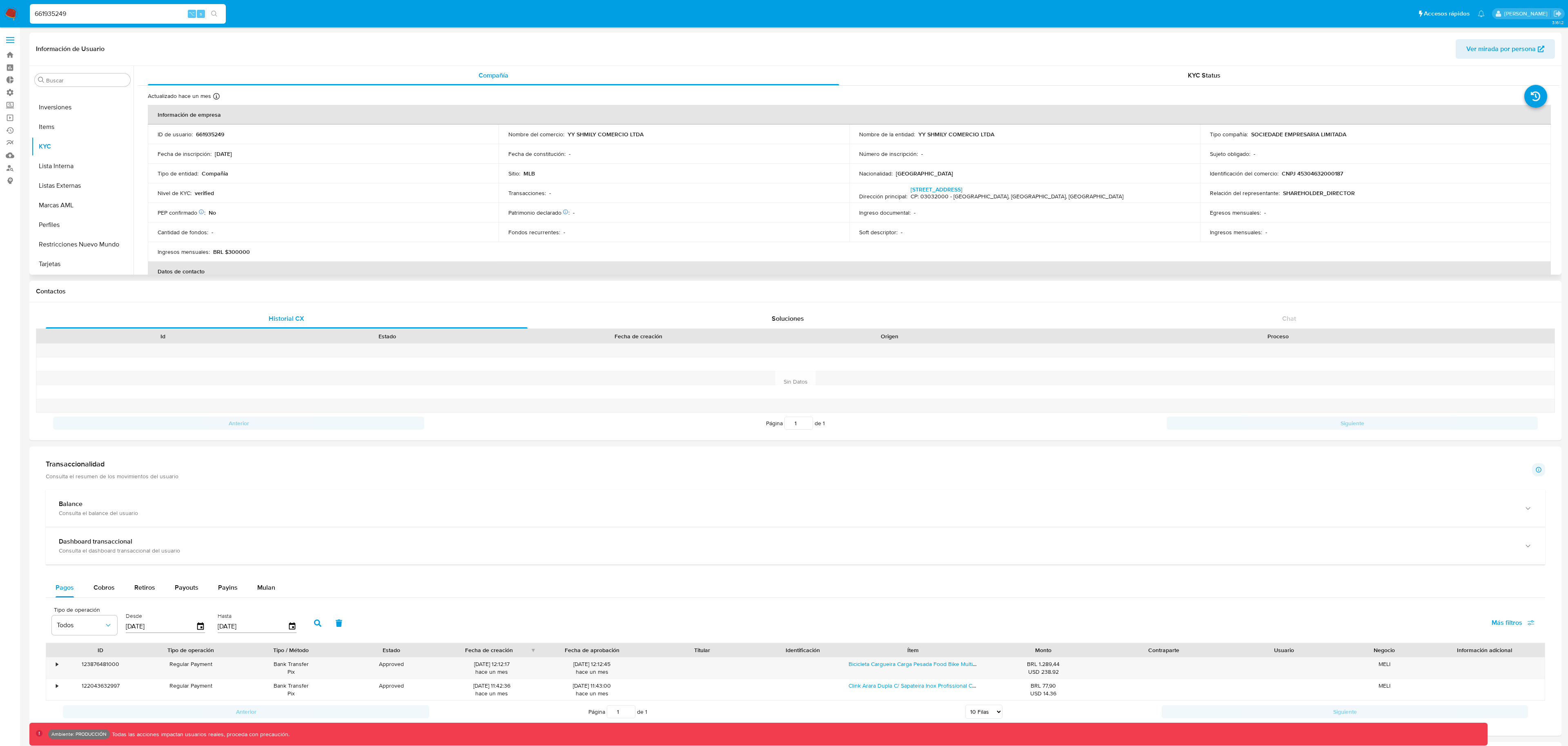
click at [1508, 46] on span "Ver mirada por persona" at bounding box center [1501, 49] width 70 height 19
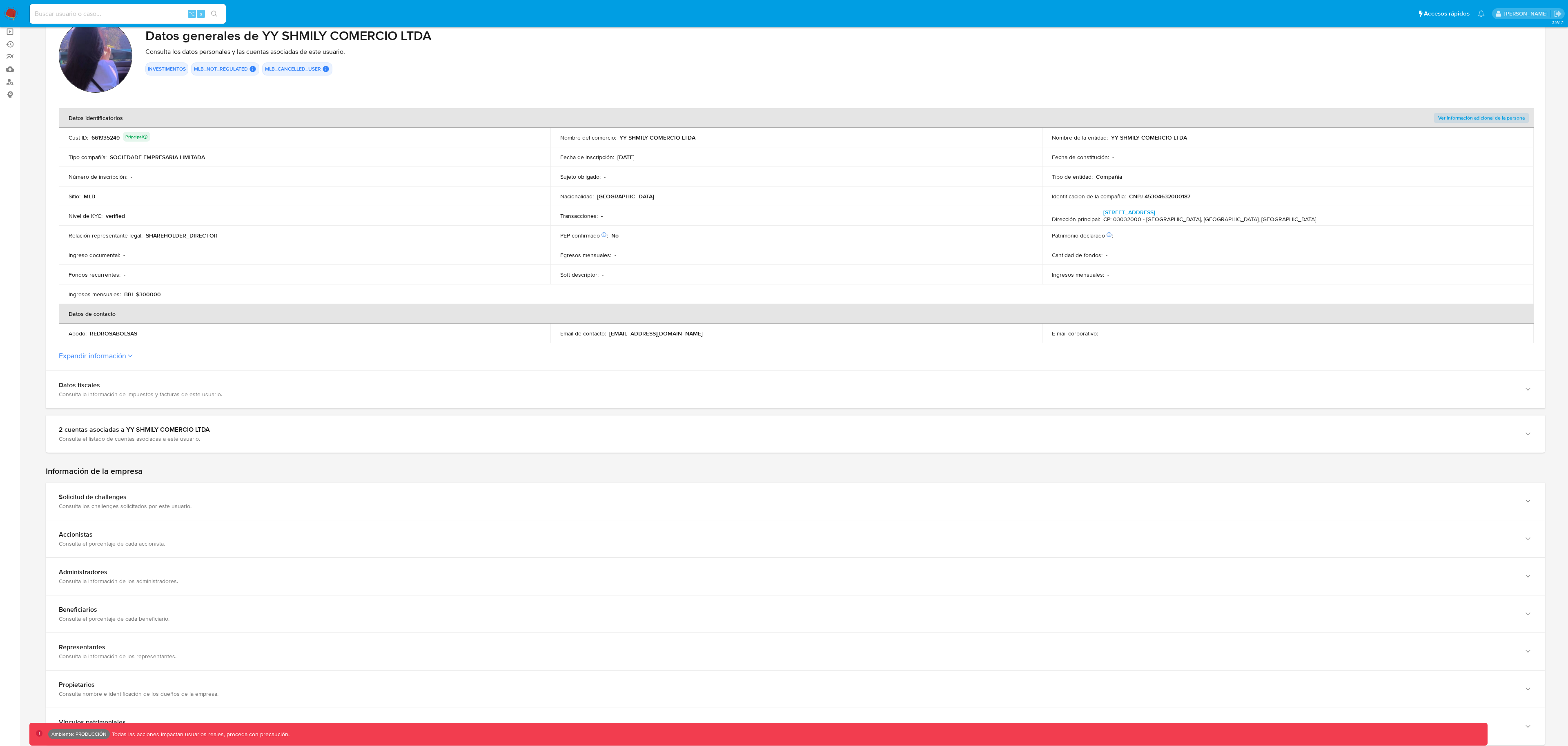
scroll to position [87, 0]
click at [125, 357] on button "Expandir información" at bounding box center [92, 355] width 67 height 9
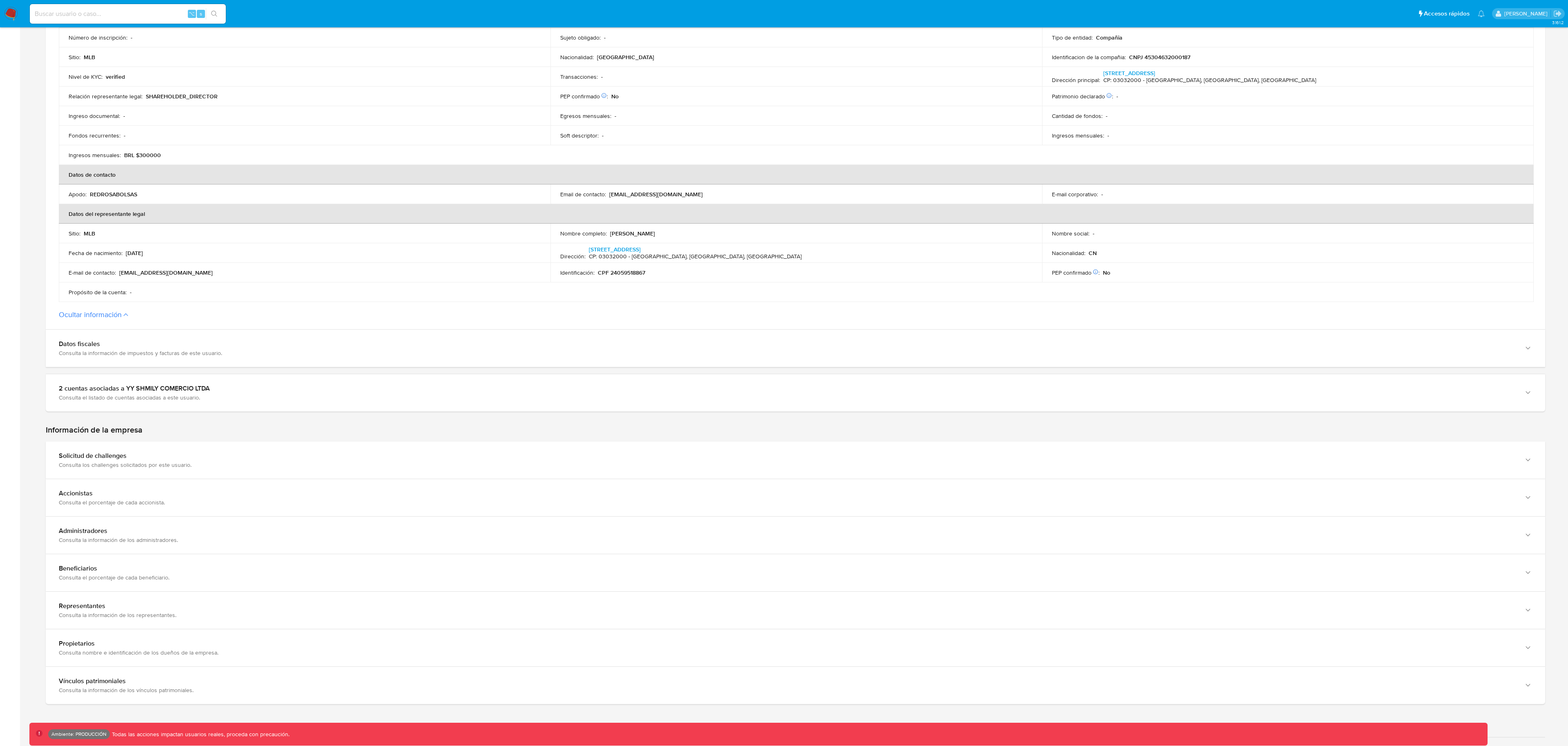
scroll to position [453, 0]
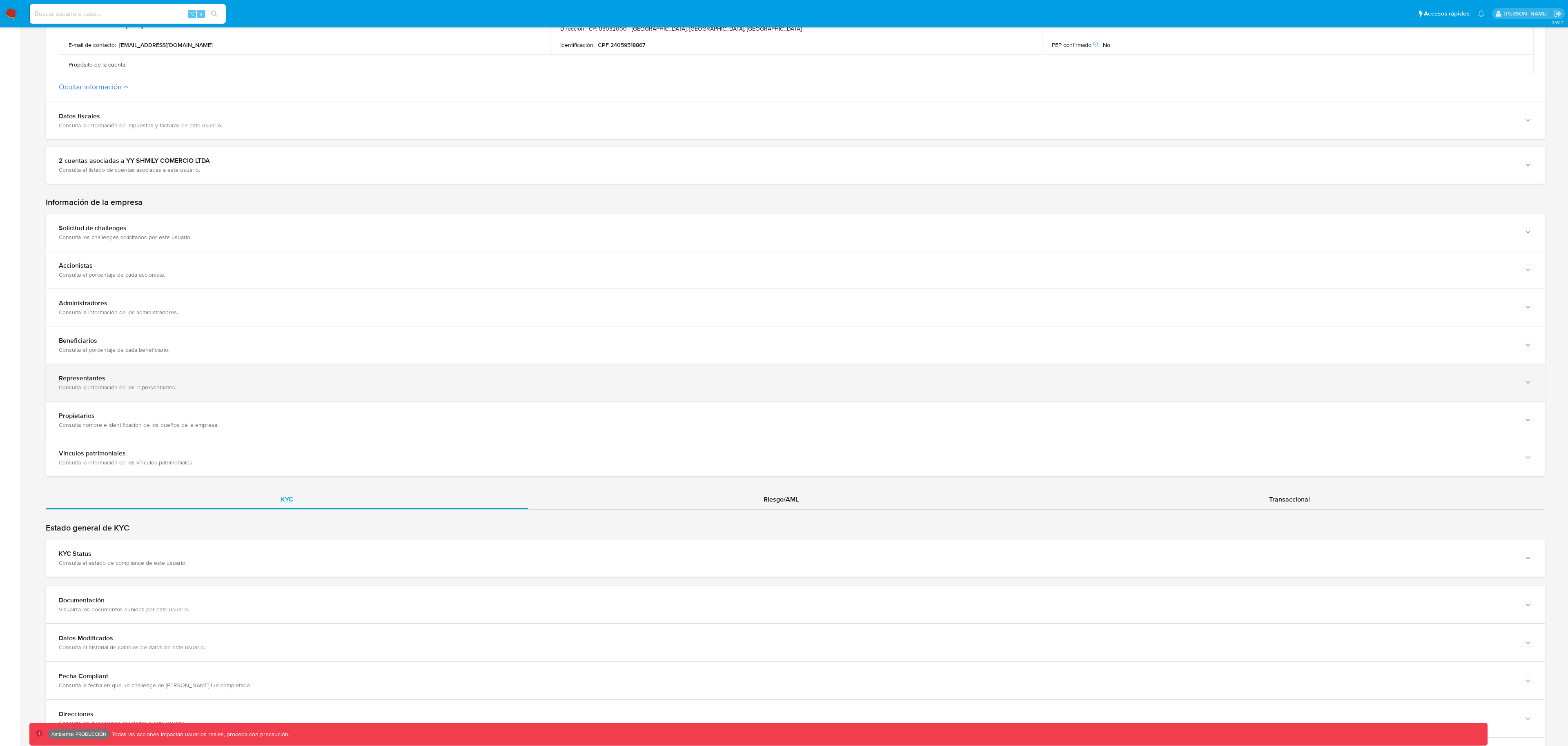
click at [143, 384] on div "Consulta la información de los representantes." at bounding box center [787, 387] width 1457 height 7
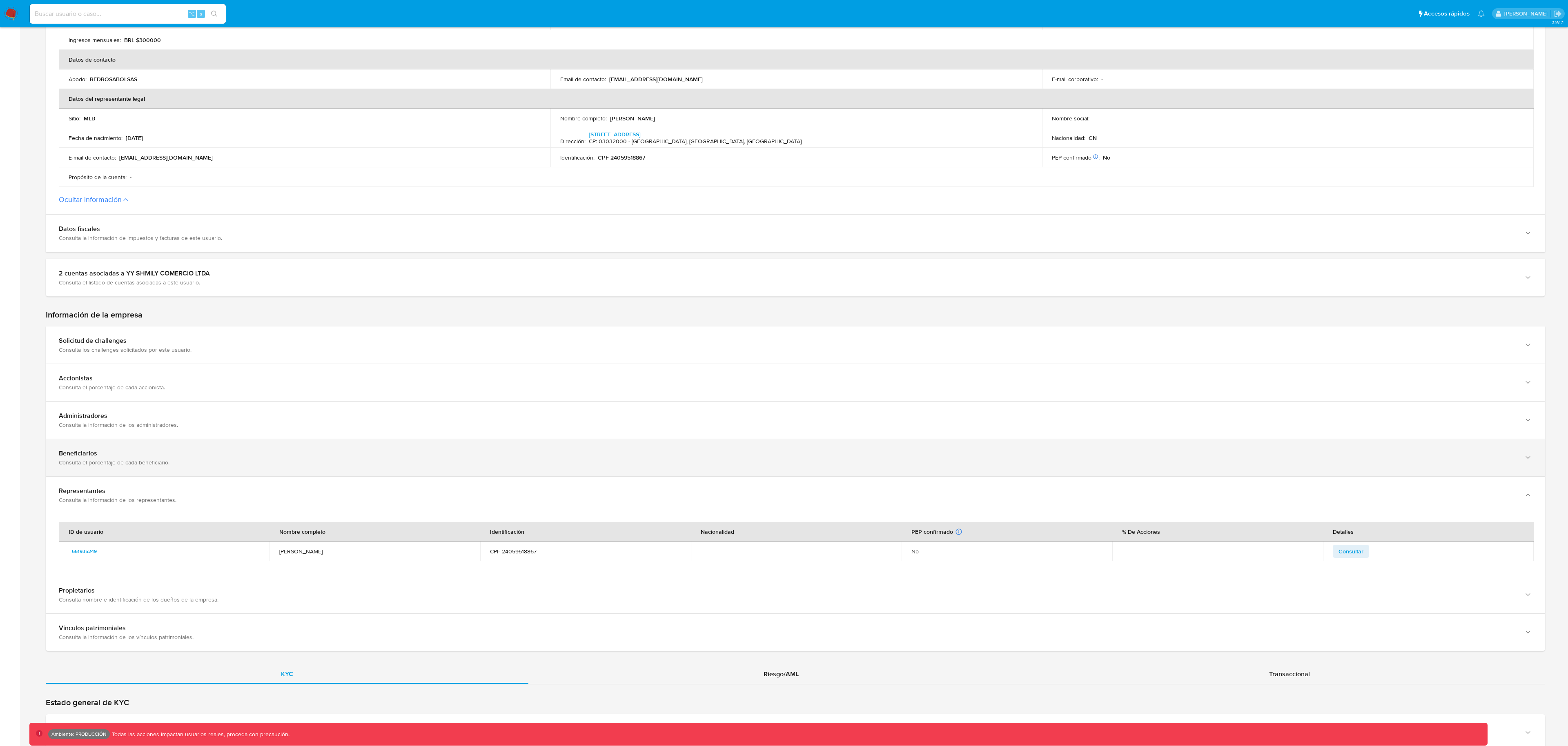
scroll to position [341, 0]
